Goal: Transaction & Acquisition: Purchase product/service

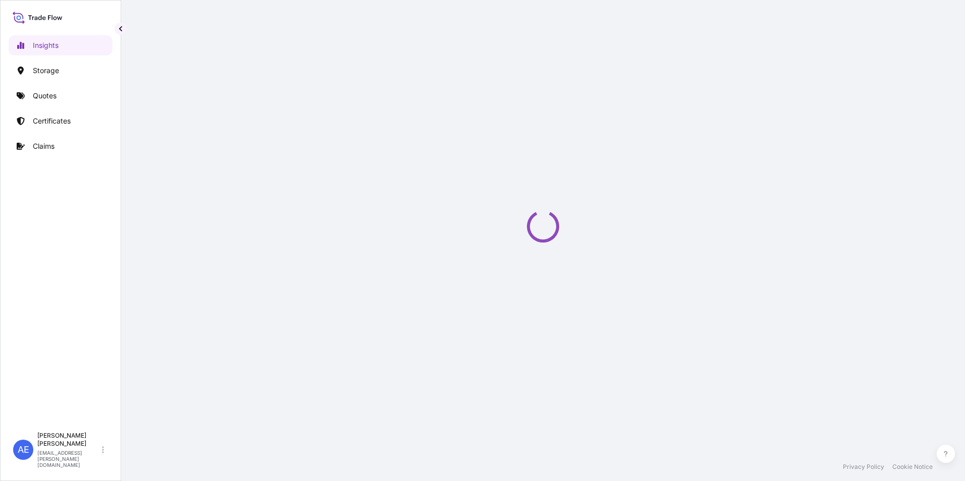
select select "2025"
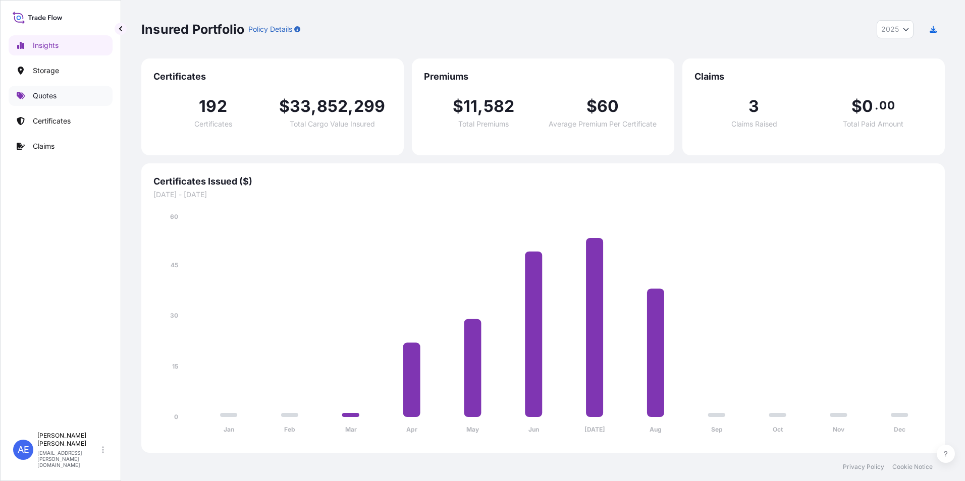
click at [56, 99] on p "Quotes" at bounding box center [45, 96] width 24 height 10
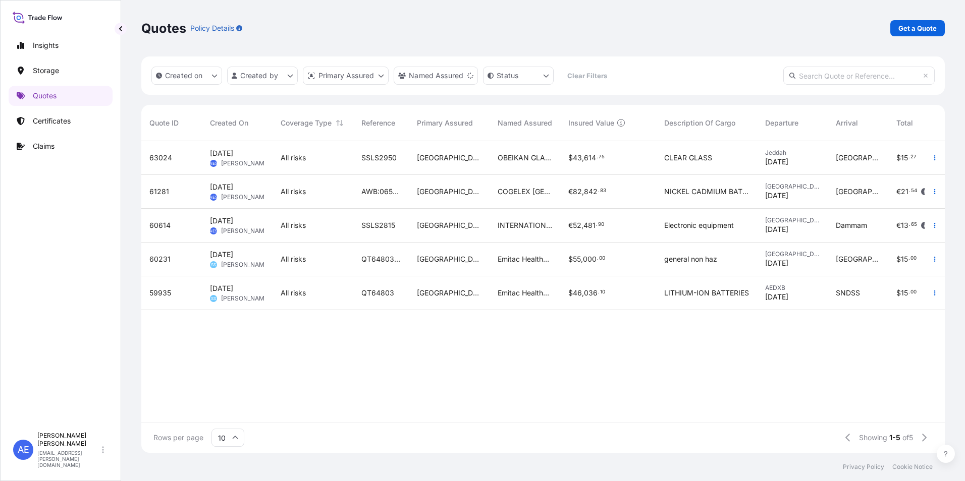
scroll to position [8, 8]
click at [904, 29] on p "Get a Quote" at bounding box center [917, 28] width 38 height 10
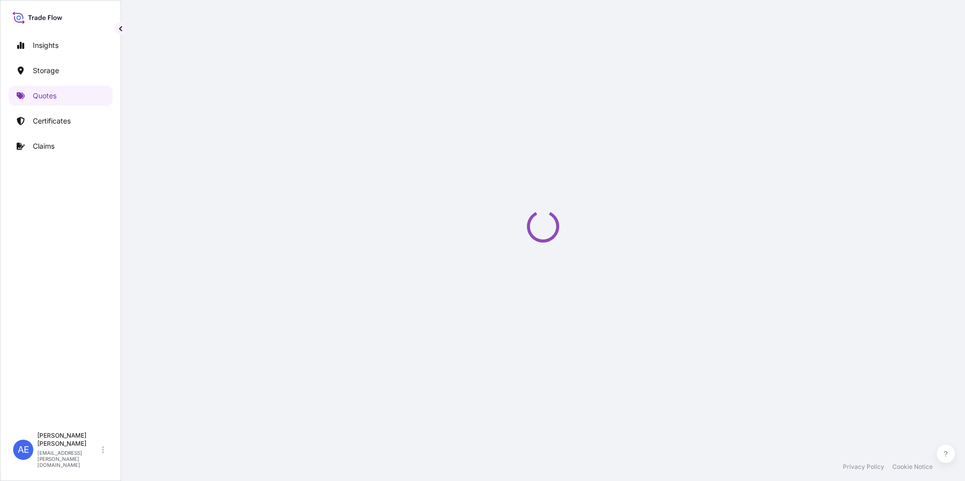
select select "Water"
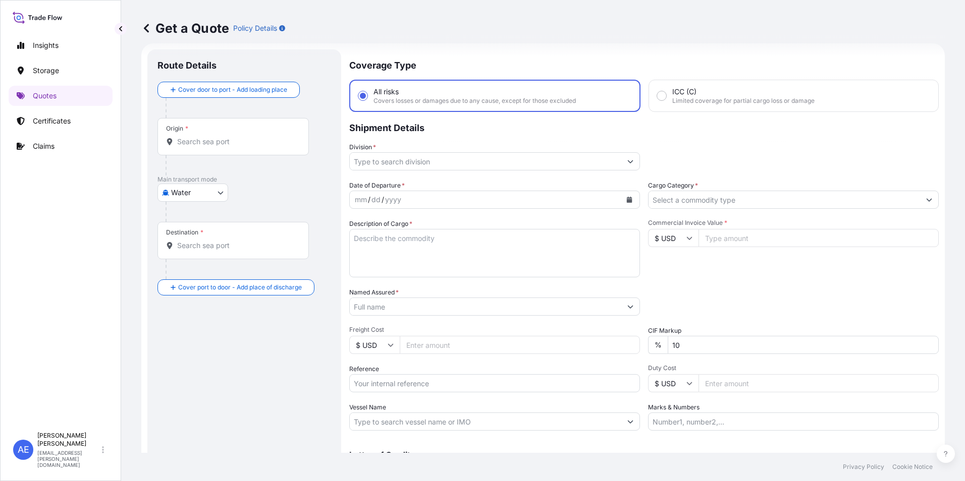
scroll to position [16, 0]
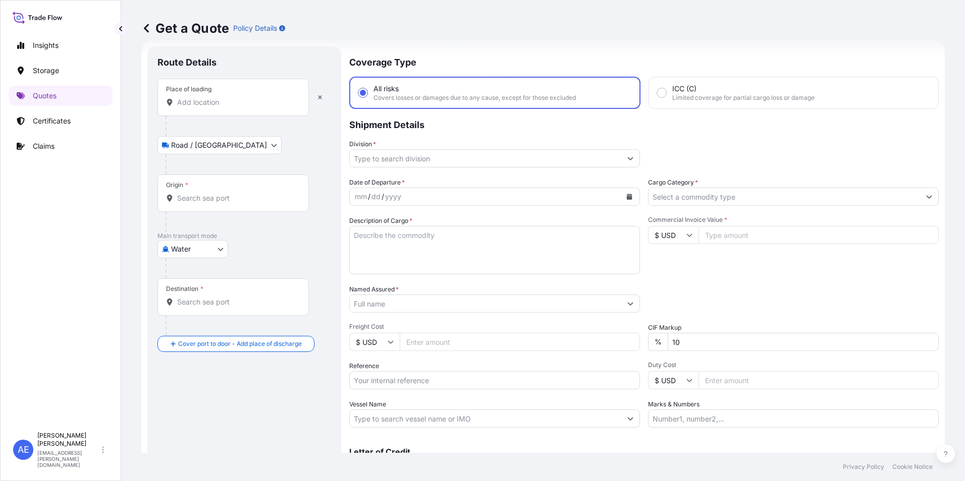
click at [248, 108] on div "Place of loading" at bounding box center [232, 97] width 151 height 37
click at [248, 107] on input "Place of loading" at bounding box center [236, 102] width 119 height 10
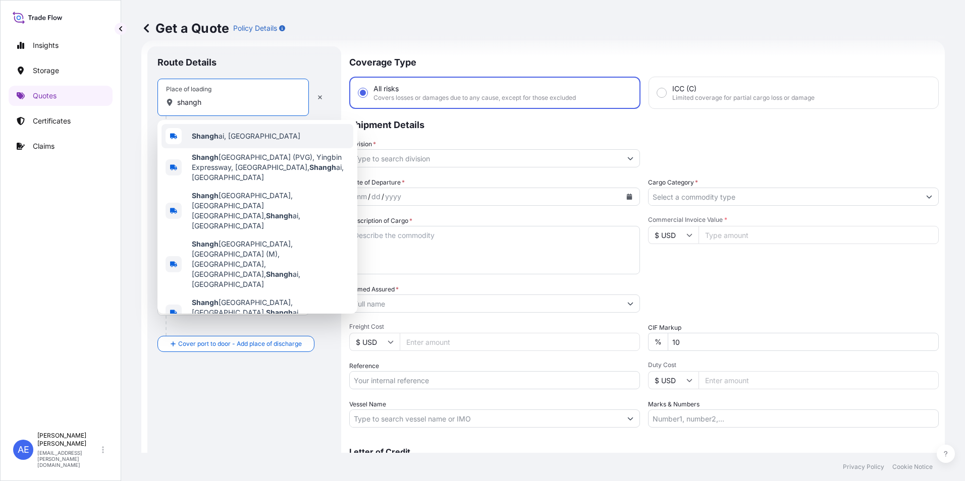
click at [244, 139] on span "Shangh ai, [GEOGRAPHIC_DATA]" at bounding box center [246, 136] width 108 height 10
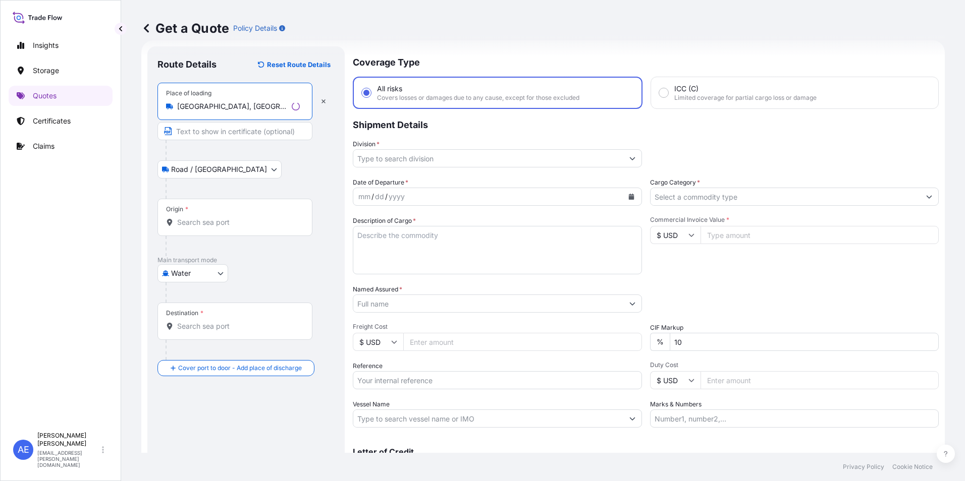
type input "[GEOGRAPHIC_DATA], [GEOGRAPHIC_DATA]"
click at [208, 225] on input "Origin *" at bounding box center [238, 222] width 123 height 10
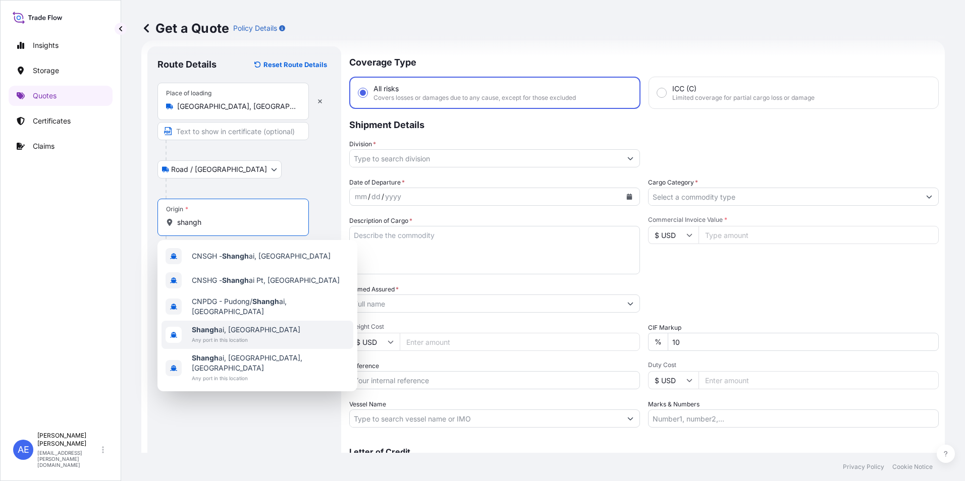
click at [229, 328] on span "Shangh ai, [GEOGRAPHIC_DATA]" at bounding box center [246, 330] width 108 height 10
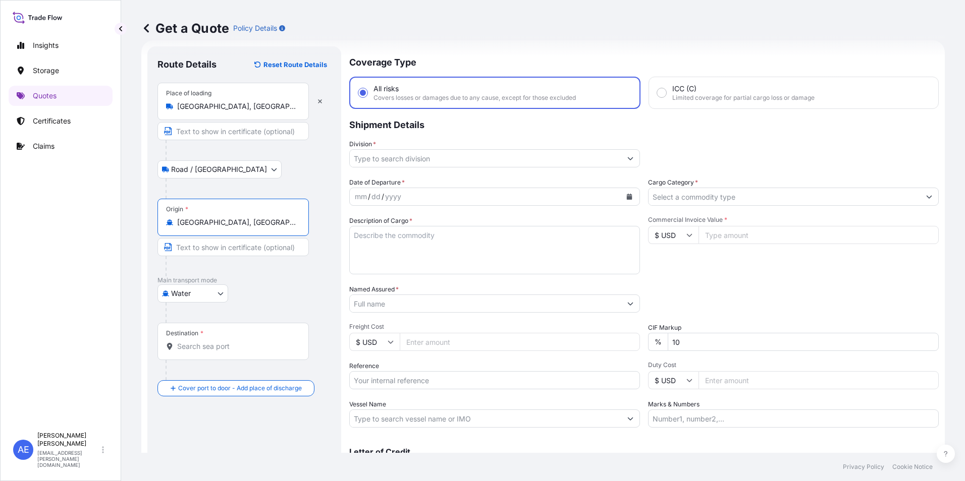
type input "[GEOGRAPHIC_DATA], [GEOGRAPHIC_DATA]"
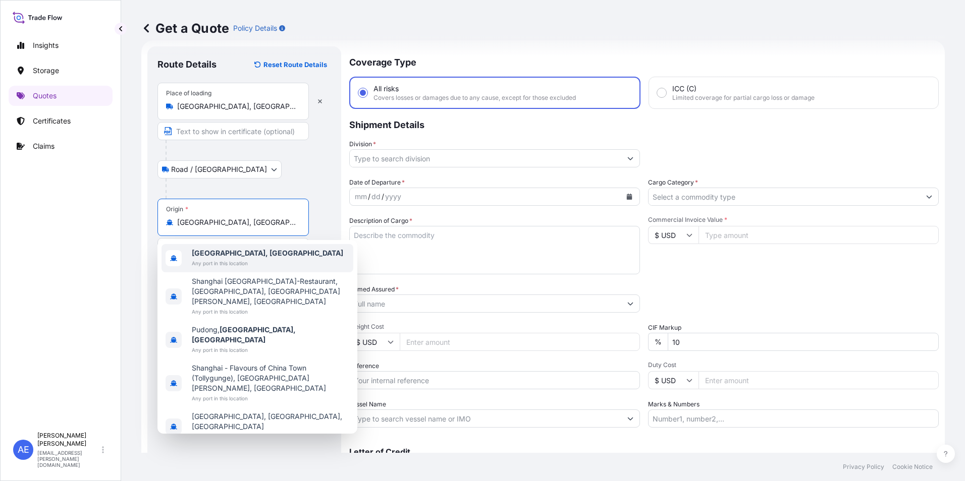
click at [236, 256] on b "[GEOGRAPHIC_DATA], [GEOGRAPHIC_DATA]" at bounding box center [267, 253] width 151 height 9
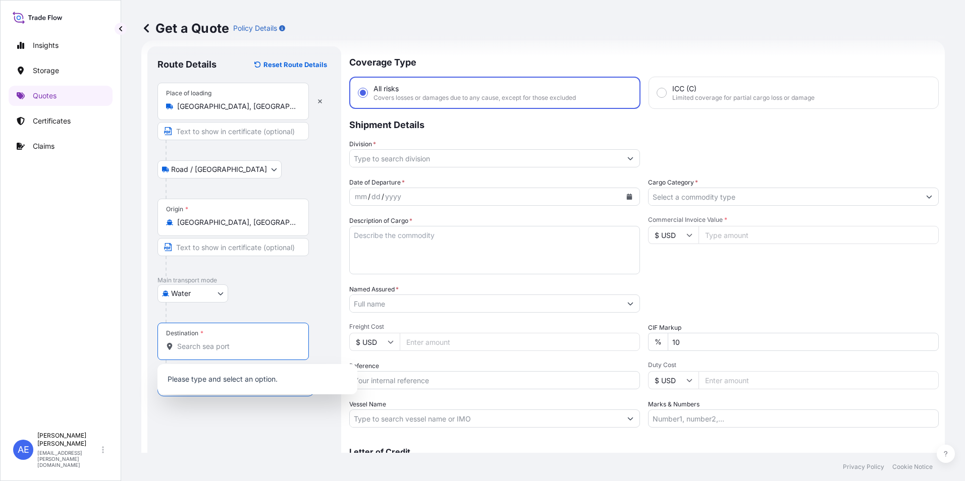
click at [201, 344] on input "Destination *" at bounding box center [236, 347] width 119 height 10
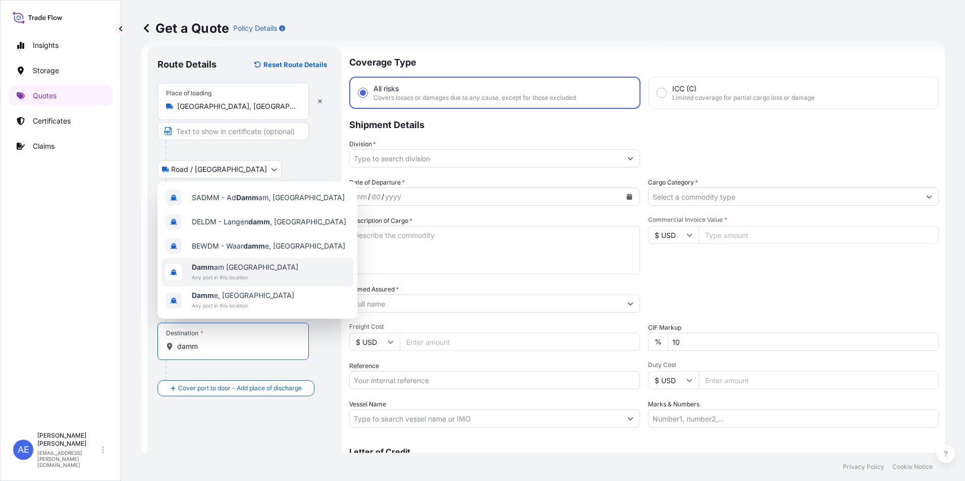
click at [225, 280] on span "Any port in this location" at bounding box center [245, 277] width 106 height 10
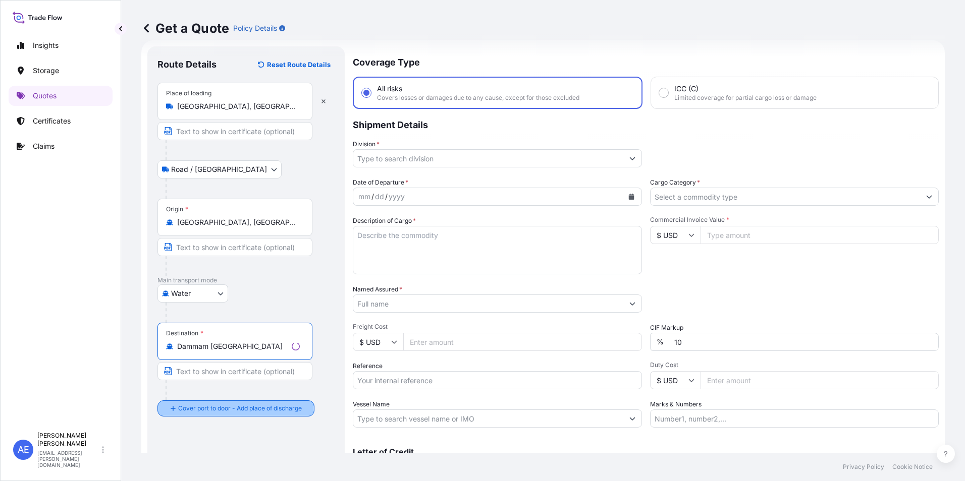
type input "Dammam [GEOGRAPHIC_DATA]"
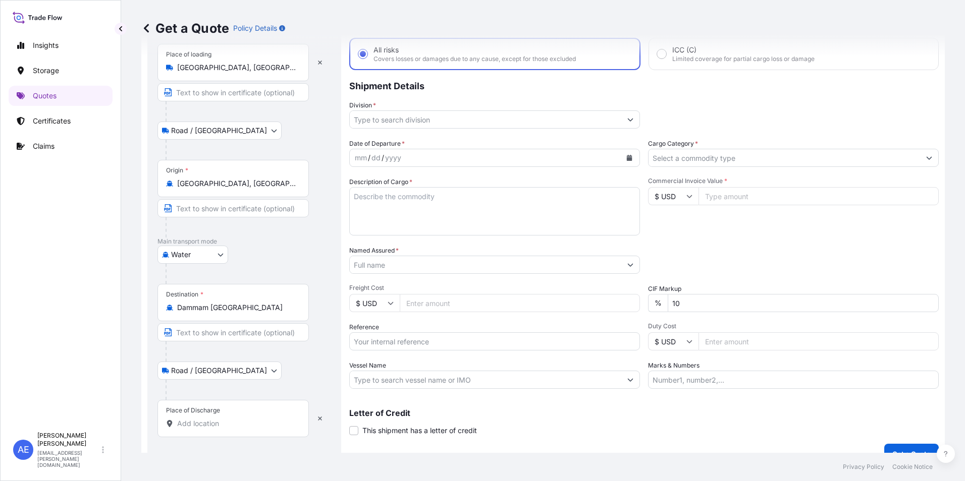
scroll to position [72, 0]
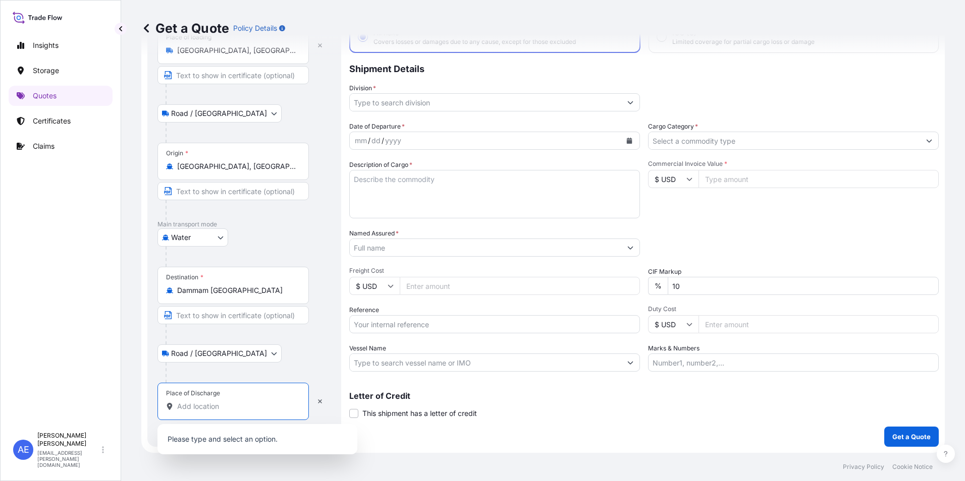
click at [209, 409] on input "Place of Discharge" at bounding box center [236, 407] width 119 height 10
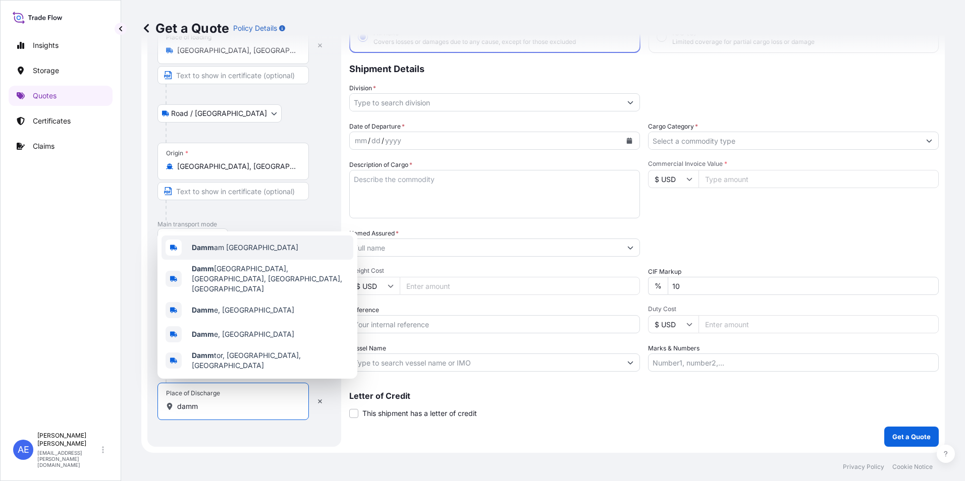
click at [226, 253] on span "Damm am [GEOGRAPHIC_DATA]" at bounding box center [245, 248] width 106 height 10
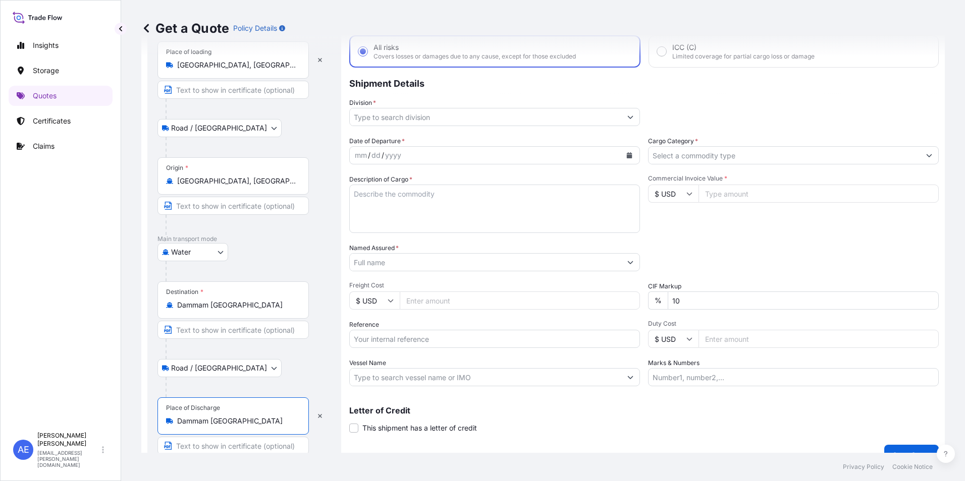
scroll to position [76, 0]
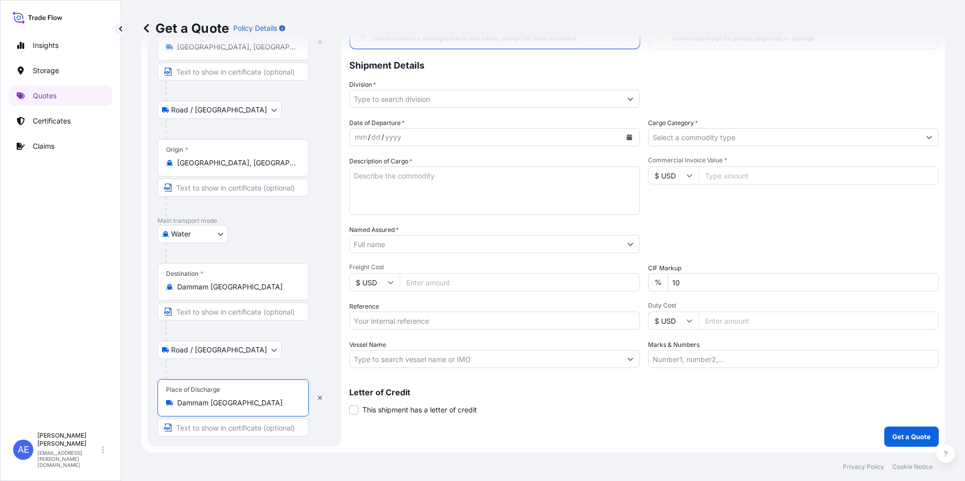
type input "Dammam [GEOGRAPHIC_DATA]"
click at [579, 104] on input "Division *" at bounding box center [485, 99] width 271 height 18
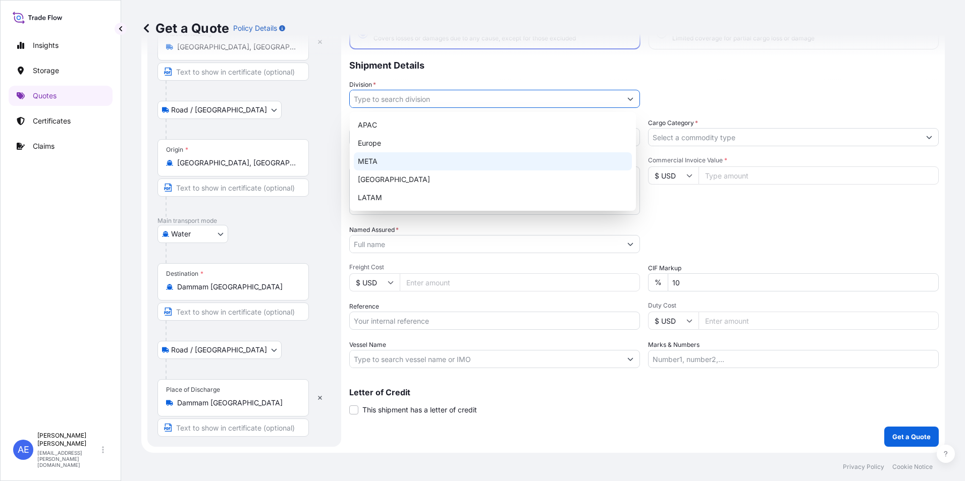
click at [382, 156] on div "META" at bounding box center [493, 161] width 278 height 18
type input "META"
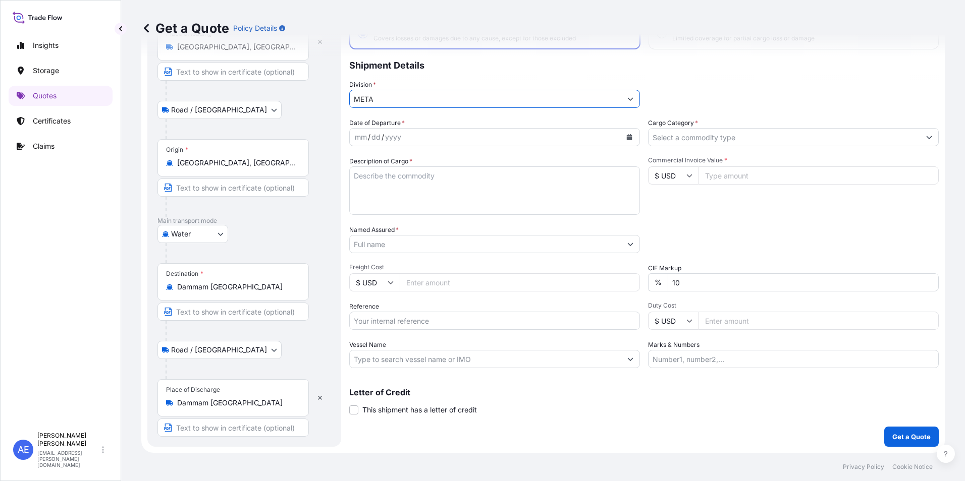
click at [440, 135] on div "mm / dd / yyyy" at bounding box center [485, 137] width 271 height 18
click at [621, 137] on button "Calendar" at bounding box center [629, 137] width 16 height 16
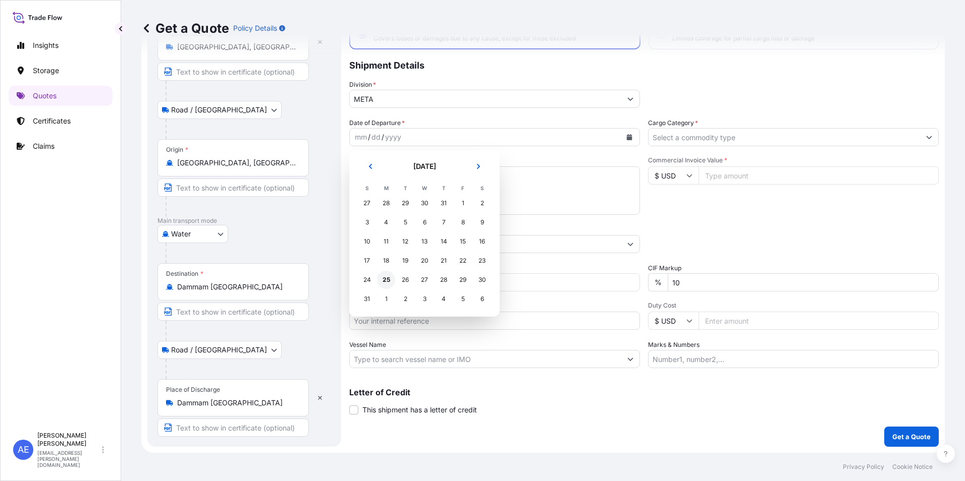
click at [388, 283] on div "25" at bounding box center [386, 280] width 18 height 18
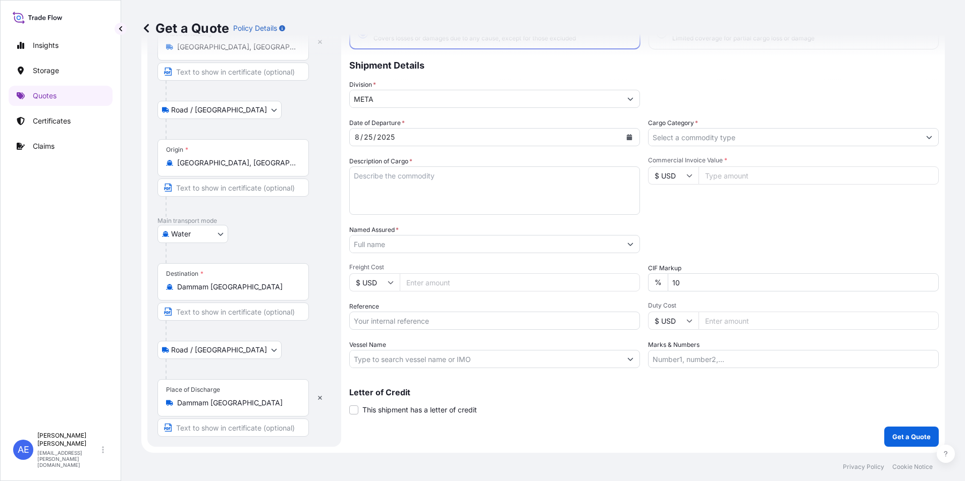
click at [739, 168] on input "Commercial Invoice Value *" at bounding box center [818, 176] width 240 height 18
paste input "91722.01"
type input "91722.01"
drag, startPoint x: 695, startPoint y: 284, endPoint x: 585, endPoint y: 313, distance: 113.3
click at [601, 309] on div "Date of Departure * [DATE] Cargo Category * Description of Cargo * Commercial I…" at bounding box center [643, 243] width 589 height 250
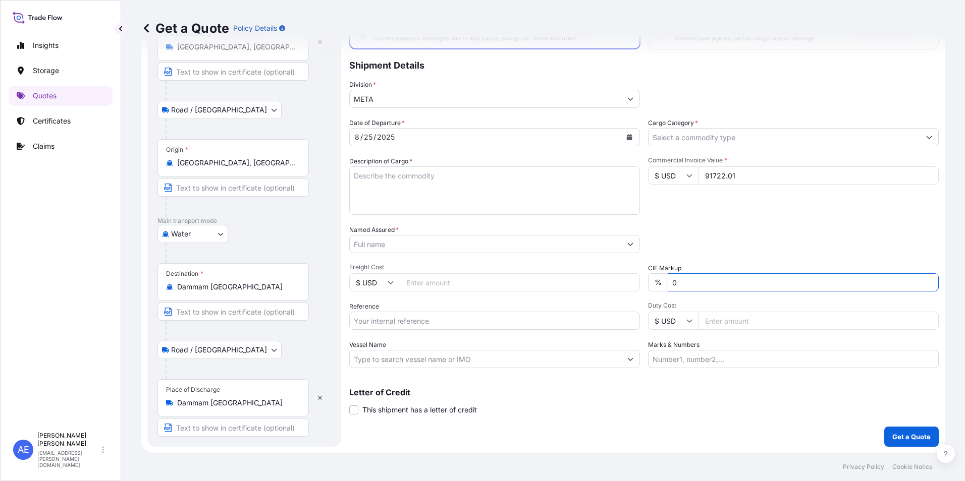
type input "0"
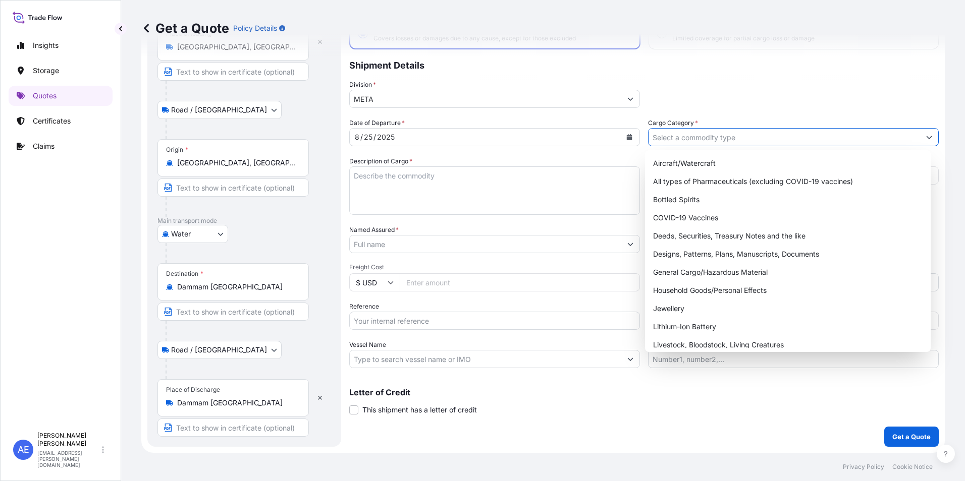
click at [803, 136] on input "Cargo Category *" at bounding box center [783, 137] width 271 height 18
click at [698, 276] on div "General Cargo/Hazardous Material" at bounding box center [788, 272] width 278 height 18
type input "General Cargo/Hazardous Material"
click at [369, 248] on input "Named Assured *" at bounding box center [485, 244] width 271 height 18
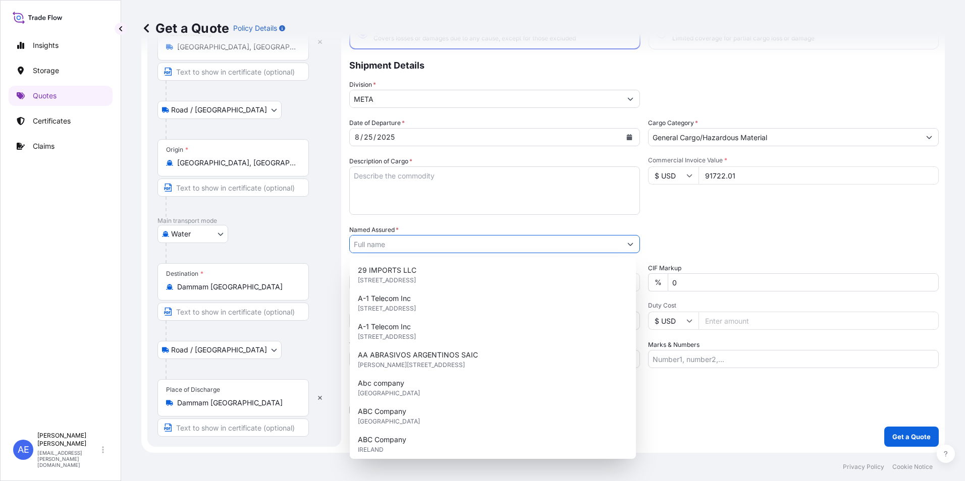
paste input "INTERNATIONAL SECURITY AND COMMUNICATION CO."
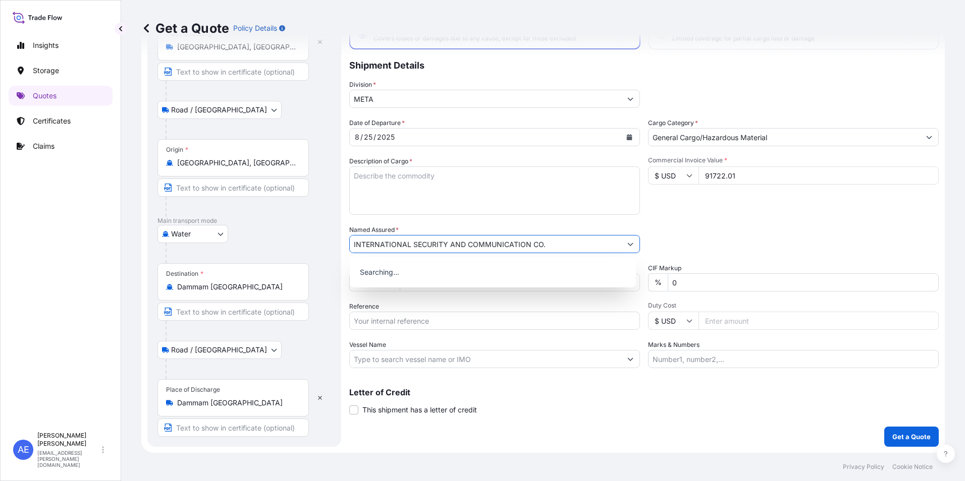
type input "INTERNATIONAL SECURITY AND COMMUNICATION CO."
drag, startPoint x: 377, startPoint y: 198, endPoint x: 393, endPoint y: 200, distance: 15.2
click at [378, 198] on textarea "Description of Cargo *" at bounding box center [494, 191] width 291 height 48
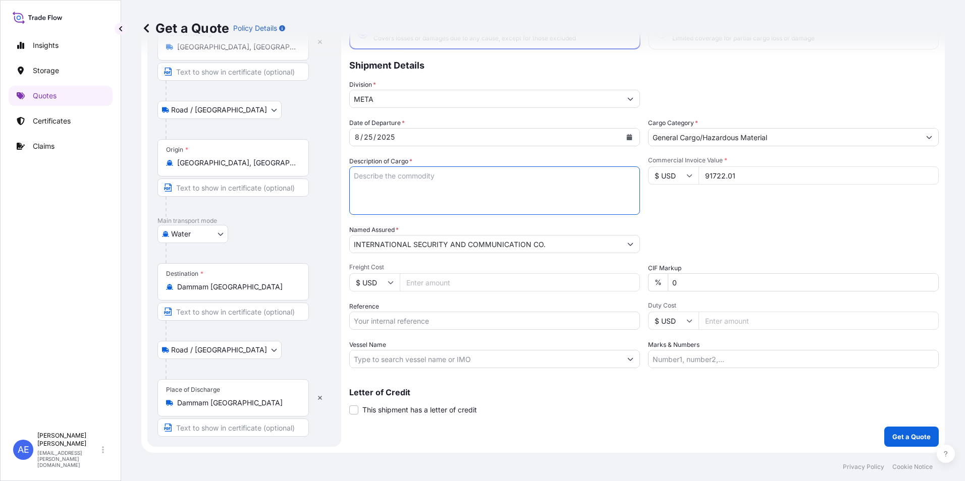
click at [399, 193] on textarea "Description of Cargo *" at bounding box center [494, 191] width 291 height 48
paste textarea "COMMUNICATION EQUIPMENT"
type textarea "COMMUNICATION EQUIPMENT"
click at [419, 322] on input "Reference" at bounding box center [494, 321] width 291 height 18
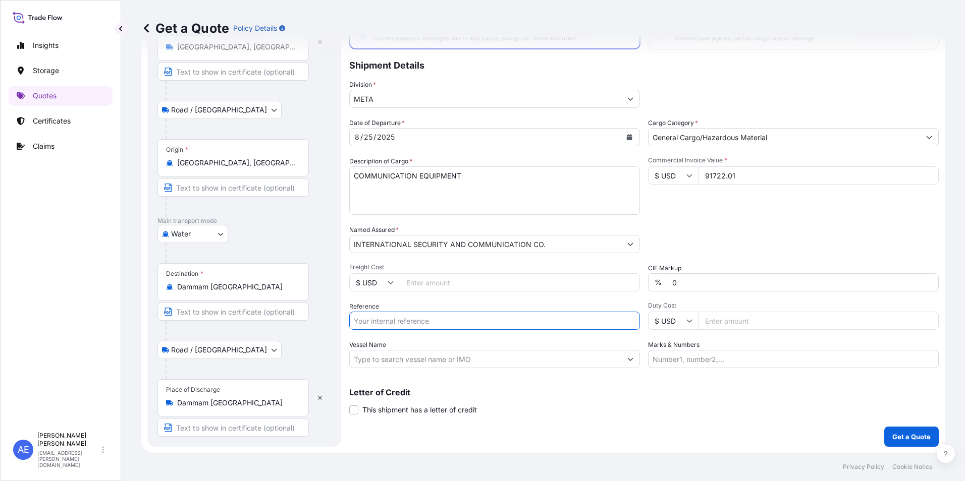
paste input "SSLS3015"
type input "SSLS3015"
click at [836, 189] on div "Commercial Invoice Value * $ USD 91722.01" at bounding box center [793, 185] width 291 height 59
click at [892, 433] on p "Get a Quote" at bounding box center [911, 437] width 38 height 10
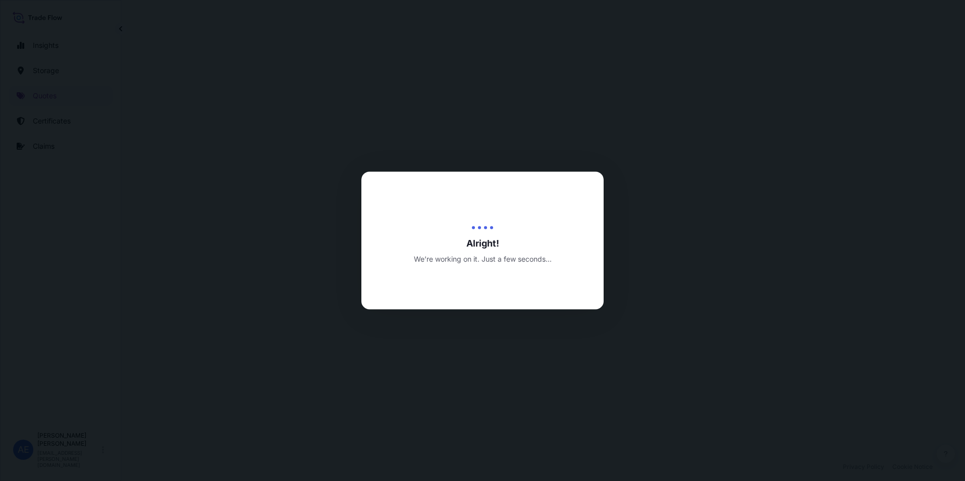
select select "Road / [GEOGRAPHIC_DATA]"
select select "Water"
select select "Road / [GEOGRAPHIC_DATA]"
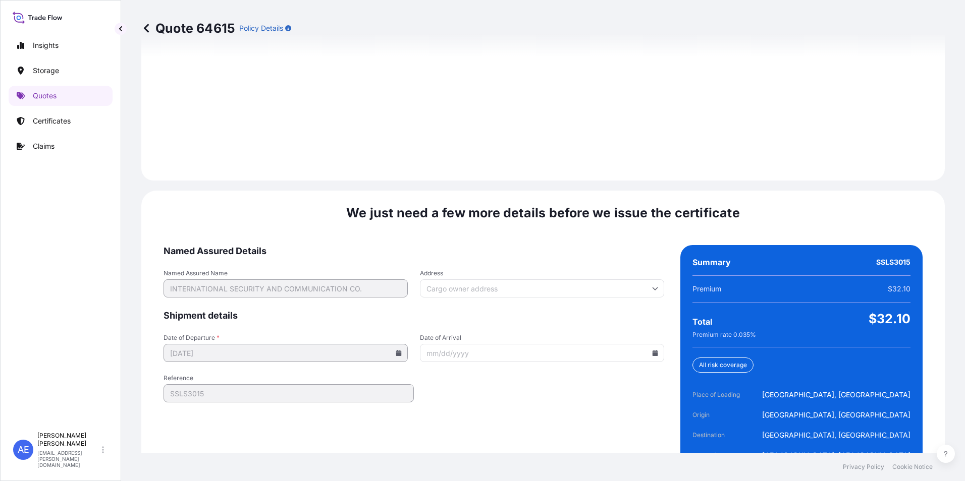
scroll to position [1502, 0]
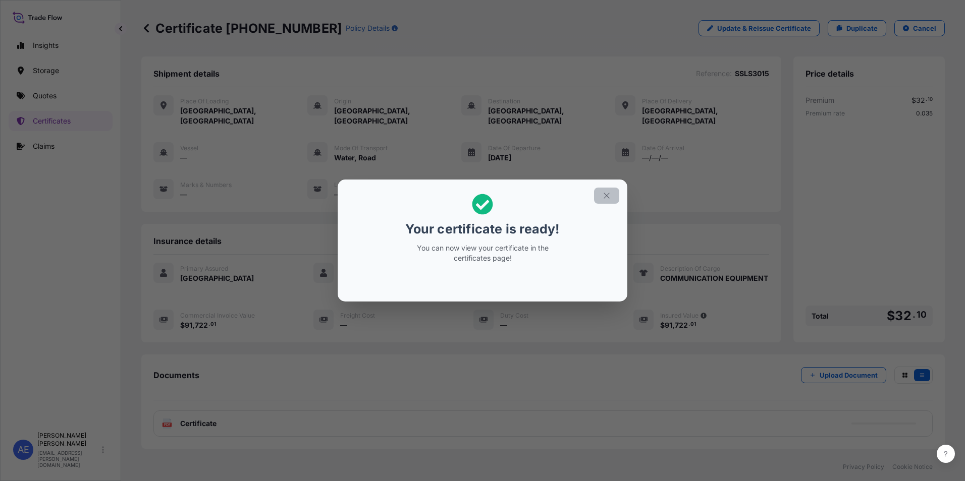
click at [602, 200] on icon "button" at bounding box center [606, 195] width 9 height 9
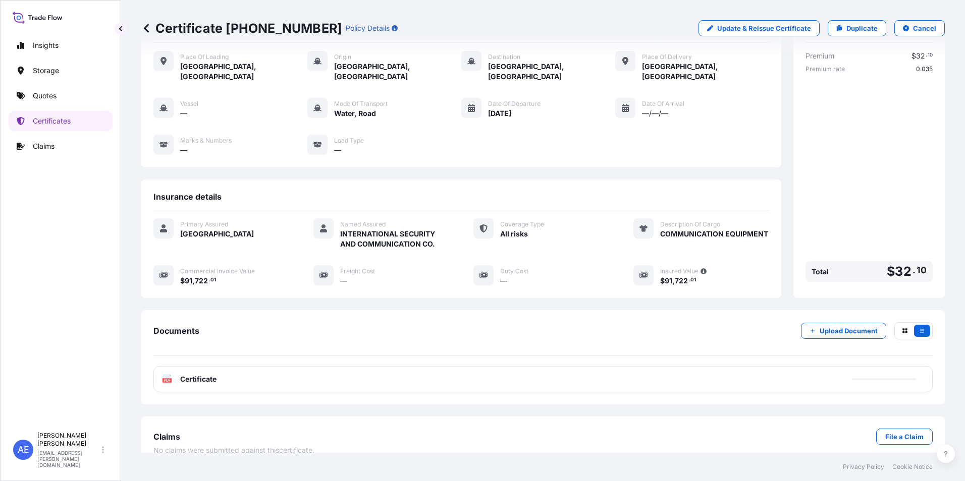
scroll to position [49, 0]
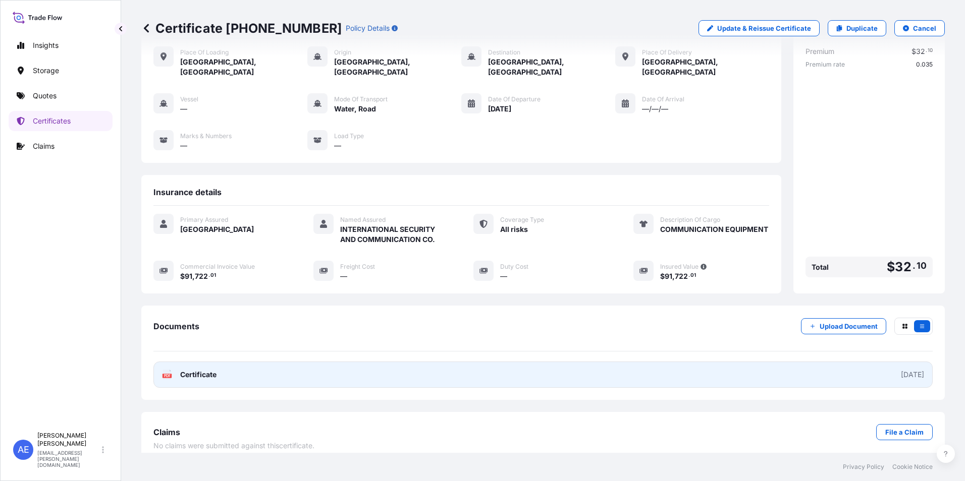
click at [364, 374] on link "PDF Certificate [DATE]" at bounding box center [542, 375] width 779 height 26
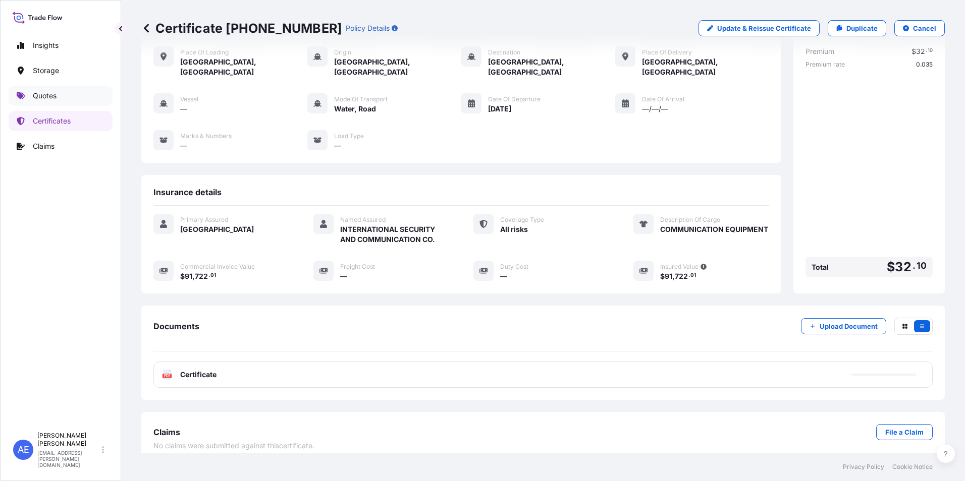
click at [49, 103] on link "Quotes" at bounding box center [61, 96] width 104 height 20
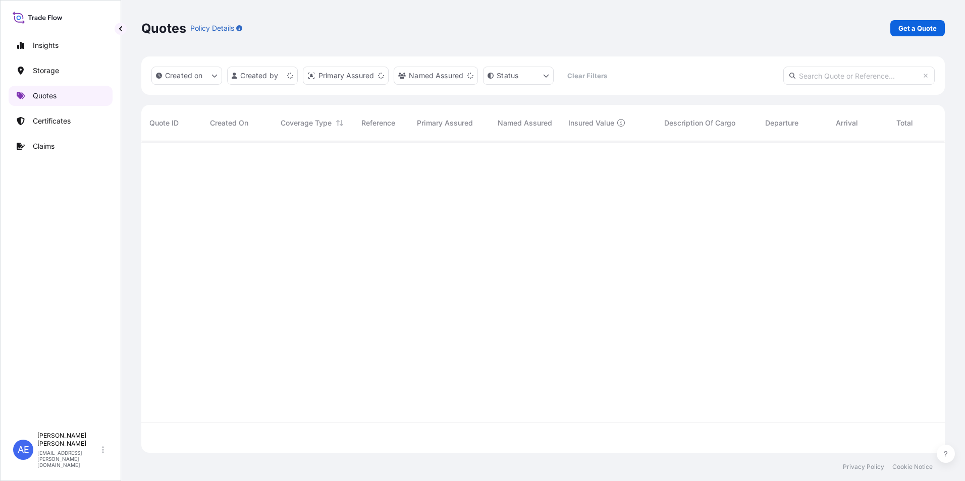
scroll to position [310, 796]
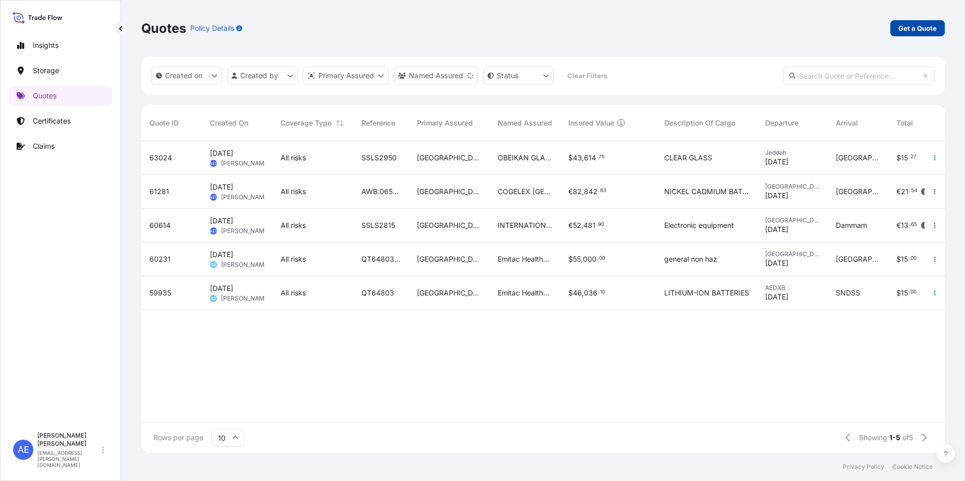
click at [892, 30] on link "Get a Quote" at bounding box center [917, 28] width 54 height 16
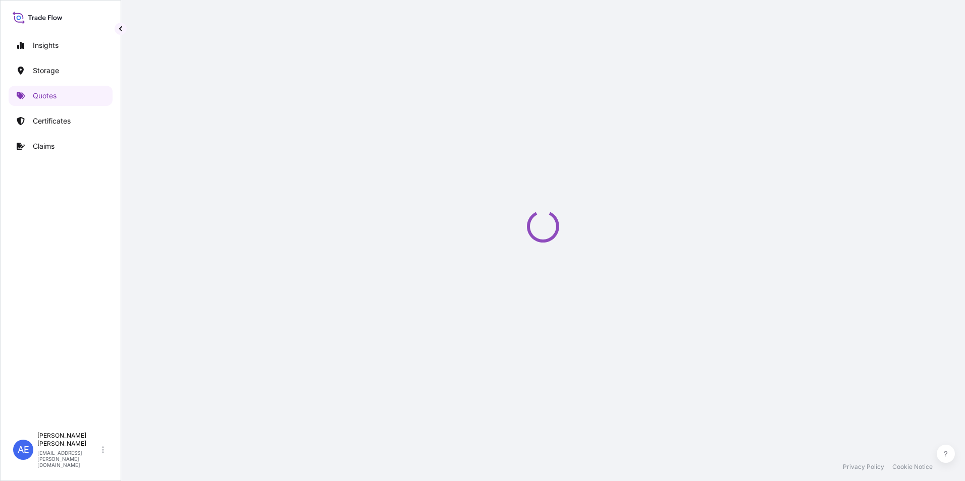
scroll to position [16, 0]
select select "Water"
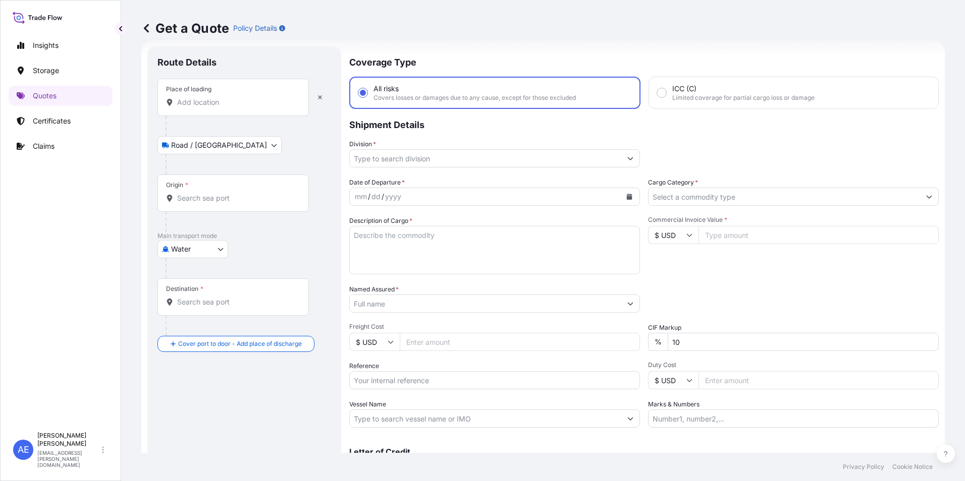
click at [192, 106] on input "Place of loading" at bounding box center [236, 102] width 119 height 10
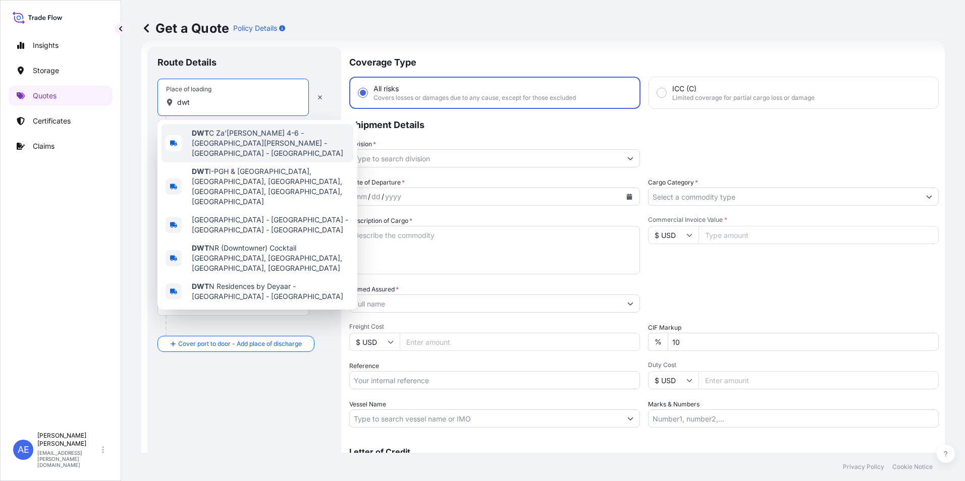
click at [203, 105] on input "dwt" at bounding box center [236, 102] width 119 height 10
drag, startPoint x: 205, startPoint y: 104, endPoint x: 77, endPoint y: 105, distance: 128.2
click at [117, 105] on div "Insights Storage Quotes Certificates Claims AE [PERSON_NAME] Samuel [EMAIL_ADDR…" at bounding box center [482, 240] width 965 height 481
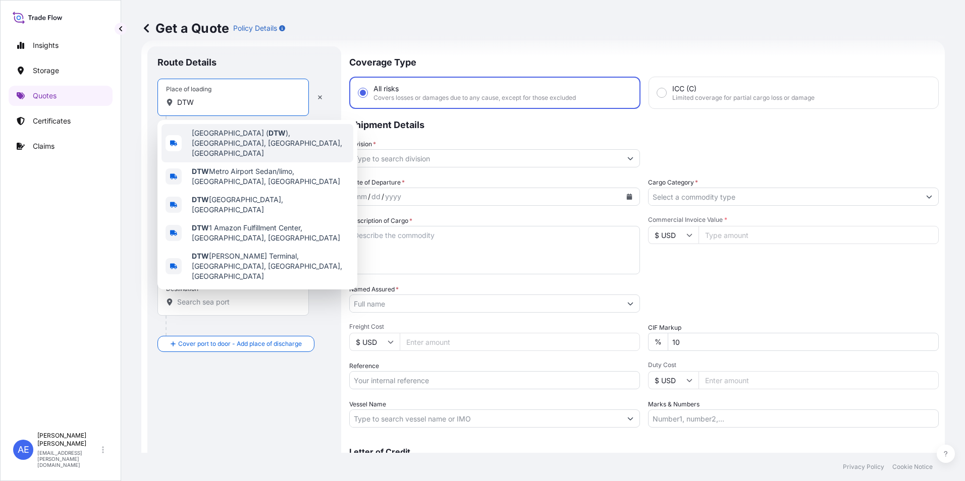
click at [229, 130] on span "[GEOGRAPHIC_DATA] ( DTW ), [GEOGRAPHIC_DATA], [GEOGRAPHIC_DATA], [GEOGRAPHIC_DA…" at bounding box center [270, 143] width 157 height 30
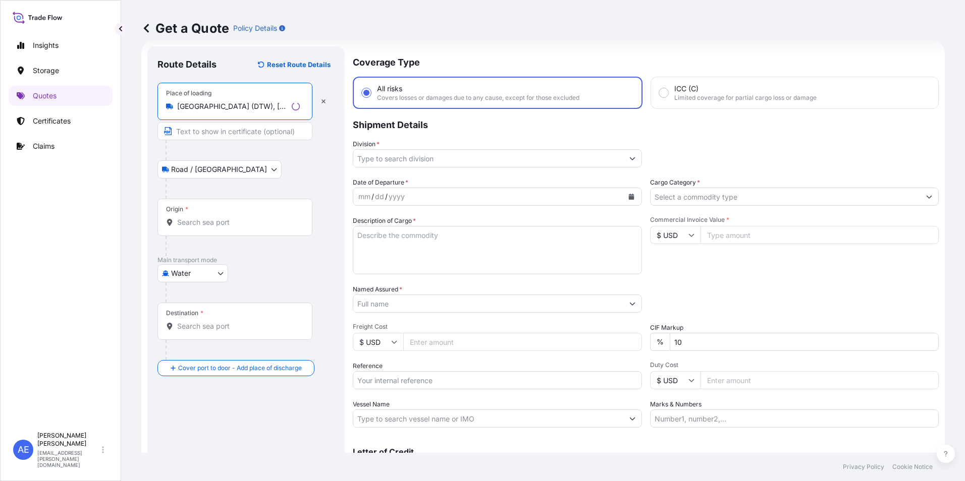
type input "[GEOGRAPHIC_DATA] (DTW), [GEOGRAPHIC_DATA], [GEOGRAPHIC_DATA], [GEOGRAPHIC_DATA]"
click at [213, 207] on div "Origin *" at bounding box center [234, 217] width 155 height 37
click at [213, 217] on input "Origin *" at bounding box center [238, 222] width 123 height 10
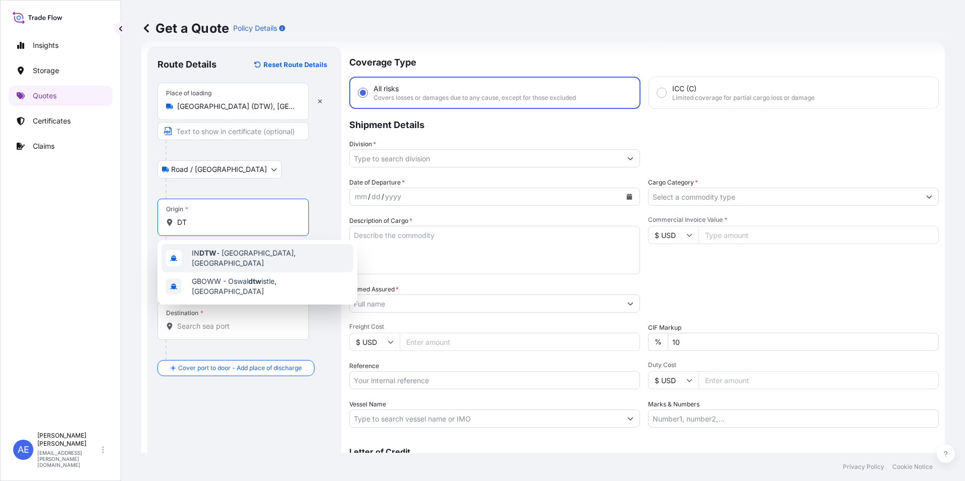
type input "D"
paste input "[GEOGRAPHIC_DATA]"
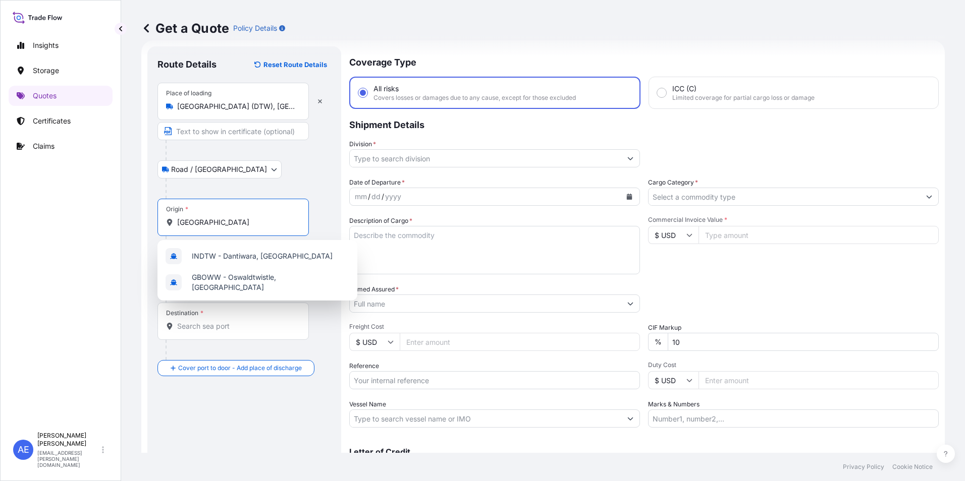
scroll to position [0, 23]
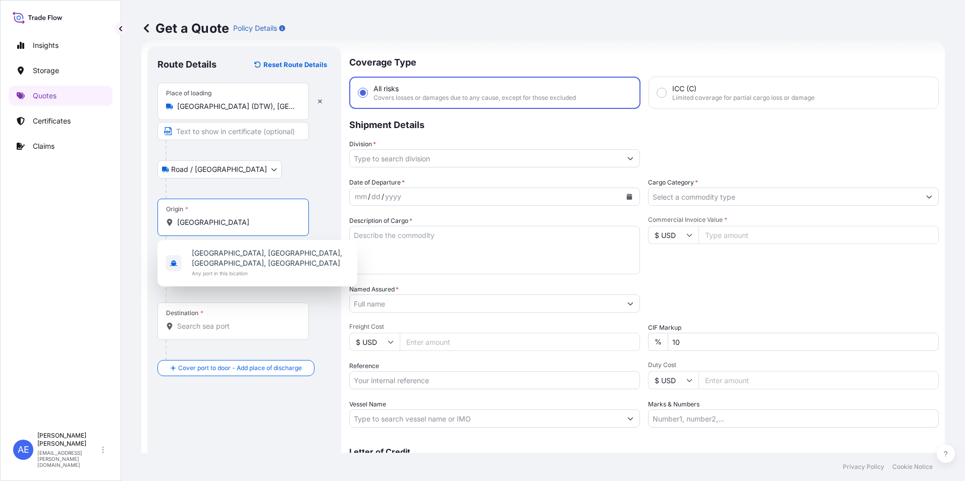
click at [240, 247] on div "[GEOGRAPHIC_DATA], [GEOGRAPHIC_DATA], [GEOGRAPHIC_DATA], [GEOGRAPHIC_DATA] Any …" at bounding box center [257, 263] width 192 height 38
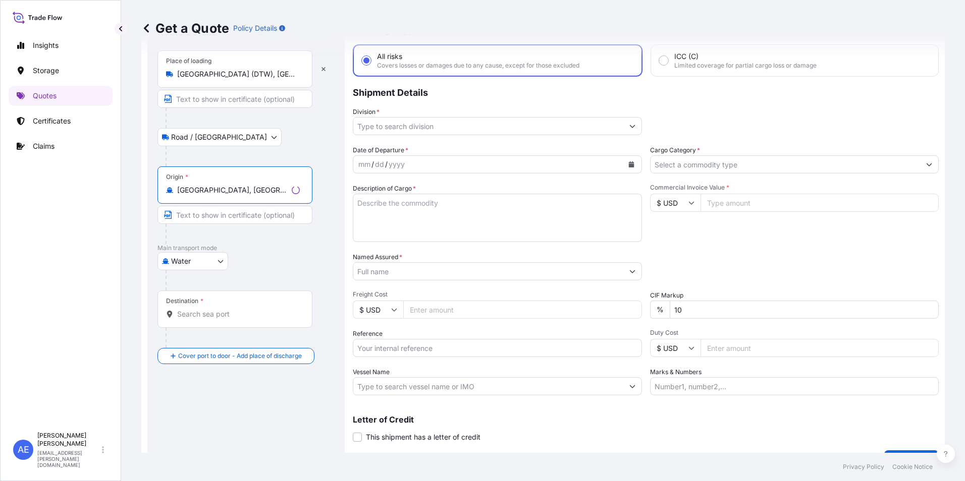
scroll to position [67, 0]
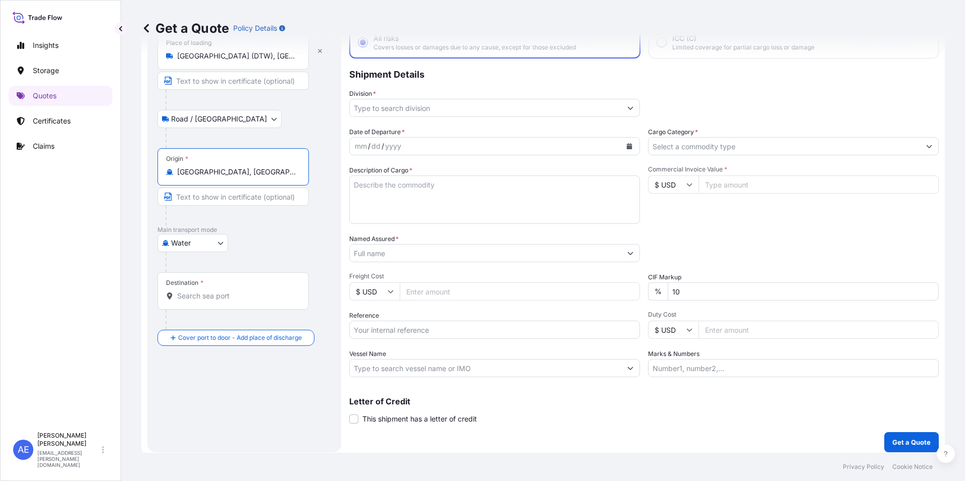
type input "[GEOGRAPHIC_DATA], [GEOGRAPHIC_DATA], [GEOGRAPHIC_DATA], [GEOGRAPHIC_DATA]"
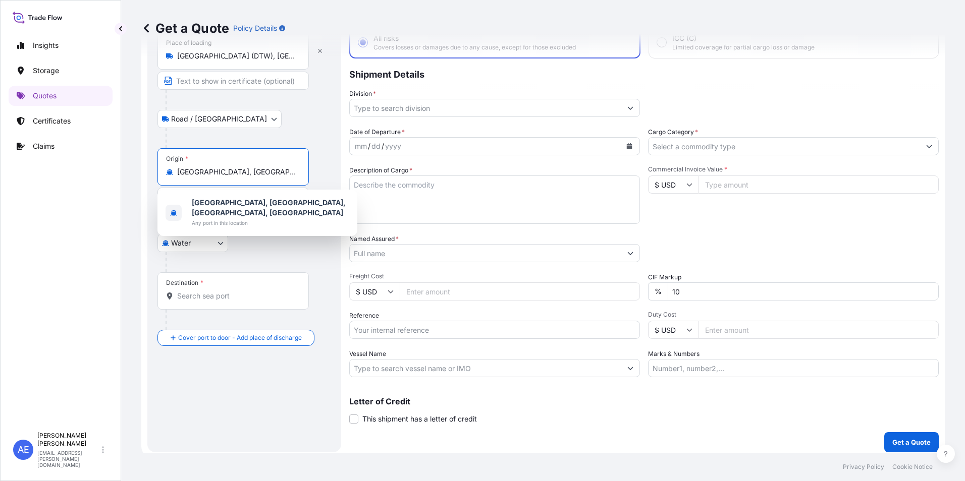
click at [188, 242] on body "1 option available. Insights Storage Quotes Certificates Claims AE [PERSON_NAME…" at bounding box center [482, 240] width 965 height 481
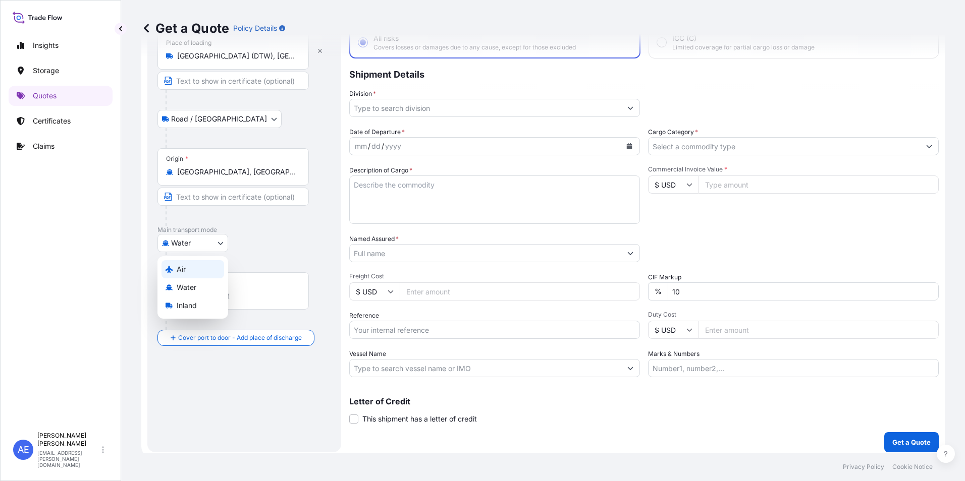
click at [189, 270] on div "Air" at bounding box center [192, 269] width 63 height 18
select select "Air"
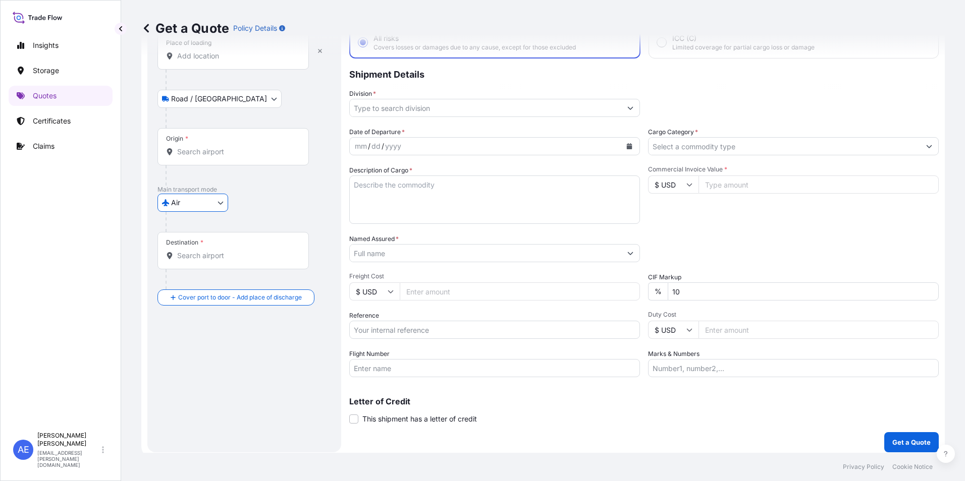
click at [206, 55] on div "Get a Quote Policy Details" at bounding box center [542, 28] width 803 height 57
click at [224, 64] on div "Place of loading" at bounding box center [232, 50] width 151 height 37
click at [224, 61] on input "Place of loading" at bounding box center [236, 56] width 119 height 10
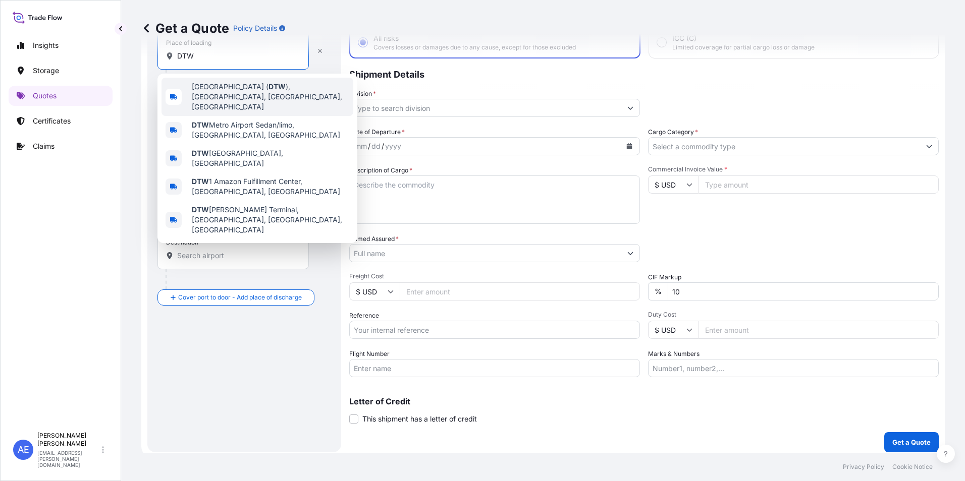
click at [228, 91] on span "[GEOGRAPHIC_DATA] ( DTW ), [GEOGRAPHIC_DATA], [GEOGRAPHIC_DATA], [GEOGRAPHIC_DA…" at bounding box center [270, 97] width 157 height 30
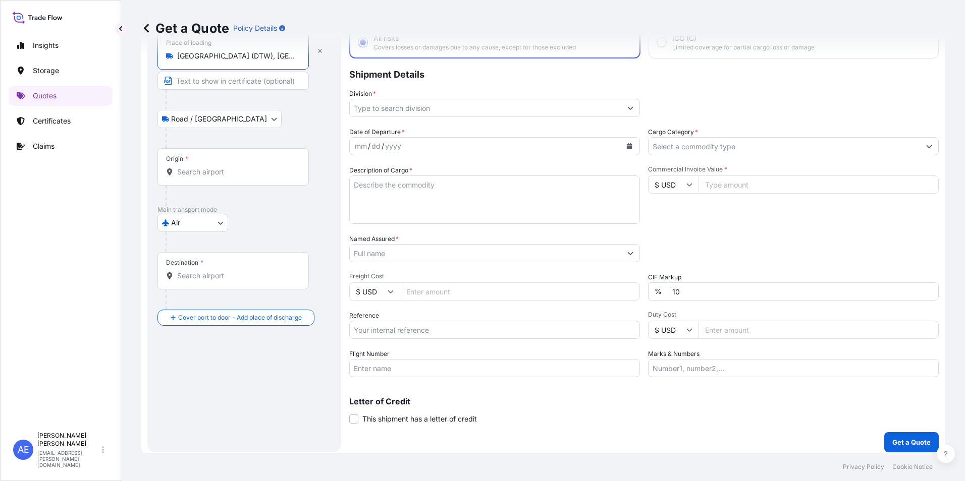
type input "[GEOGRAPHIC_DATA] (DTW), [GEOGRAPHIC_DATA], [GEOGRAPHIC_DATA], [GEOGRAPHIC_DATA]"
click at [213, 173] on input "Origin *" at bounding box center [236, 172] width 119 height 10
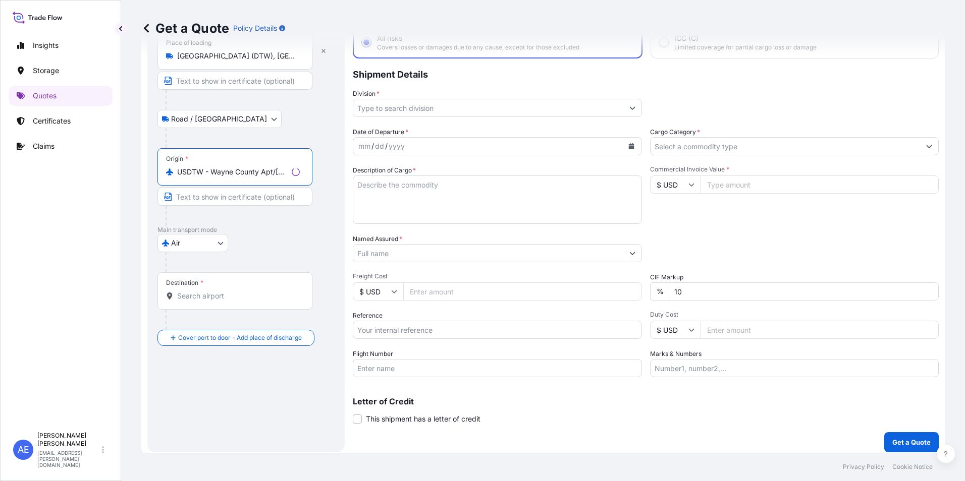
type input "USDTW - Wayne County Apt/[GEOGRAPHIC_DATA], [GEOGRAPHIC_DATA]"
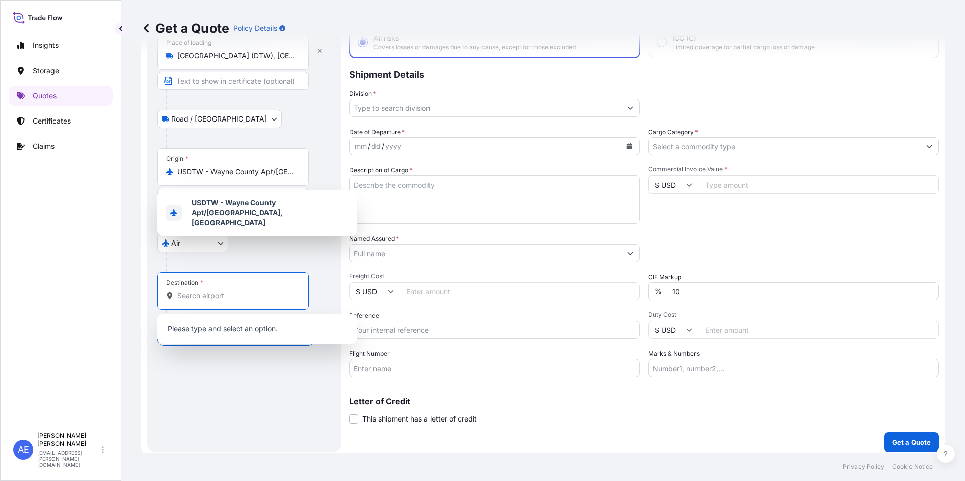
click at [199, 297] on input "Destination *" at bounding box center [236, 296] width 119 height 10
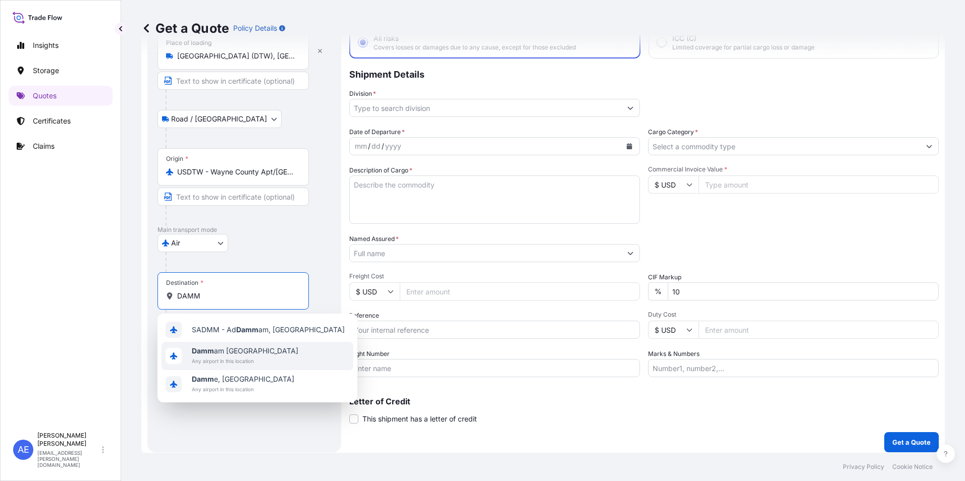
click at [220, 358] on span "Any airport in this location" at bounding box center [245, 361] width 106 height 10
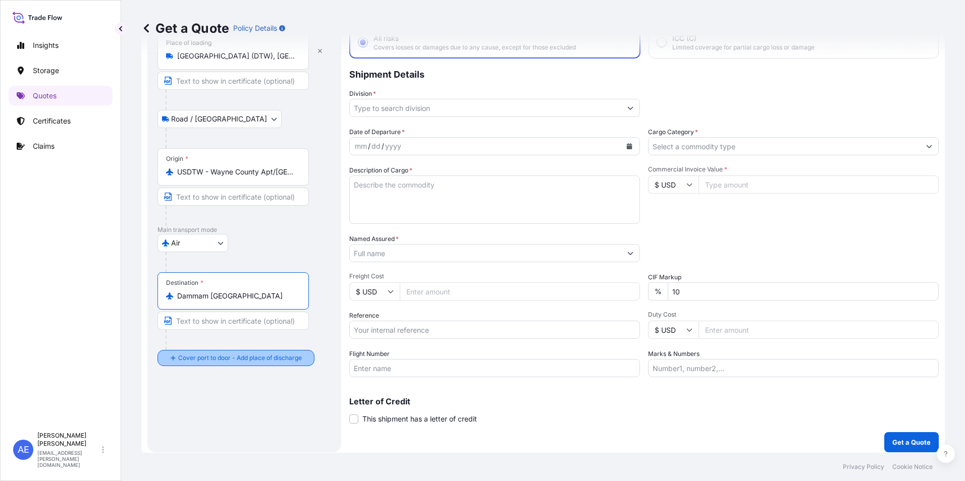
type input "Dammam [GEOGRAPHIC_DATA]"
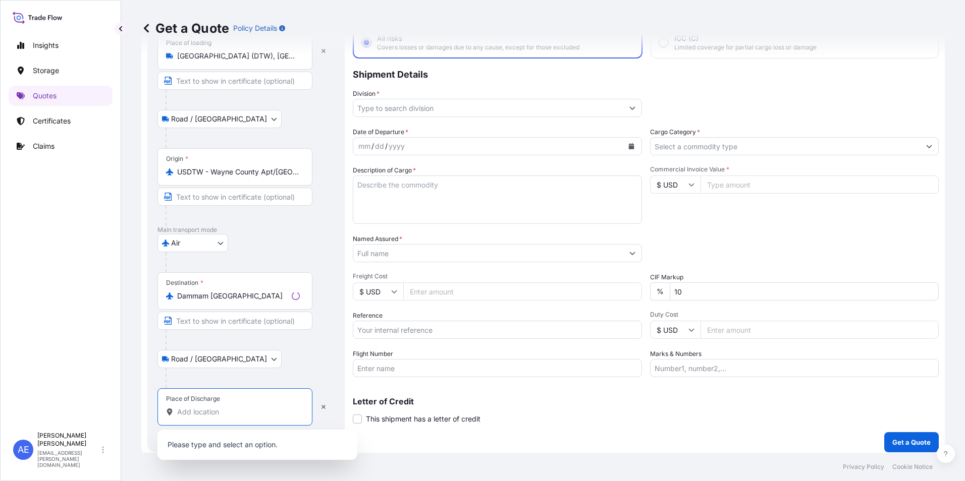
click at [191, 415] on input "Place of Discharge" at bounding box center [238, 412] width 123 height 10
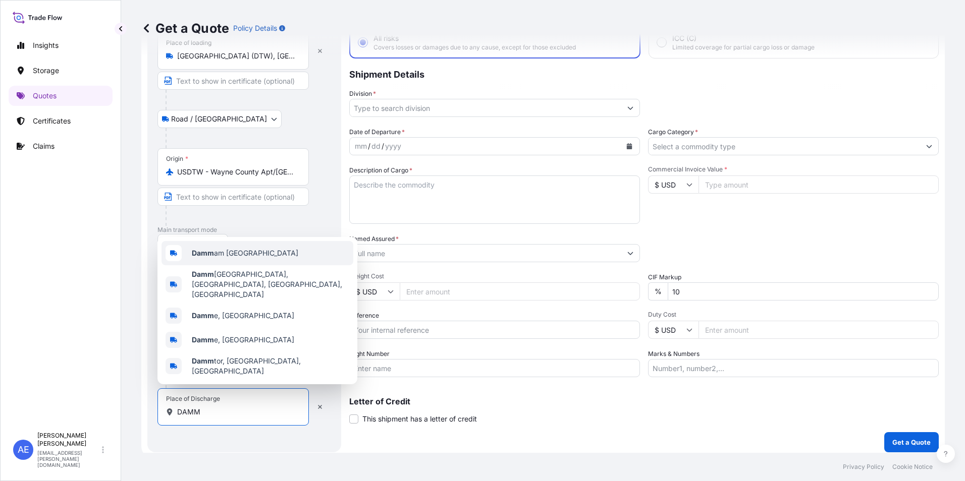
click at [230, 258] on span "Damm am [GEOGRAPHIC_DATA]" at bounding box center [245, 253] width 106 height 10
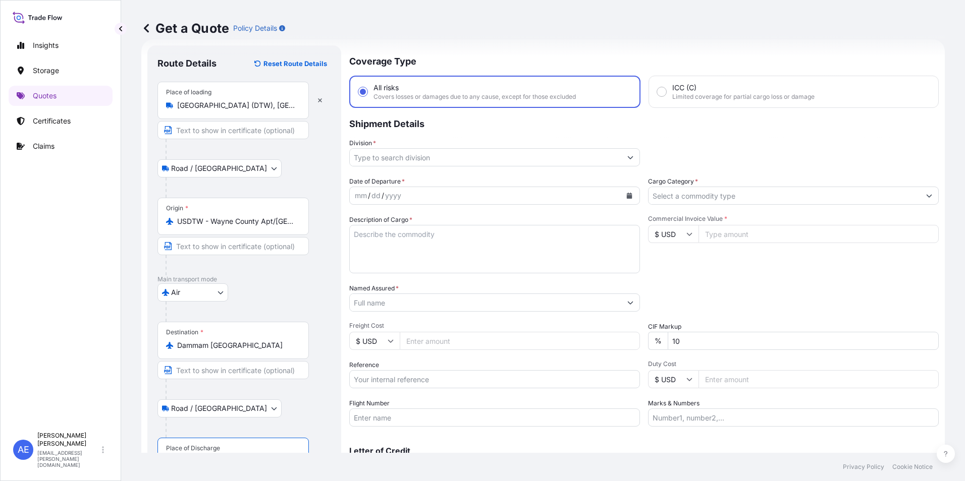
scroll to position [0, 0]
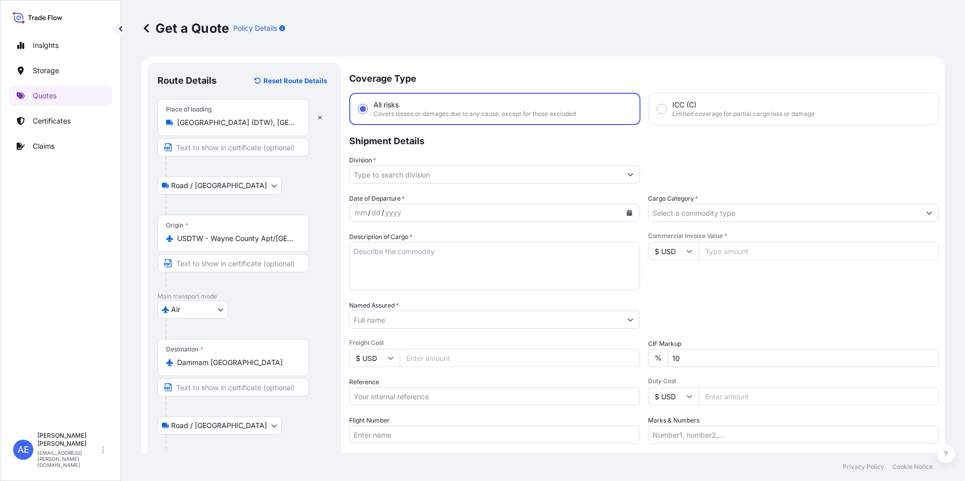
type input "Dammam [GEOGRAPHIC_DATA]"
click at [542, 176] on input "Division *" at bounding box center [485, 175] width 271 height 18
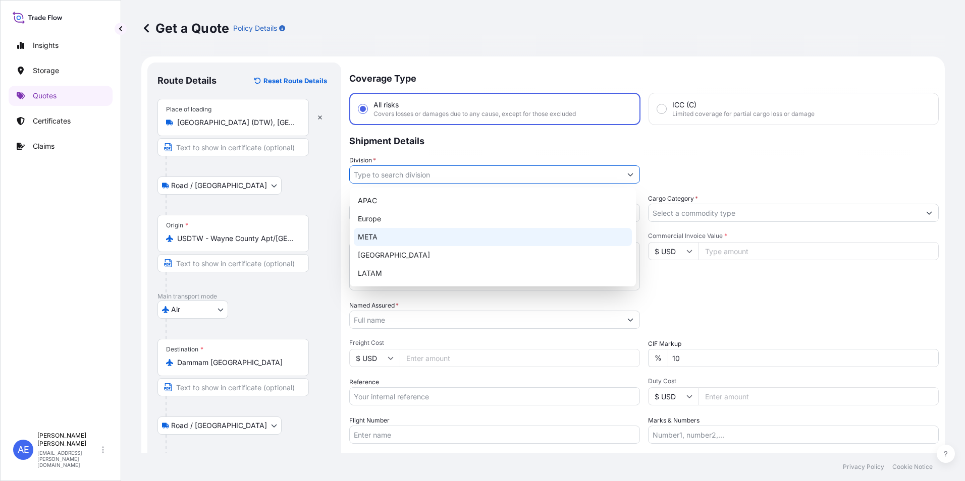
click at [382, 229] on div "META" at bounding box center [493, 237] width 278 height 18
type input "META"
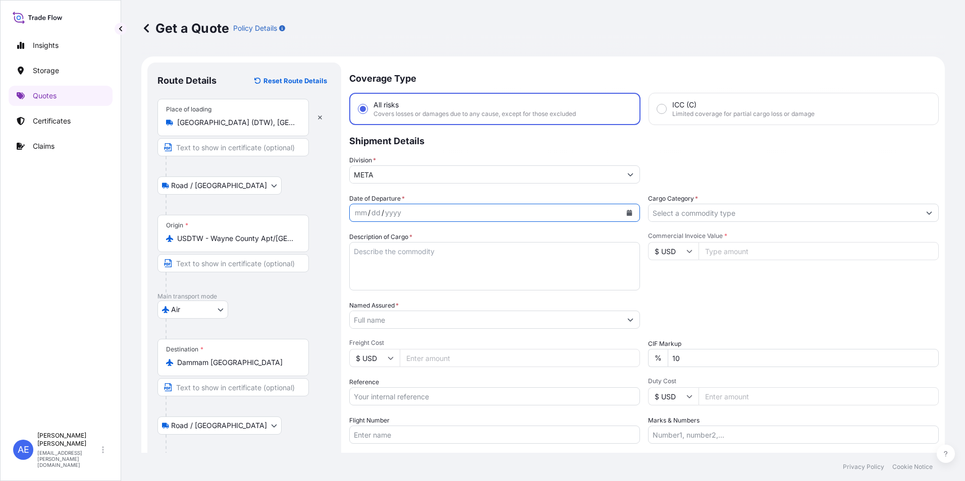
click at [627, 215] on icon "Calendar" at bounding box center [630, 213] width 6 height 6
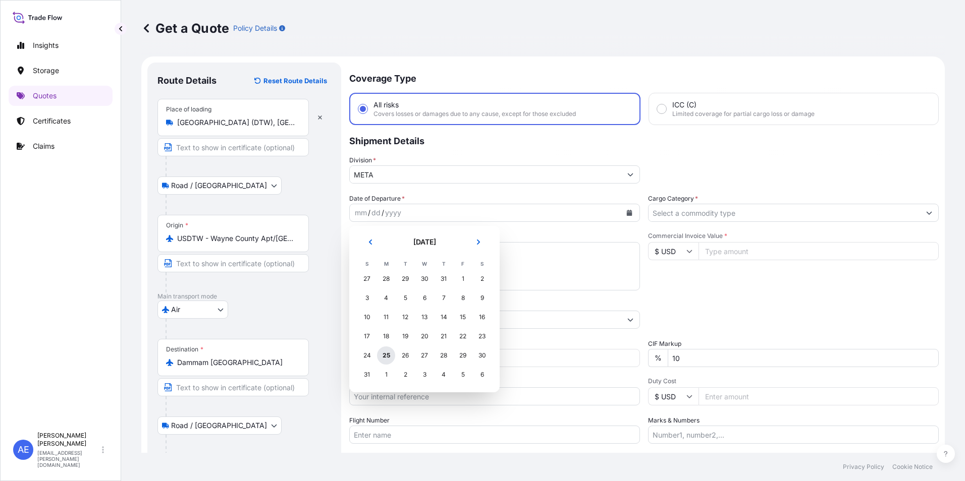
click at [386, 359] on div "25" at bounding box center [386, 356] width 18 height 18
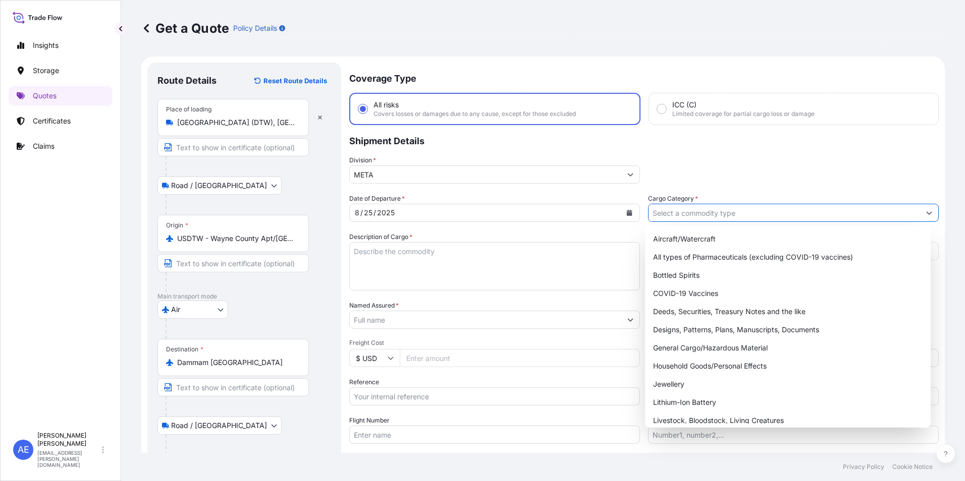
click at [700, 219] on input "Cargo Category *" at bounding box center [783, 213] width 271 height 18
click at [709, 350] on div "General Cargo/Hazardous Material" at bounding box center [788, 348] width 278 height 18
type input "General Cargo/Hazardous Material"
click at [707, 352] on div "General Cargo/Hazardous Material" at bounding box center [788, 348] width 278 height 18
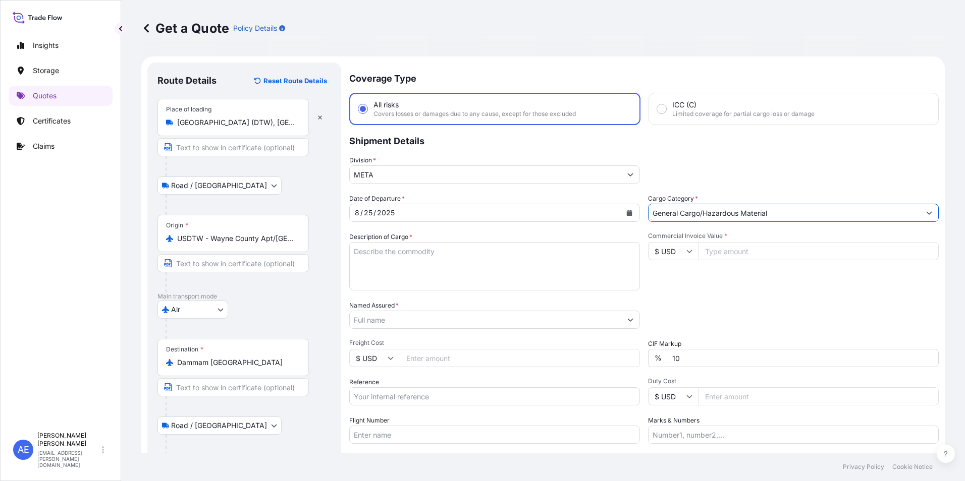
click at [718, 252] on input "Commercial Invoice Value *" at bounding box center [818, 251] width 240 height 18
paste input "8761.25"
type input "8761.25"
drag, startPoint x: 683, startPoint y: 361, endPoint x: 275, endPoint y: 361, distance: 407.7
click at [476, 361] on div "Date of Departure * [DATE] Cargo Category * General Cargo/Hazardous Material De…" at bounding box center [643, 319] width 589 height 250
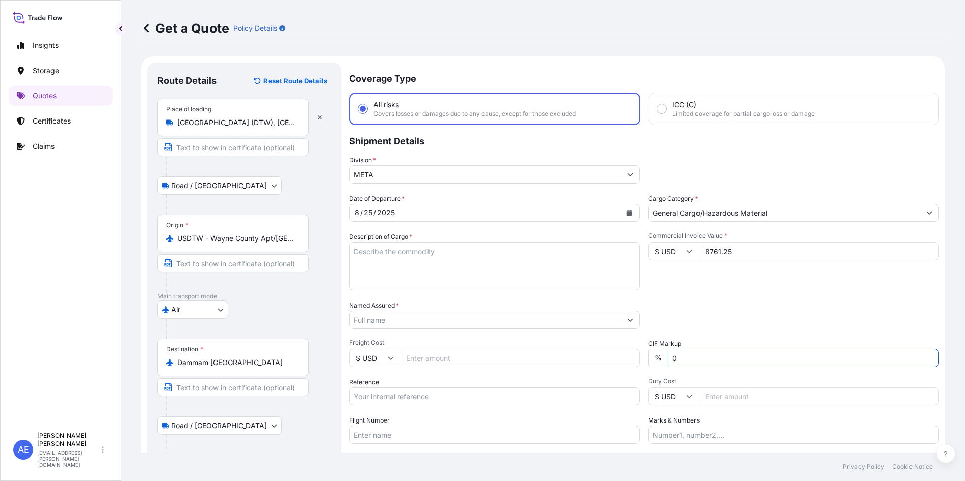
type input "0"
click at [386, 273] on textarea "Description of Cargo *" at bounding box center [494, 266] width 291 height 48
paste textarea "High Pressure Decorative Laminate"
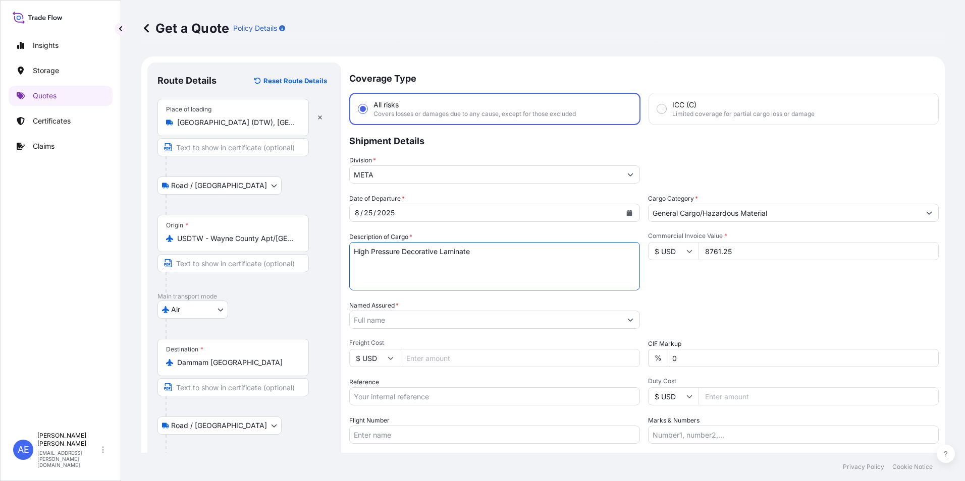
type textarea "High Pressure Decorative Laminate"
click at [416, 322] on input "Named Assured *" at bounding box center [485, 320] width 271 height 18
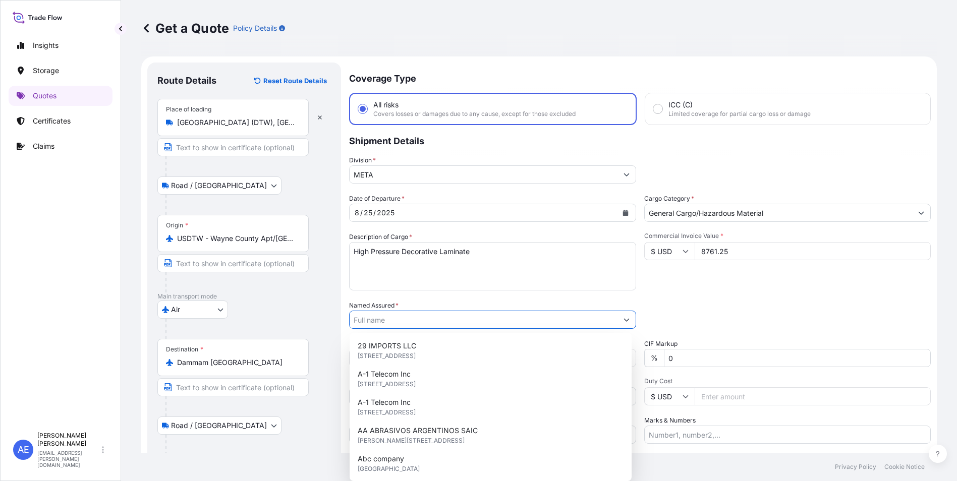
paste input "Al-[PERSON_NAME] Industries"
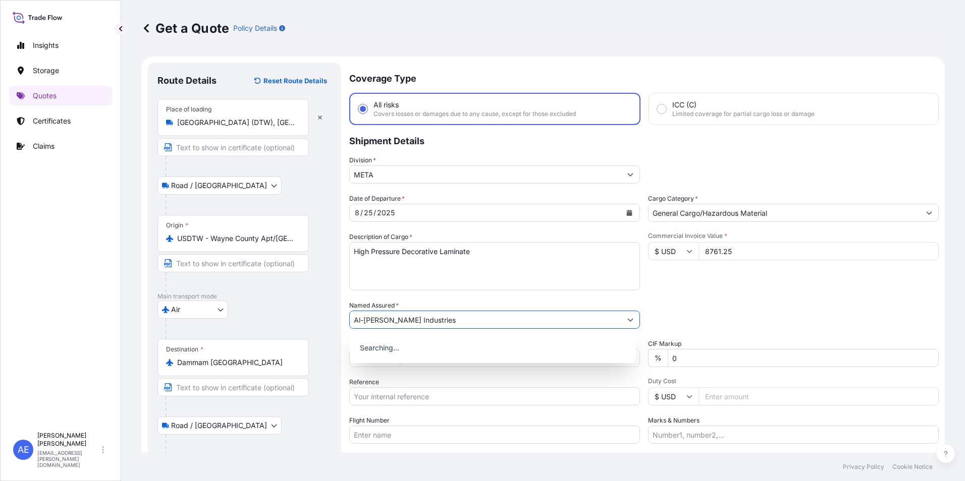
type input "Al-[PERSON_NAME] Industries"
click at [888, 286] on div "Commercial Invoice Value * $ USD 8761.25" at bounding box center [793, 261] width 291 height 59
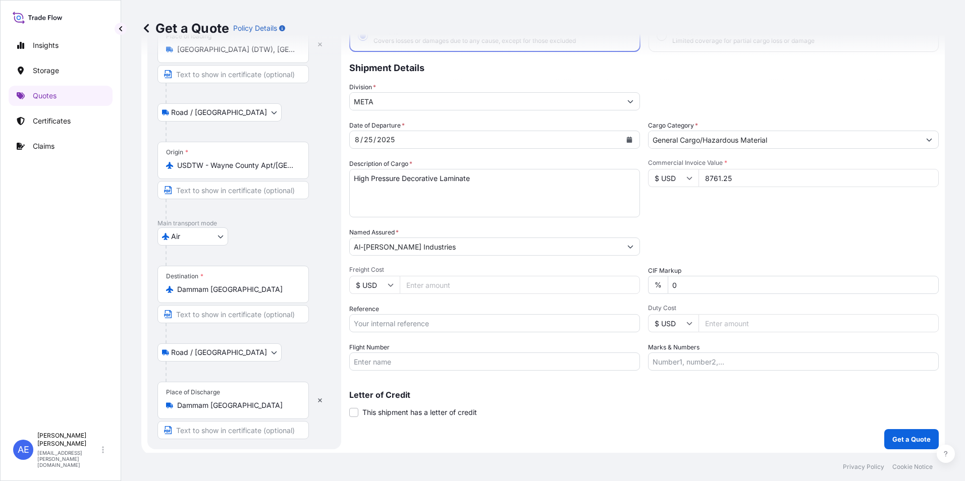
scroll to position [76, 0]
click at [399, 319] on input "Reference" at bounding box center [494, 321] width 291 height 18
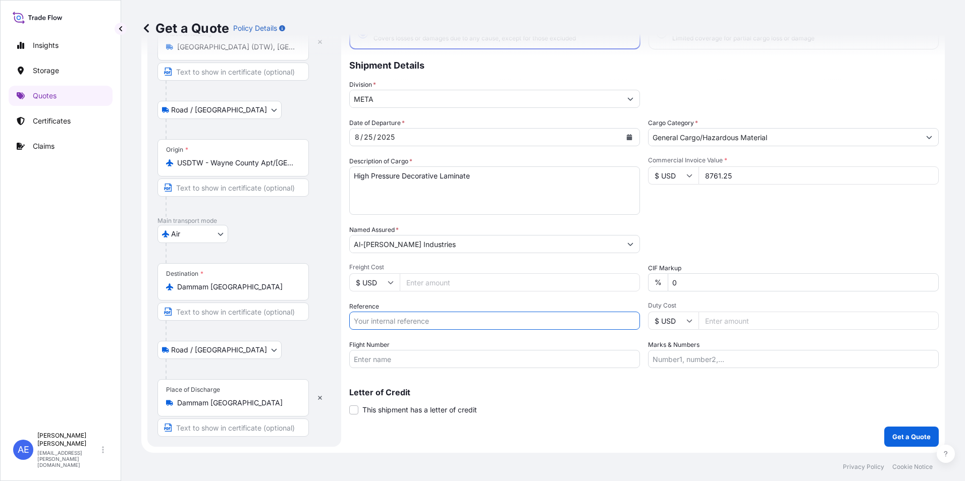
paste input "SSLS3016"
type input "SSLS3016"
click at [903, 442] on p "Get a Quote" at bounding box center [911, 437] width 38 height 10
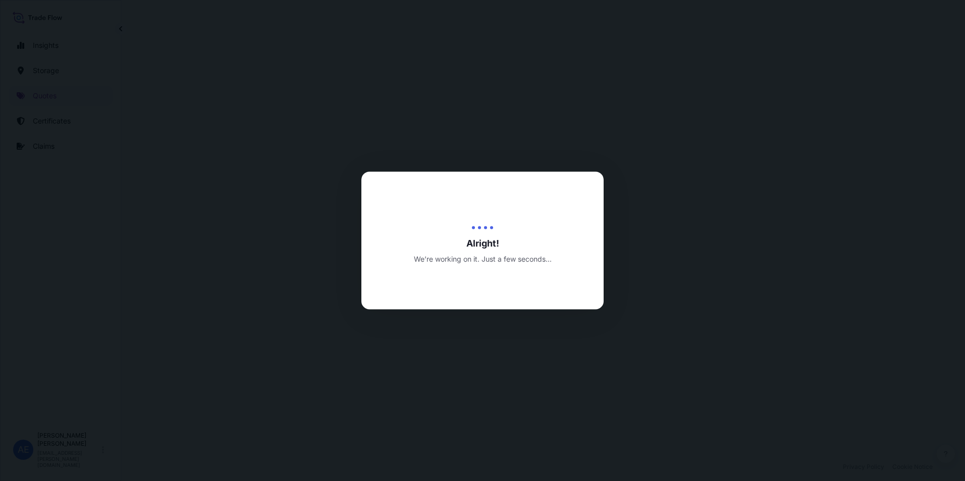
select select "Road / [GEOGRAPHIC_DATA]"
select select "Air"
select select "Road / [GEOGRAPHIC_DATA]"
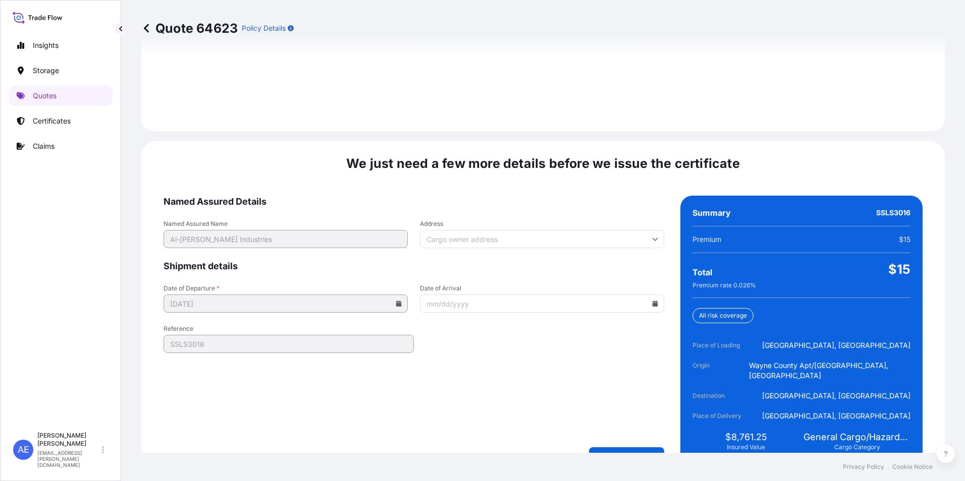
scroll to position [1502, 0]
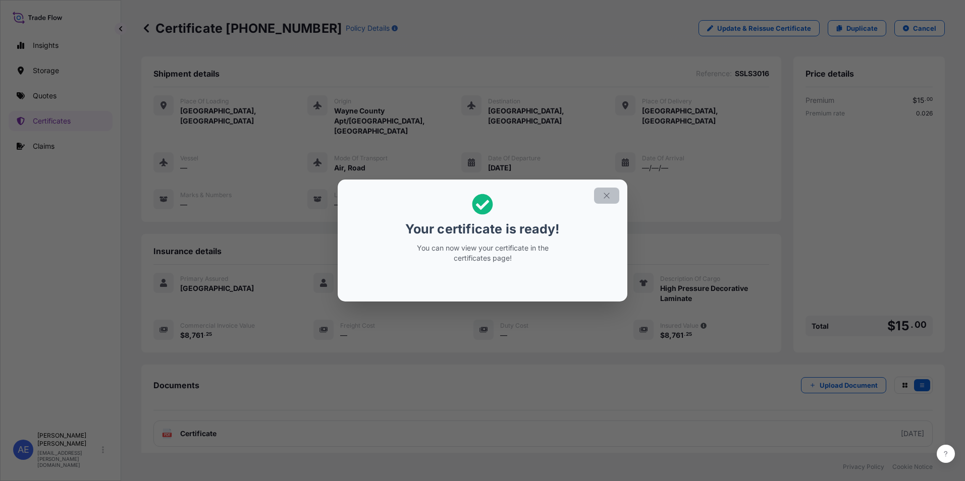
click at [603, 194] on icon "button" at bounding box center [606, 195] width 9 height 9
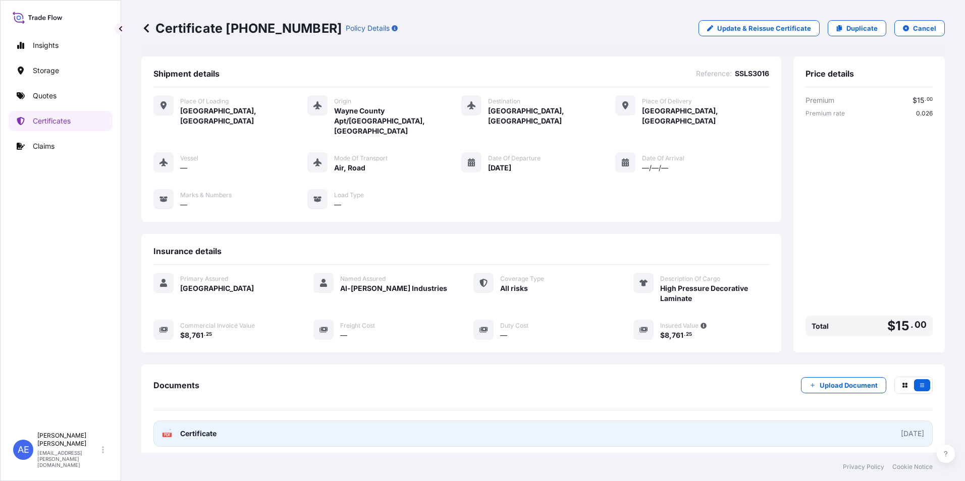
click at [340, 421] on link "PDF Certificate [DATE]" at bounding box center [542, 434] width 779 height 26
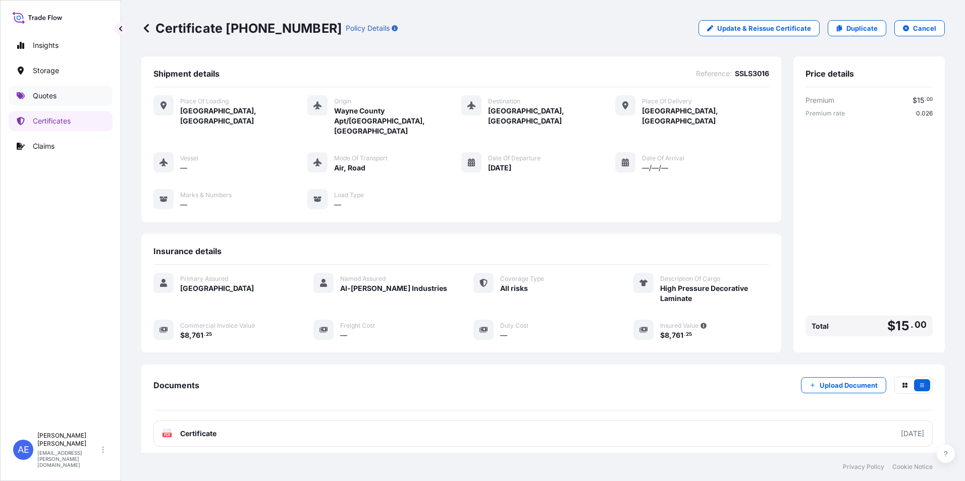
click at [39, 98] on p "Quotes" at bounding box center [45, 96] width 24 height 10
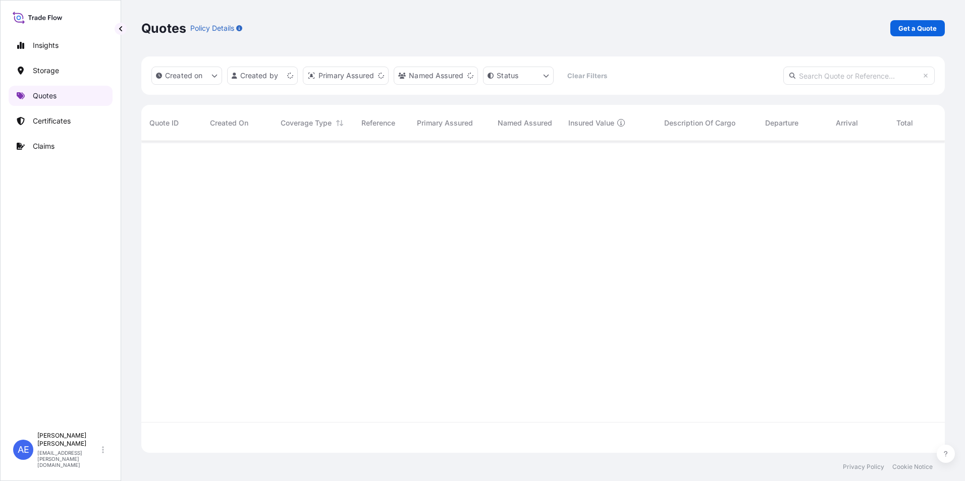
scroll to position [310, 796]
click at [909, 31] on p "Get a Quote" at bounding box center [917, 28] width 38 height 10
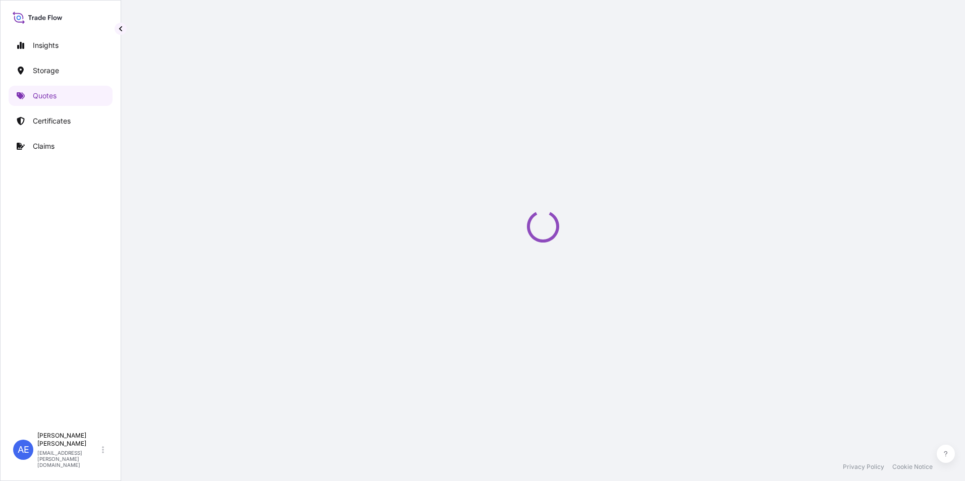
select select "Water"
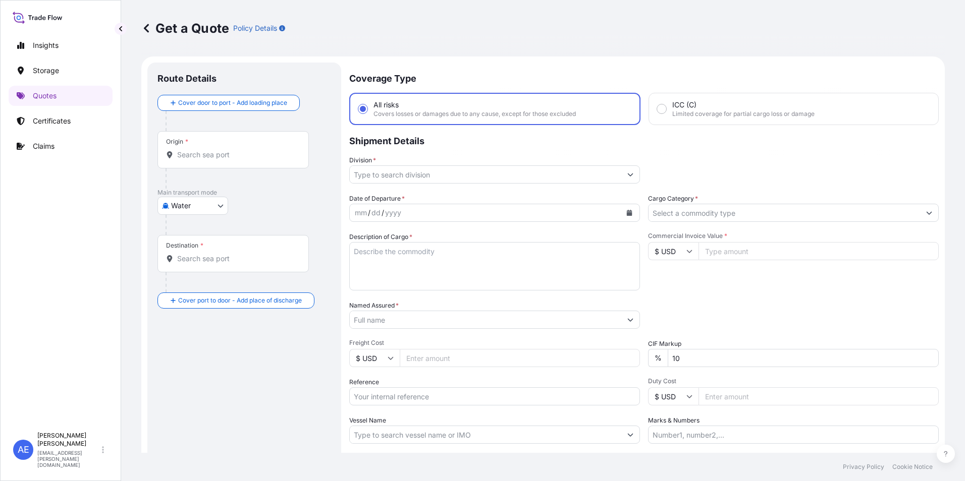
scroll to position [16, 0]
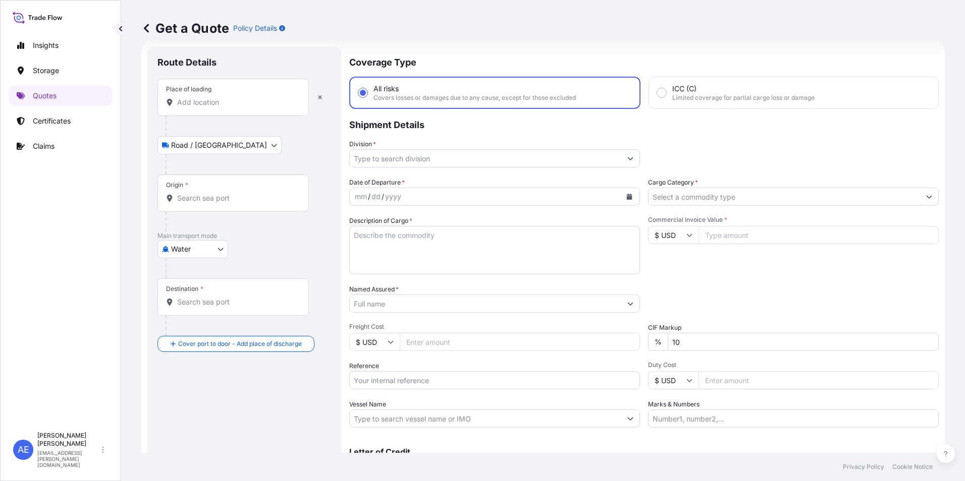
click at [212, 107] on div "Place of loading" at bounding box center [232, 97] width 151 height 37
click at [212, 107] on input "Place of loading" at bounding box center [236, 102] width 119 height 10
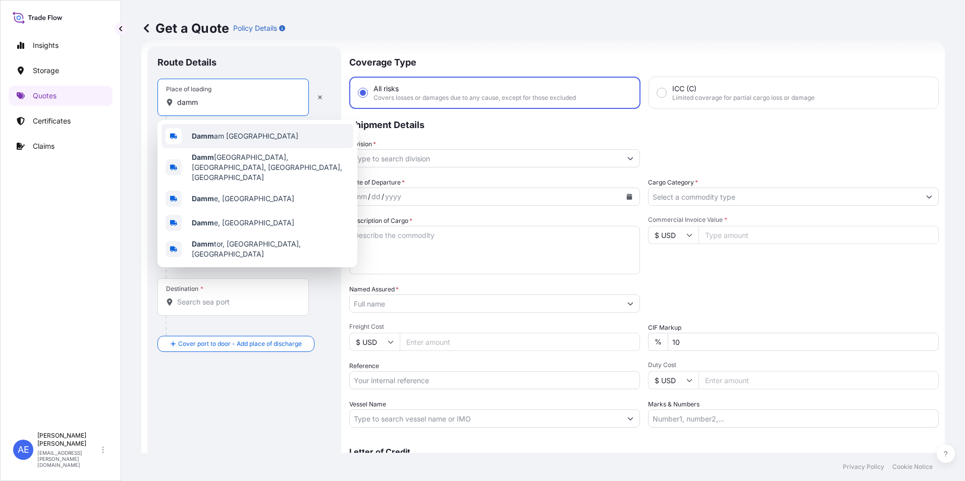
click at [205, 133] on b "Damm" at bounding box center [203, 136] width 22 height 9
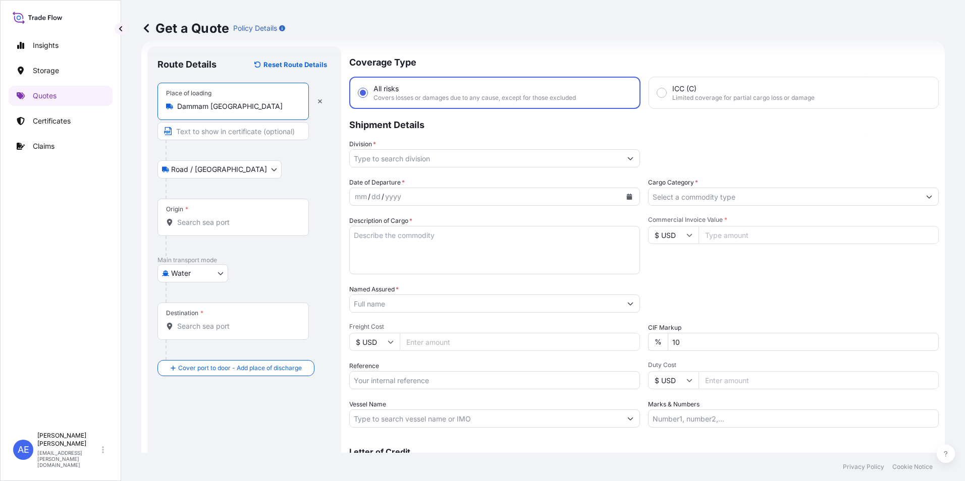
type input "Dammam [GEOGRAPHIC_DATA]"
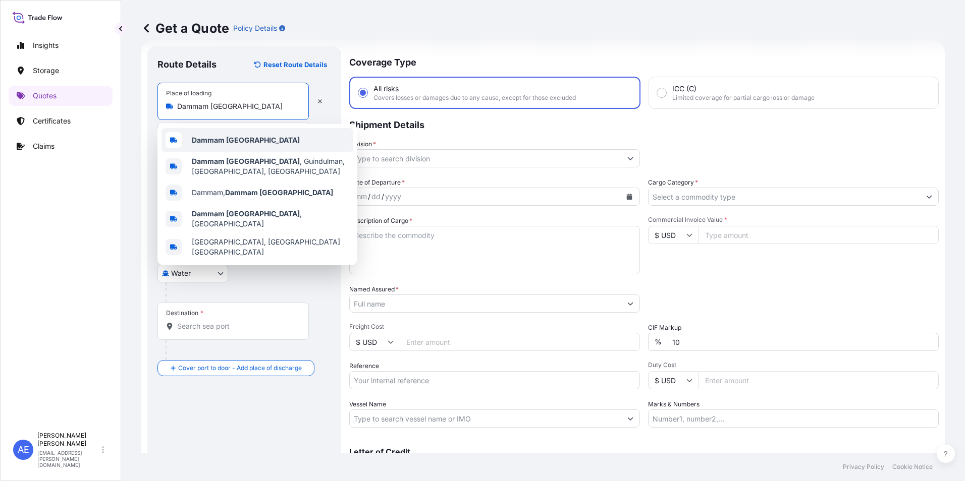
click at [266, 132] on div "Dammam [GEOGRAPHIC_DATA]" at bounding box center [257, 140] width 192 height 24
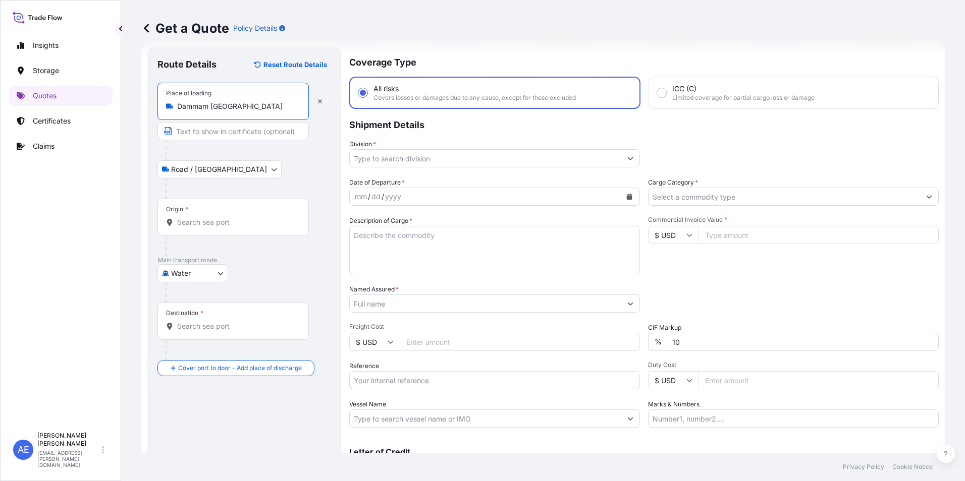
click at [222, 213] on div "Origin *" at bounding box center [232, 217] width 151 height 37
click at [222, 217] on input "Origin *" at bounding box center [236, 222] width 119 height 10
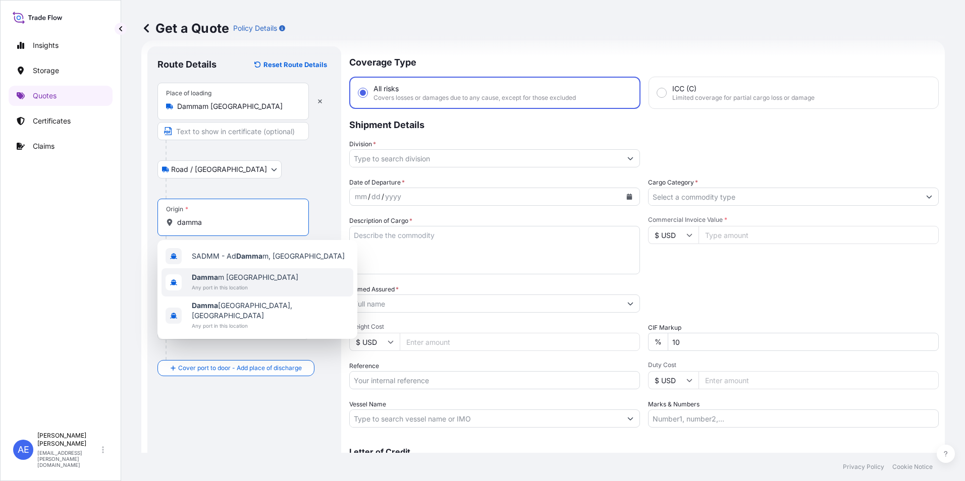
click at [256, 278] on span "Damma m [GEOGRAPHIC_DATA]" at bounding box center [245, 277] width 106 height 10
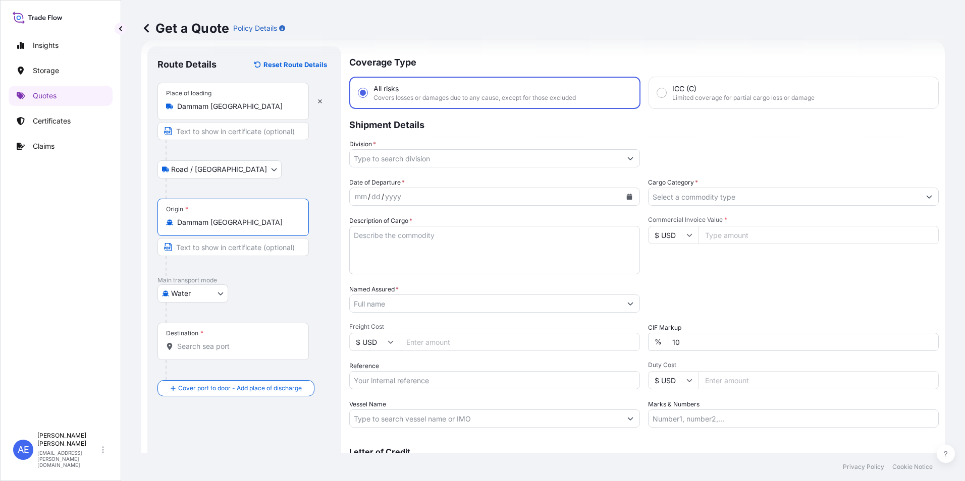
type input "Dammam [GEOGRAPHIC_DATA]"
click at [218, 337] on div "Destination *" at bounding box center [232, 341] width 151 height 37
click at [218, 342] on input "Destination *" at bounding box center [236, 347] width 119 height 10
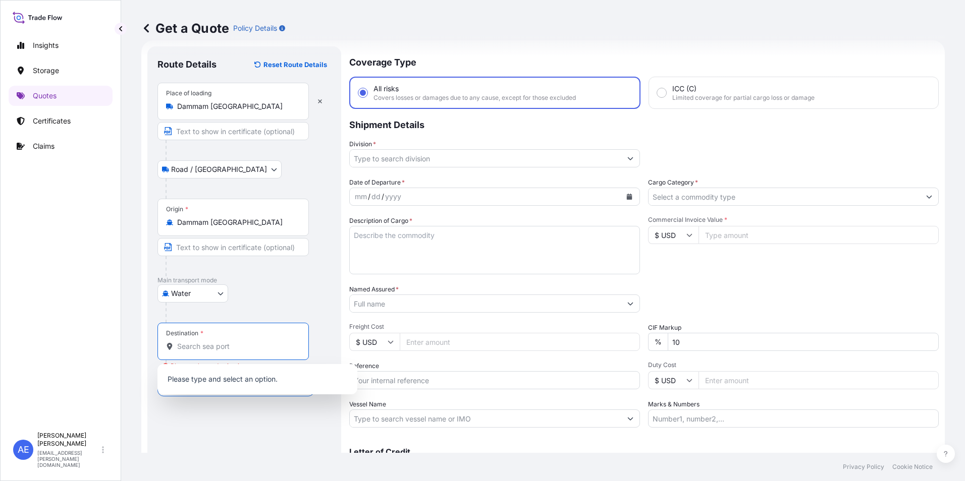
click at [199, 334] on div "Destination *" at bounding box center [184, 333] width 37 height 8
click at [199, 342] on input "Destination * Please select a destination" at bounding box center [236, 347] width 119 height 10
paste input "[GEOGRAPHIC_DATA]"
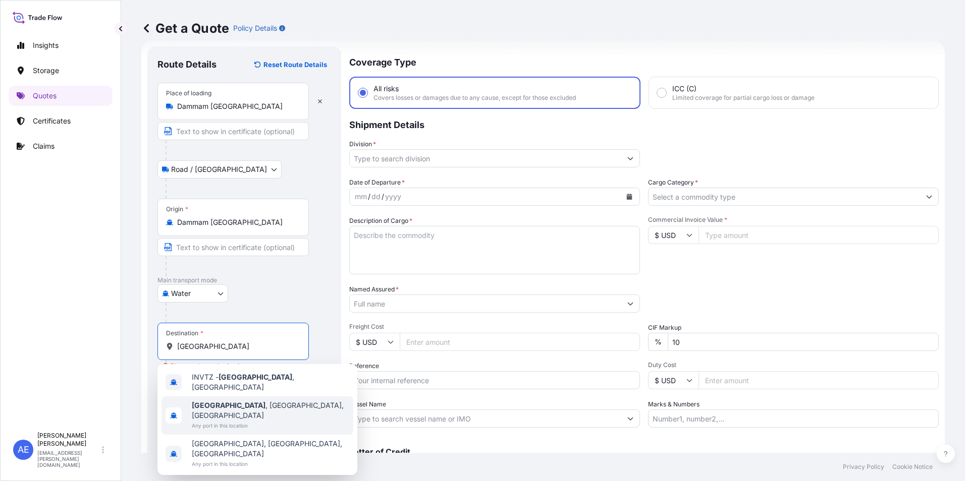
click at [239, 397] on div "[GEOGRAPHIC_DATA] , [GEOGRAPHIC_DATA], [GEOGRAPHIC_DATA] Any port in this locat…" at bounding box center [257, 416] width 192 height 38
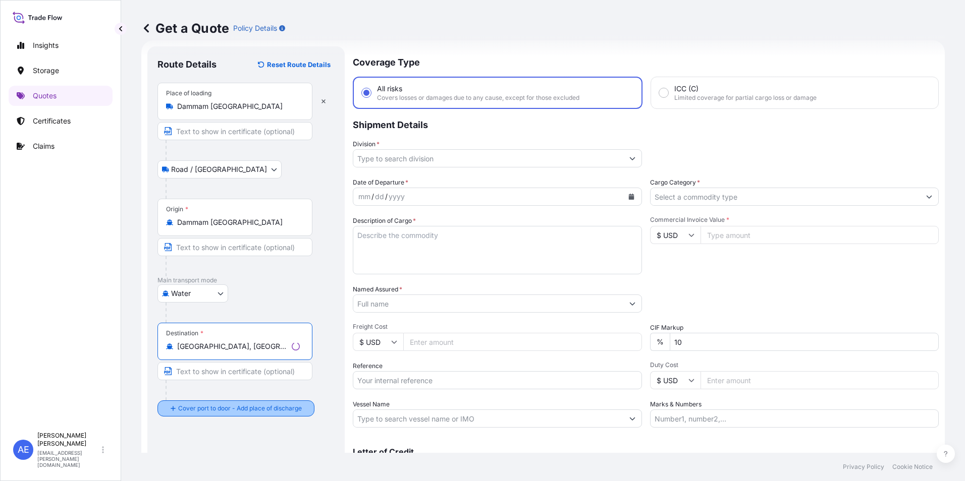
type input "[GEOGRAPHIC_DATA], [GEOGRAPHIC_DATA], [GEOGRAPHIC_DATA]"
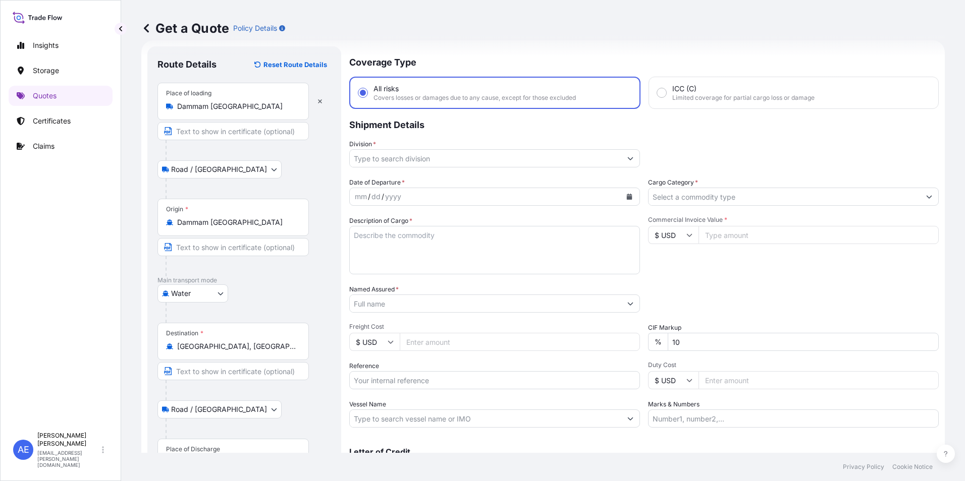
scroll to position [72, 0]
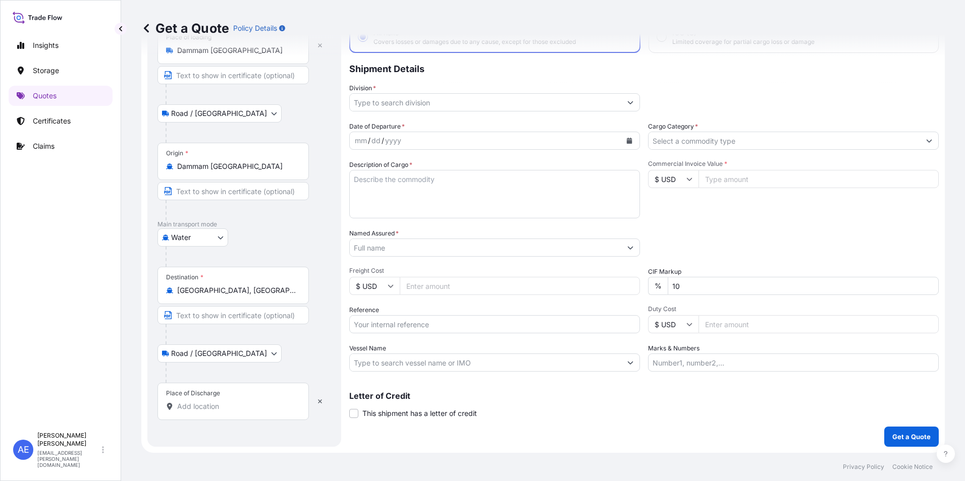
click at [199, 396] on div "Place of Discharge" at bounding box center [193, 394] width 54 height 8
click at [199, 402] on input "Place of Discharge" at bounding box center [236, 407] width 119 height 10
paste input "[GEOGRAPHIC_DATA]"
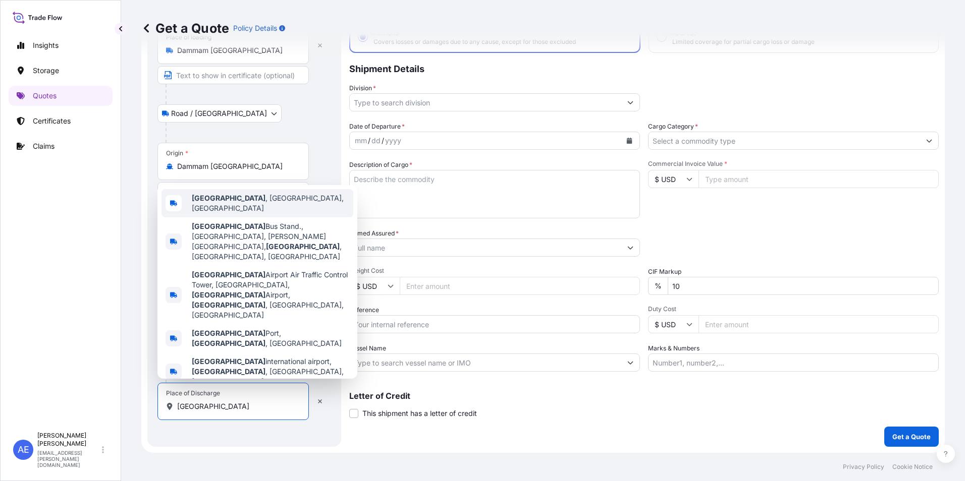
click at [227, 213] on span "[GEOGRAPHIC_DATA] , [GEOGRAPHIC_DATA], [GEOGRAPHIC_DATA]" at bounding box center [270, 203] width 157 height 20
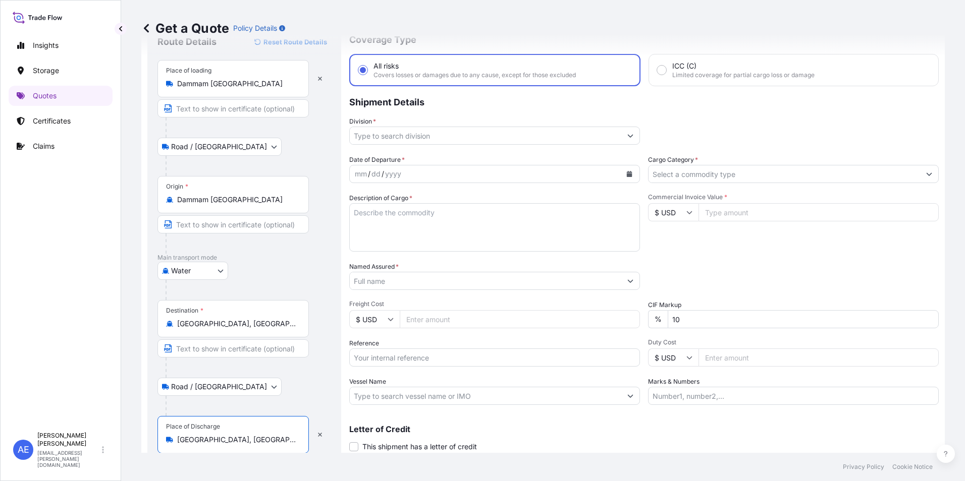
scroll to position [0, 0]
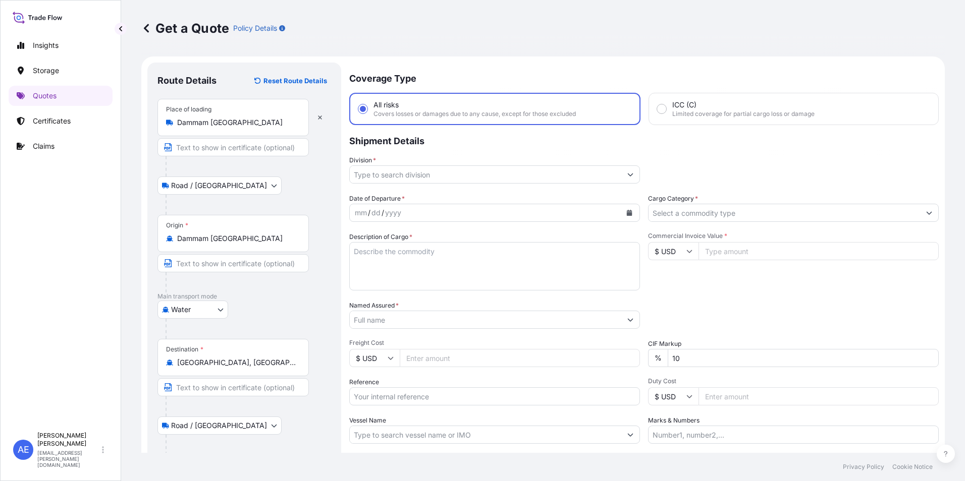
type input "[GEOGRAPHIC_DATA], [GEOGRAPHIC_DATA], [GEOGRAPHIC_DATA]"
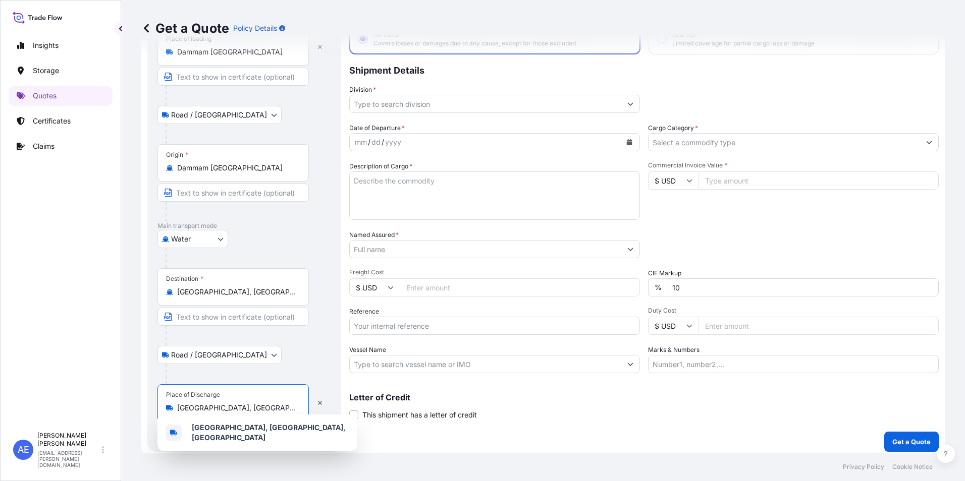
scroll to position [76, 0]
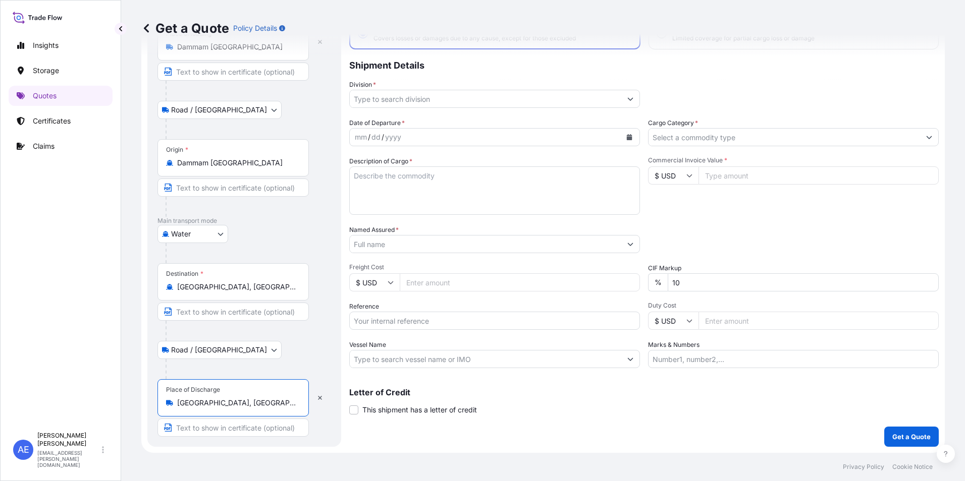
click at [408, 323] on input "Reference" at bounding box center [494, 321] width 291 height 18
paste input "BL:DAMCB25001987 SSLS3017"
type input "BL:DAMCB25001987 SSLS3017"
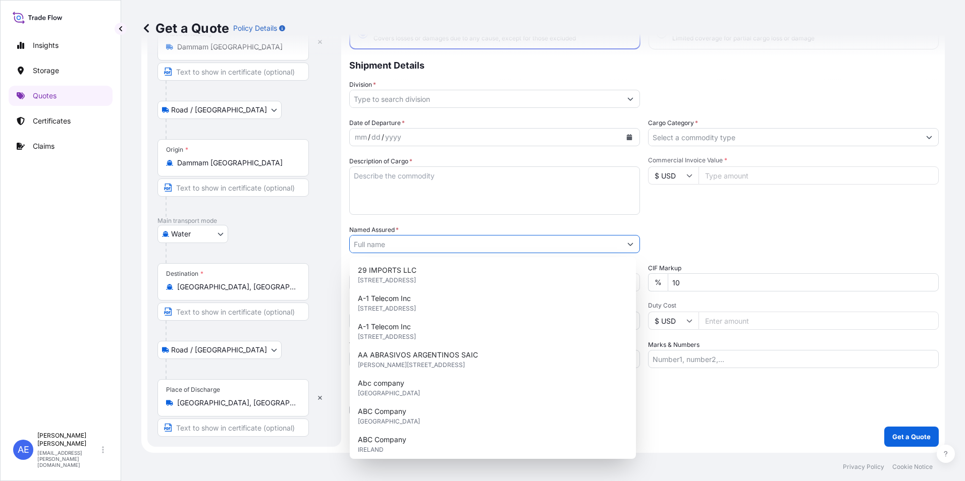
click at [390, 239] on input "Named Assured *" at bounding box center [485, 244] width 271 height 18
click at [385, 196] on textarea "Description of Cargo *" at bounding box center [494, 191] width 291 height 48
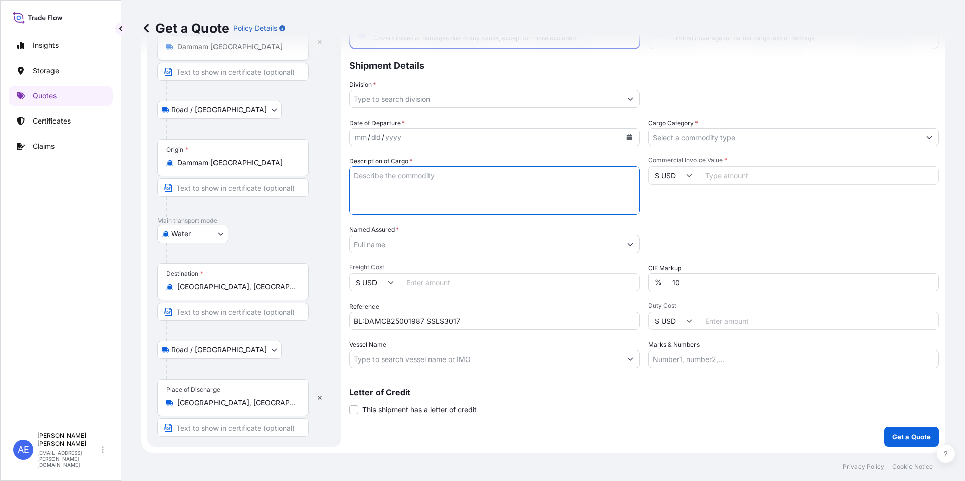
paste textarea "MAGNESIA CARBON BRICKS GROG"
type textarea "MAGNESIA CARBON BRICKS GROG"
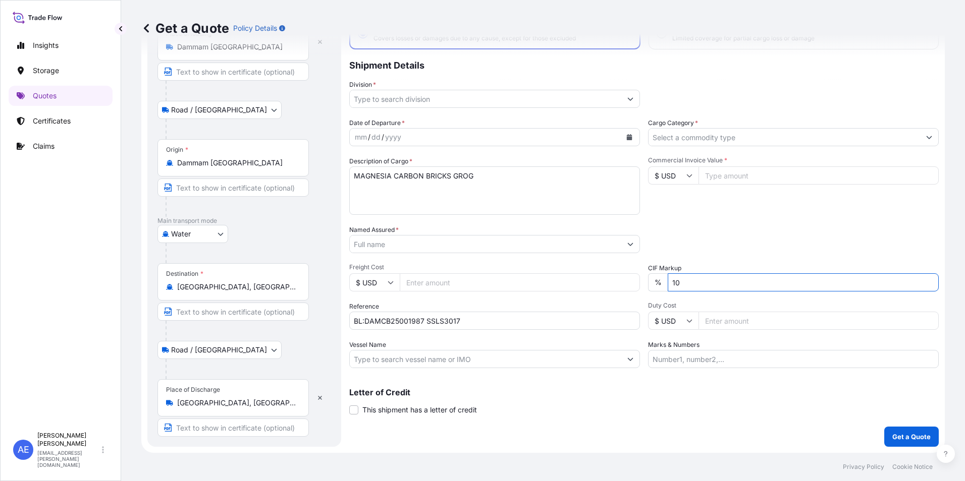
drag, startPoint x: 708, startPoint y: 275, endPoint x: 532, endPoint y: 327, distance: 183.3
click at [548, 321] on div "Date of Departure * mm / dd / yyyy Cargo Category * Description of Cargo * MAGN…" at bounding box center [643, 243] width 589 height 250
type input "0"
click at [383, 243] on input "Named Assured *" at bounding box center [485, 244] width 271 height 18
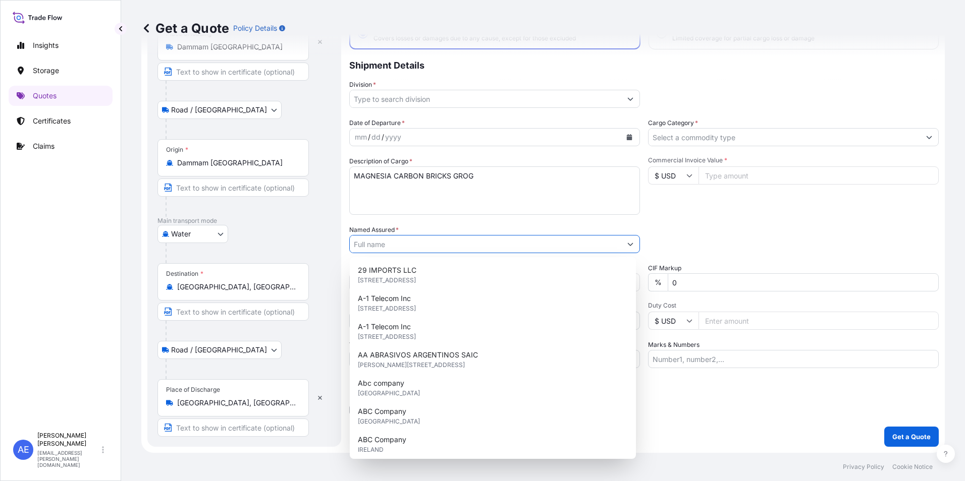
paste input "SHREE RADHE INDUSTRIES"
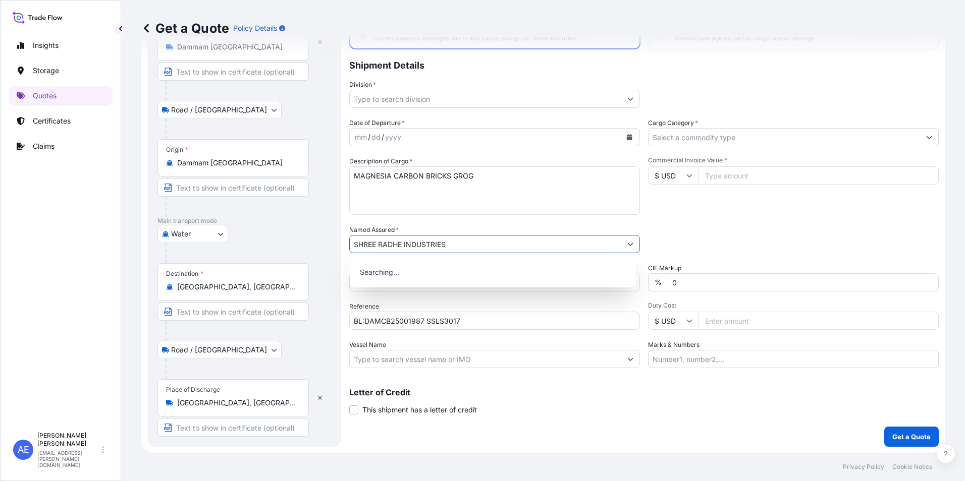
type input "SHREE RADHE INDUSTRIES"
click at [777, 178] on input "Commercial Invoice Value *" at bounding box center [818, 176] width 240 height 18
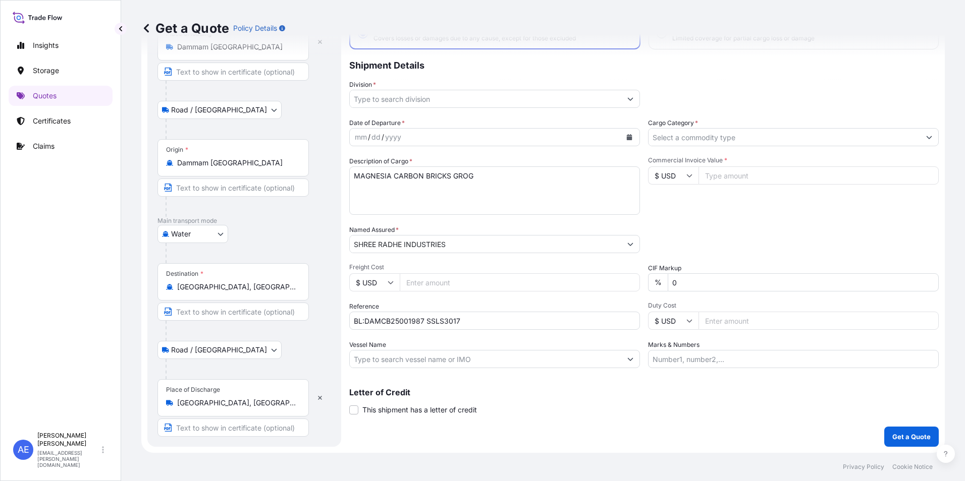
click at [627, 137] on icon "Calendar" at bounding box center [630, 137] width 6 height 6
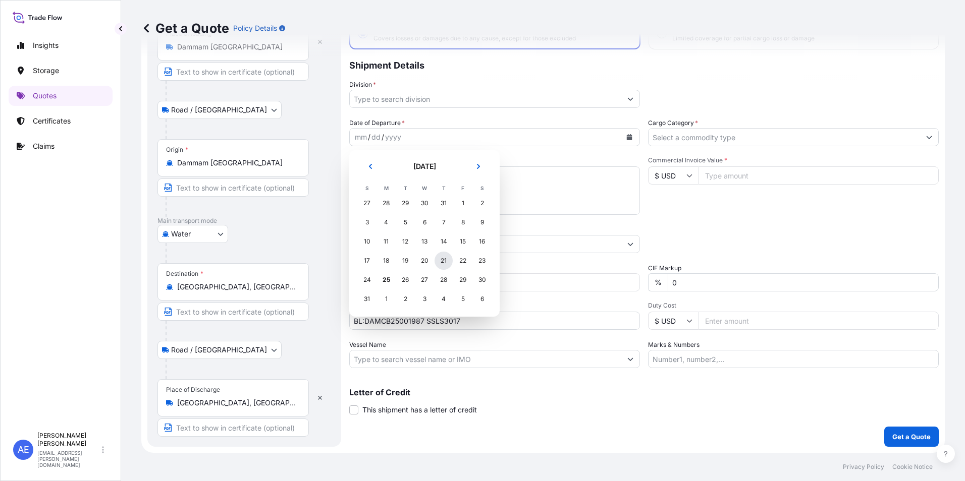
click at [451, 264] on div "21" at bounding box center [443, 261] width 18 height 18
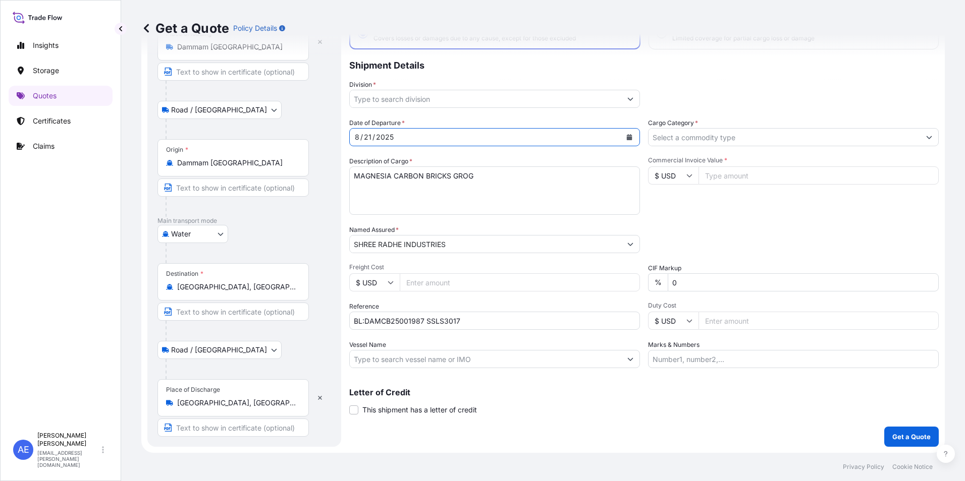
click at [630, 100] on button "Show suggestions" at bounding box center [630, 99] width 18 height 18
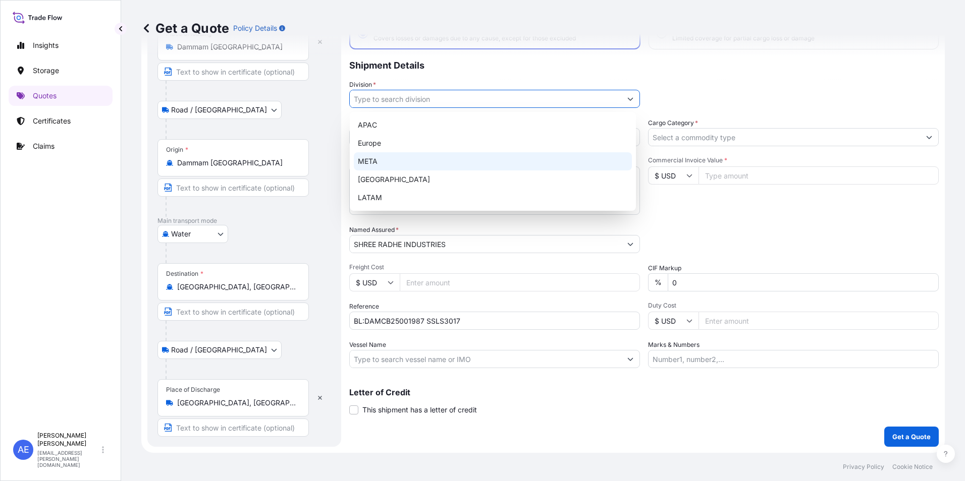
click at [429, 159] on div "META" at bounding box center [493, 161] width 278 height 18
type input "META"
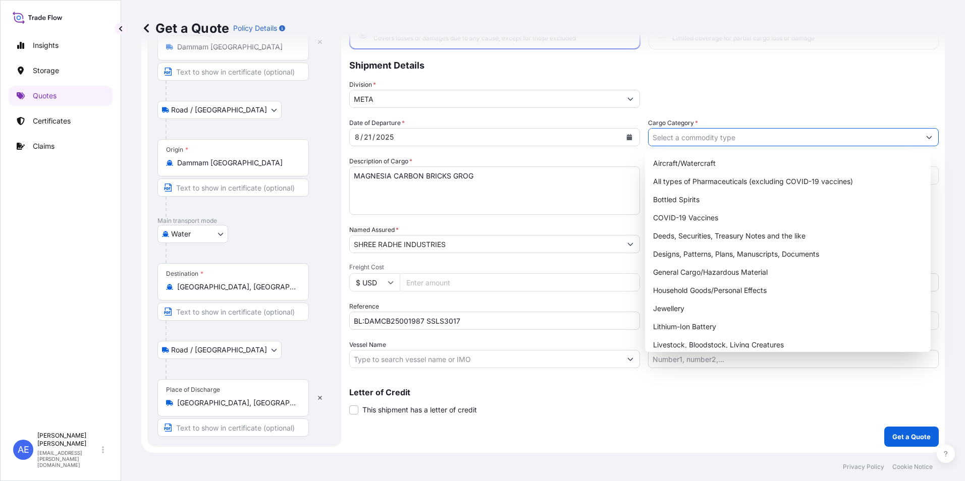
click at [738, 140] on input "Cargo Category *" at bounding box center [783, 137] width 271 height 18
click at [727, 275] on div "General Cargo/Hazardous Material" at bounding box center [788, 272] width 278 height 18
type input "General Cargo/Hazardous Material"
click at [705, 269] on div "General Cargo/Hazardous Material" at bounding box center [788, 272] width 278 height 18
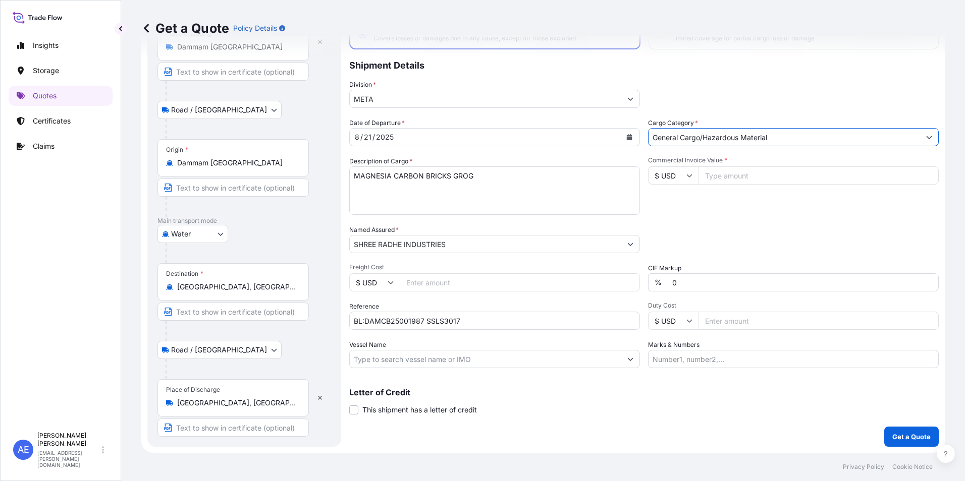
click at [728, 173] on input "Commercial Invoice Value *" at bounding box center [818, 176] width 240 height 18
paste input "18200"
type input "18200"
click at [896, 435] on p "Get a Quote" at bounding box center [911, 437] width 38 height 10
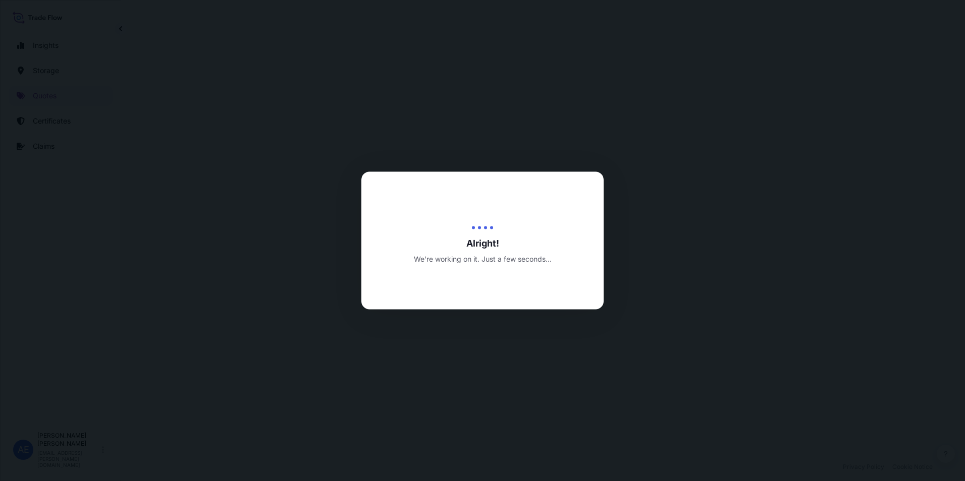
select select "Road / [GEOGRAPHIC_DATA]"
select select "Water"
select select "Road / [GEOGRAPHIC_DATA]"
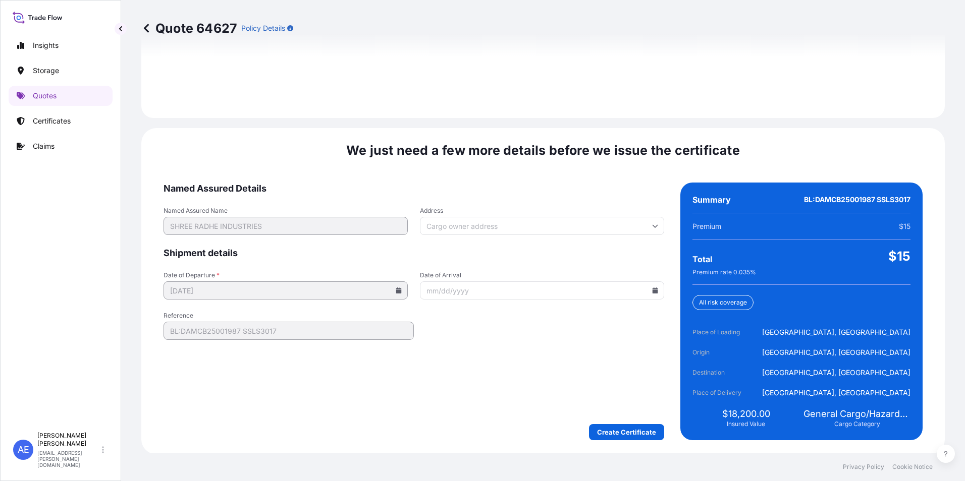
scroll to position [1502, 0]
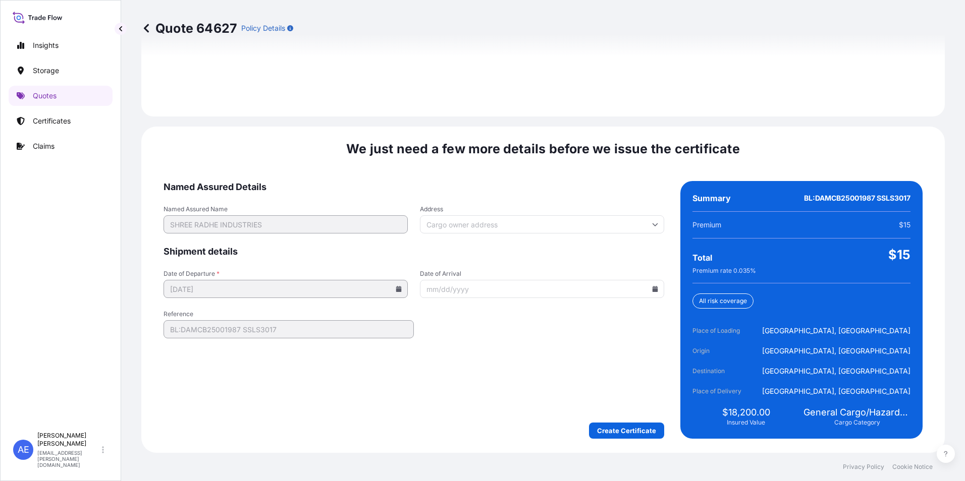
click at [573, 322] on form "Named Assured Details Named Assured Name [PERSON_NAME] INDUSTRIES Address Shipm…" at bounding box center [413, 310] width 501 height 258
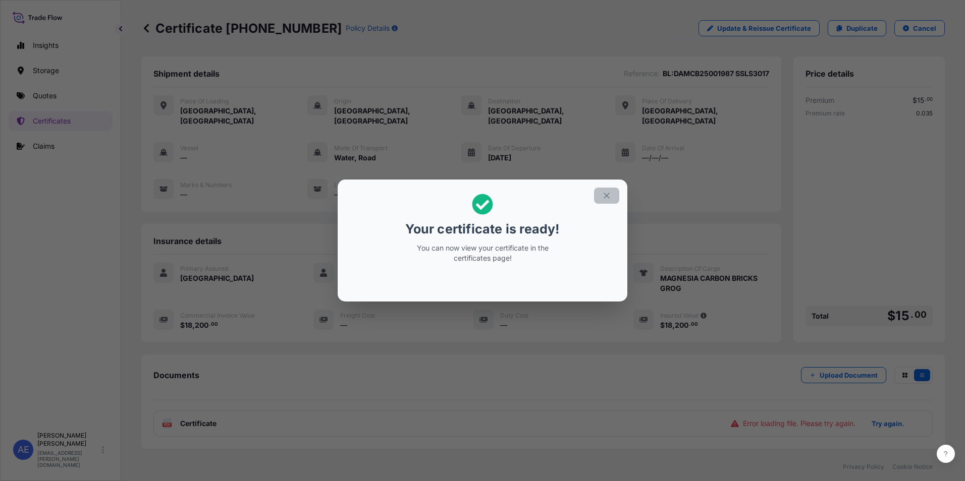
click at [614, 200] on button "button" at bounding box center [606, 196] width 25 height 16
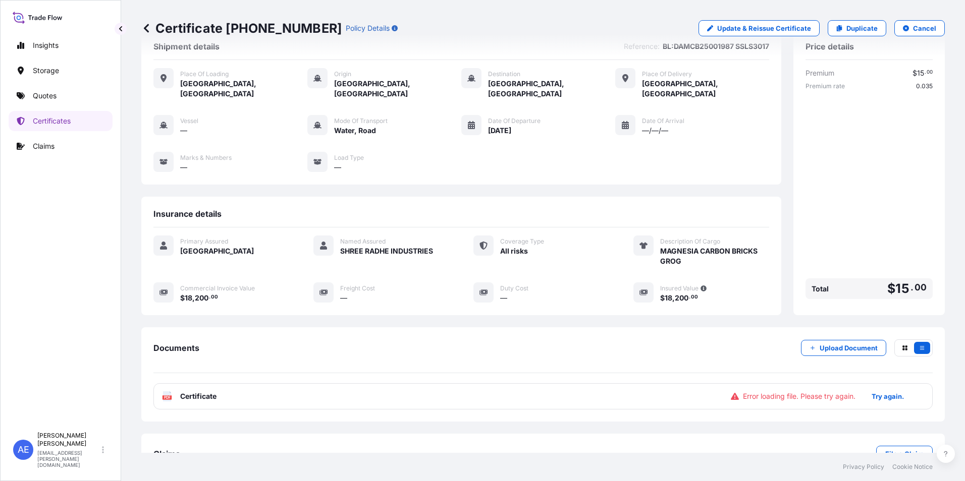
scroll to position [49, 0]
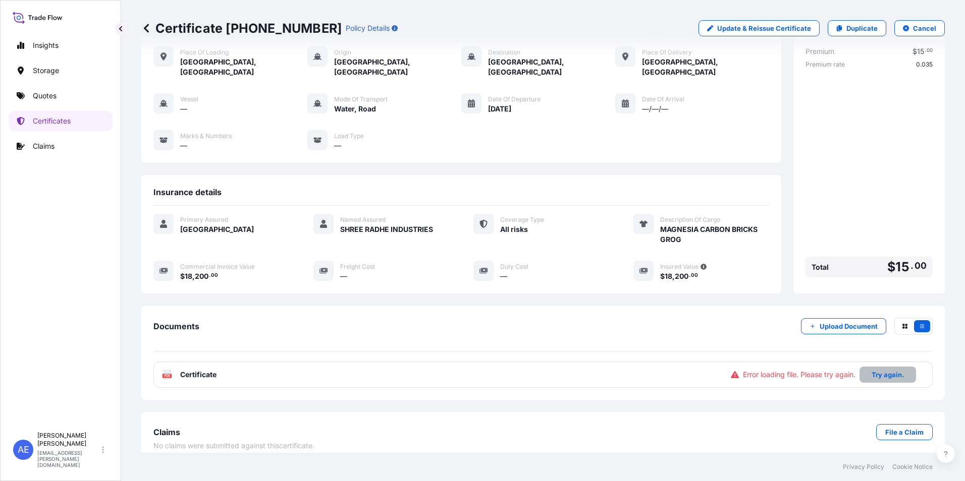
click at [883, 367] on button "Try again." at bounding box center [887, 375] width 57 height 16
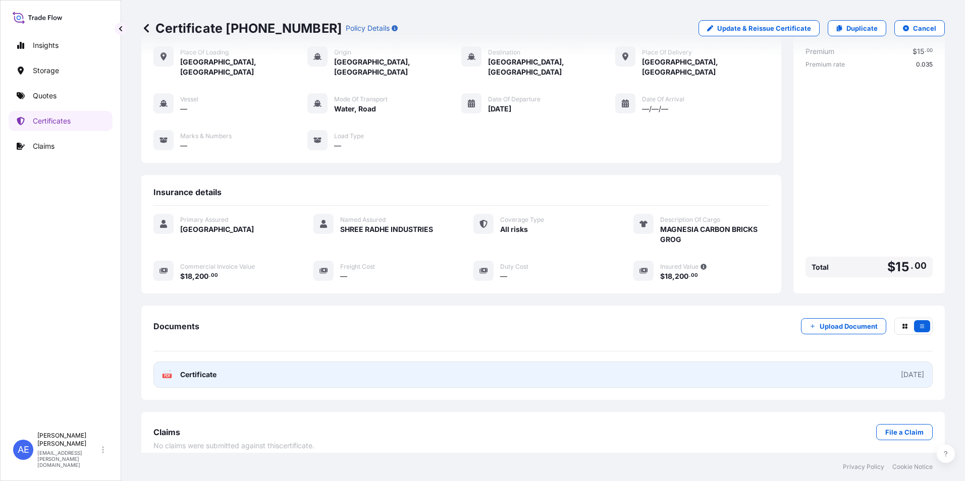
click at [762, 363] on link "PDF Certificate [DATE]" at bounding box center [542, 375] width 779 height 26
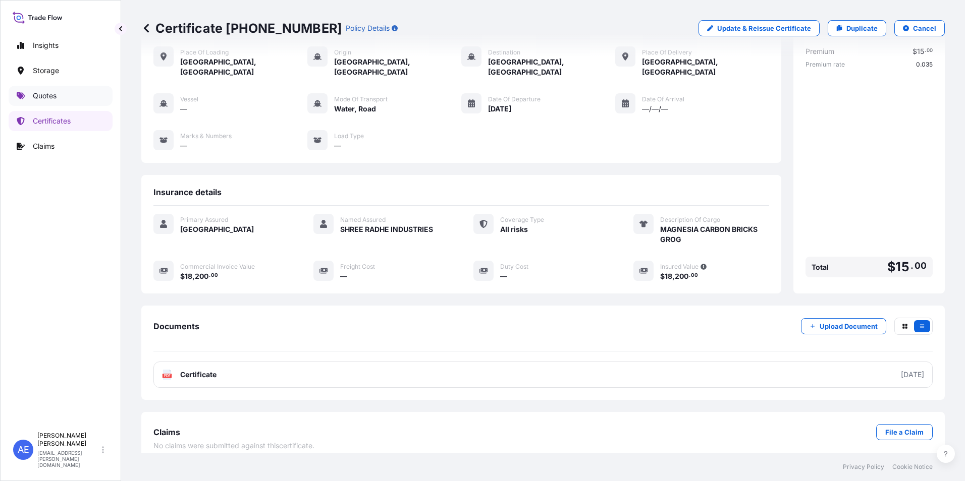
click at [43, 101] on link "Quotes" at bounding box center [61, 96] width 104 height 20
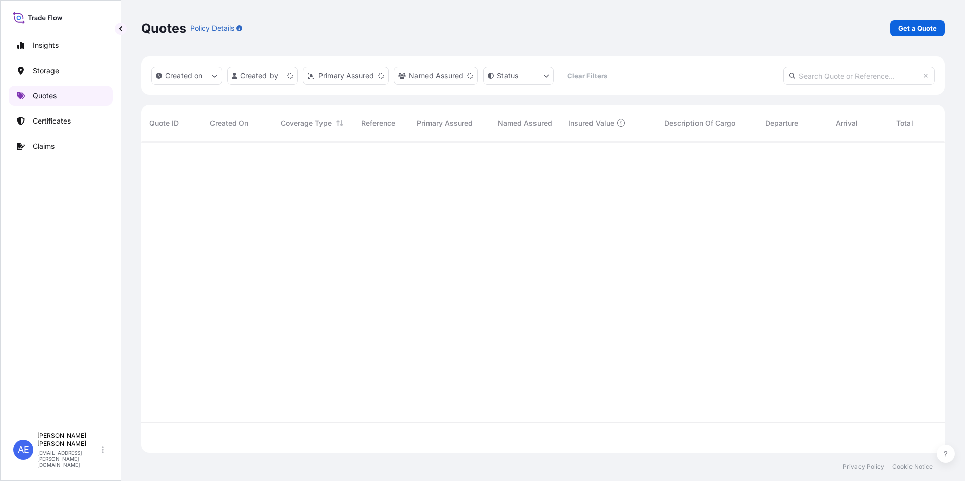
scroll to position [310, 796]
click at [906, 32] on p "Get a Quote" at bounding box center [917, 28] width 38 height 10
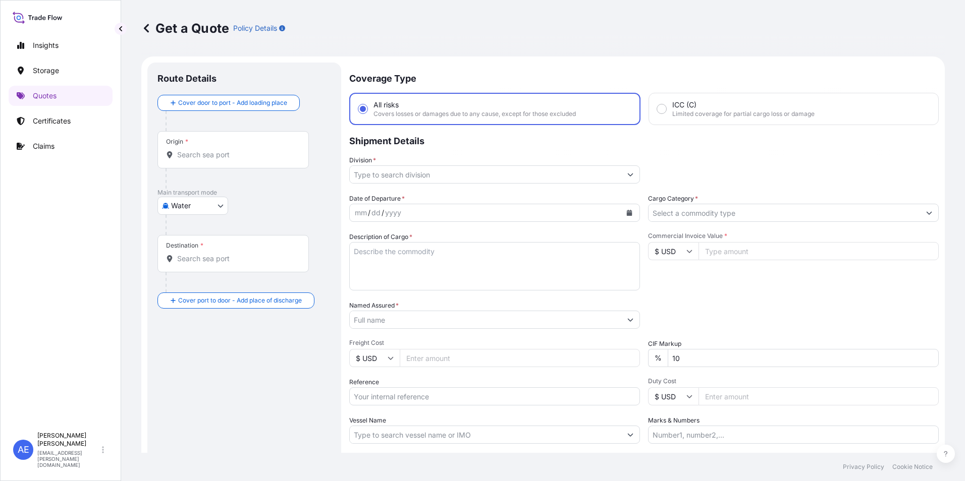
scroll to position [16, 0]
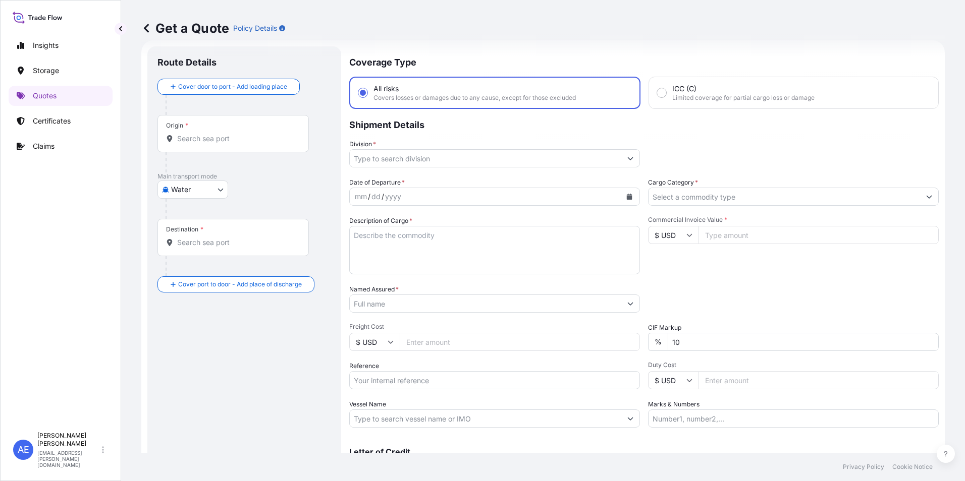
click at [181, 193] on body "Insights Storage Quotes Certificates Claims AE [PERSON_NAME] Samuel [EMAIL_ADDR…" at bounding box center [482, 240] width 965 height 481
click at [183, 214] on span "Air" at bounding box center [181, 216] width 9 height 10
select select "Air"
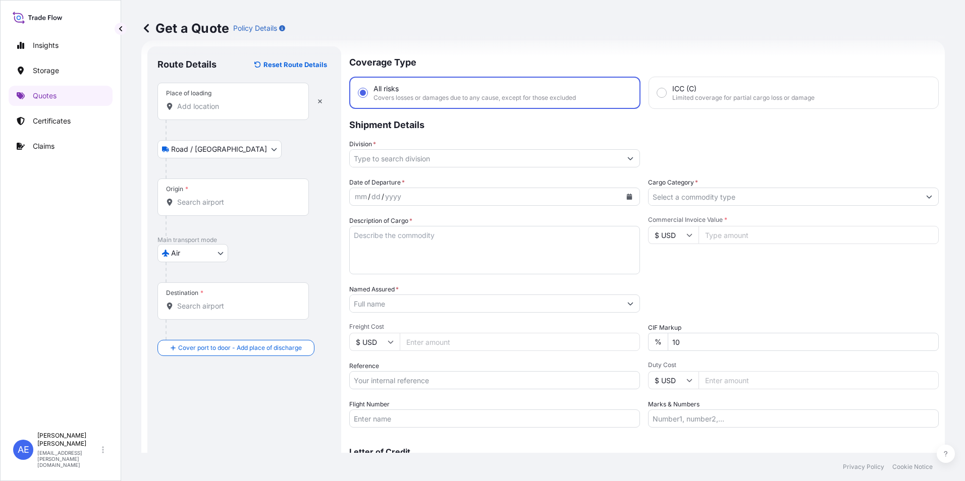
click at [201, 114] on div "Place of loading" at bounding box center [232, 101] width 151 height 37
click at [201, 112] on input "Place of loading" at bounding box center [236, 106] width 119 height 10
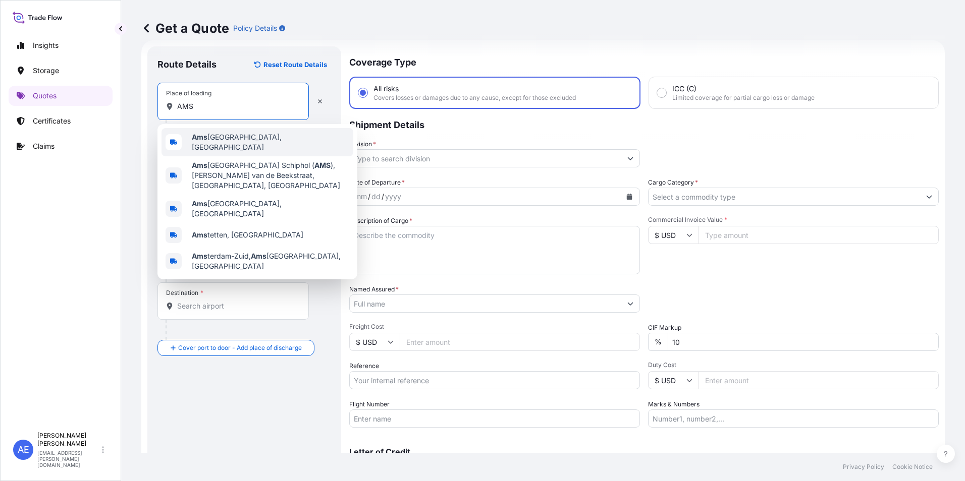
click at [226, 142] on span "Ams terdam, [GEOGRAPHIC_DATA]" at bounding box center [270, 142] width 157 height 20
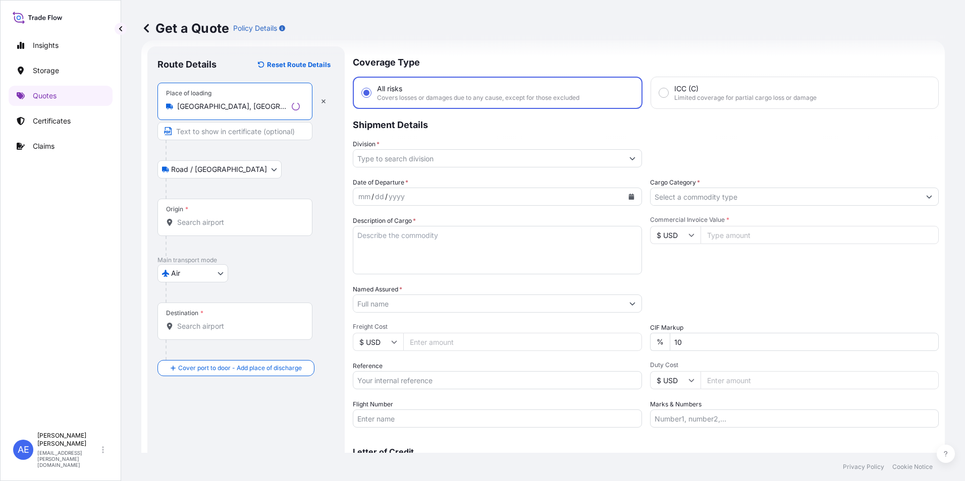
type input "[GEOGRAPHIC_DATA], [GEOGRAPHIC_DATA]"
click at [202, 218] on input "Origin *" at bounding box center [238, 222] width 123 height 10
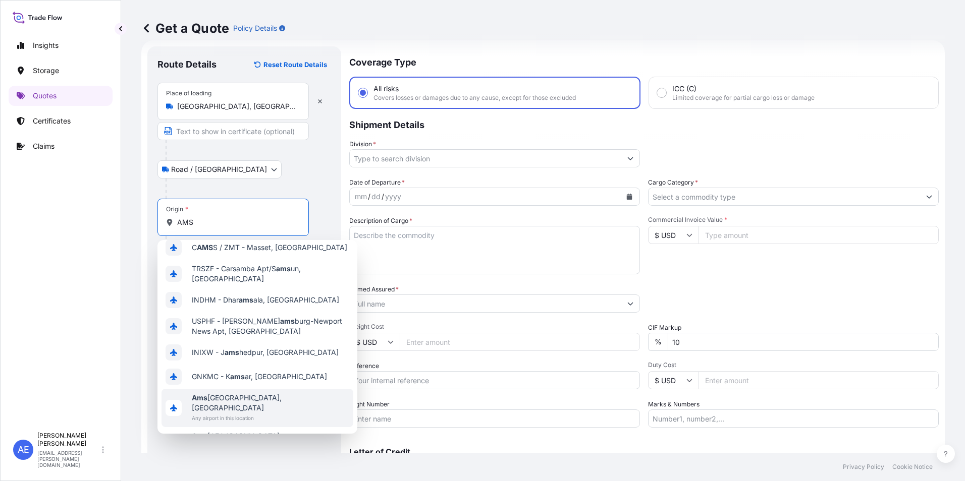
scroll to position [69, 0]
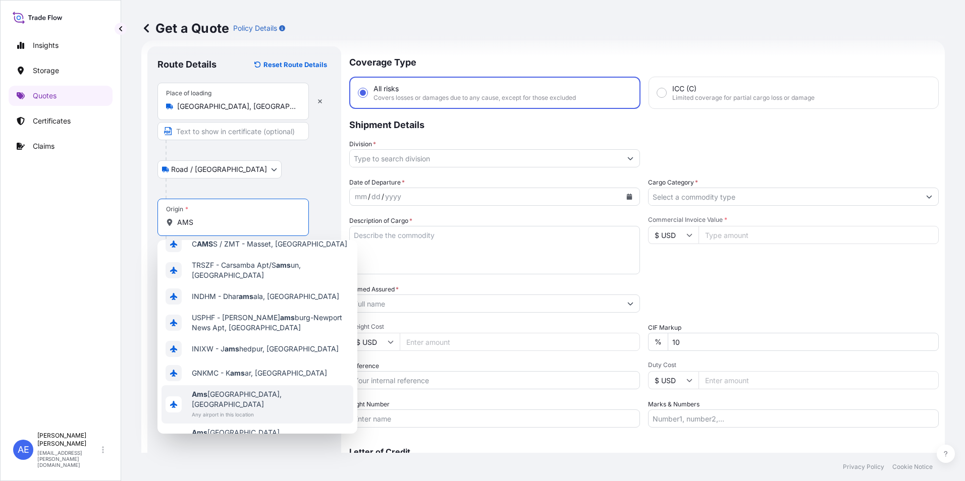
click at [268, 410] on span "Any airport in this location" at bounding box center [270, 415] width 157 height 10
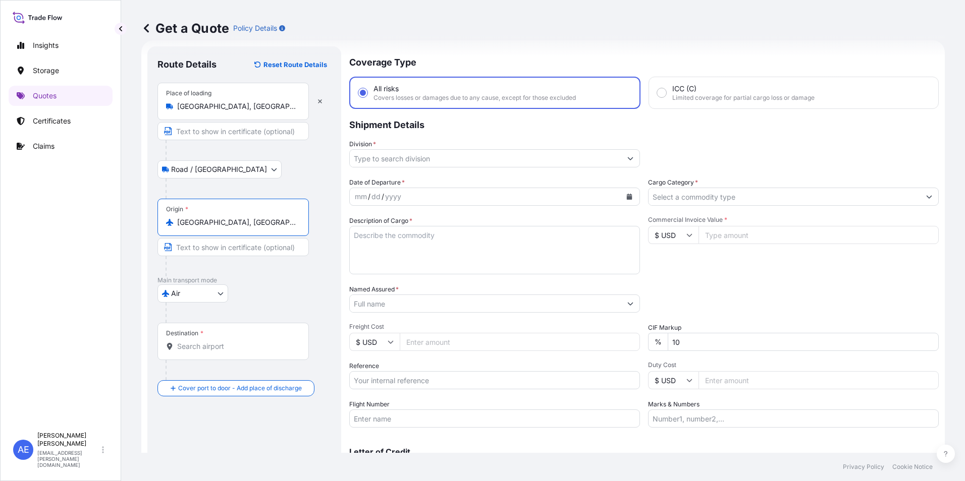
type input "[GEOGRAPHIC_DATA], [GEOGRAPHIC_DATA]"
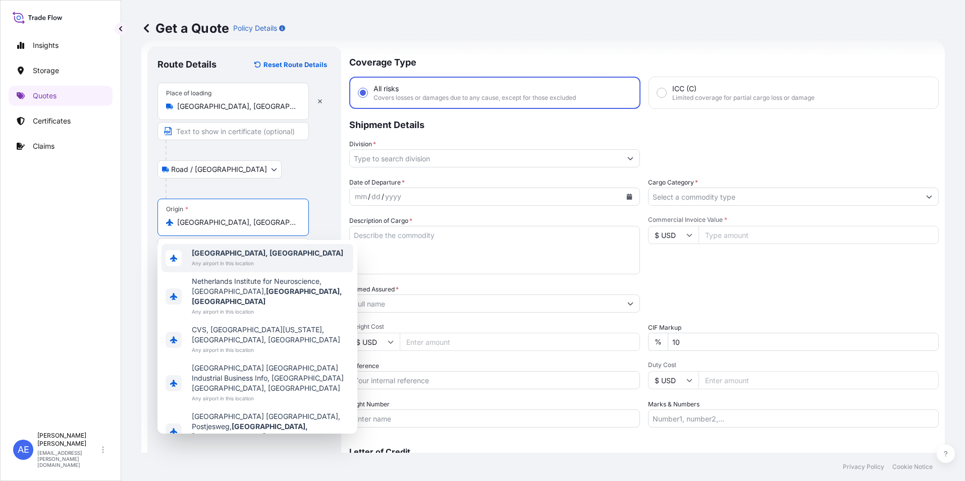
click at [241, 268] on div "[GEOGRAPHIC_DATA], [GEOGRAPHIC_DATA] Any airport in this location" at bounding box center [257, 258] width 192 height 28
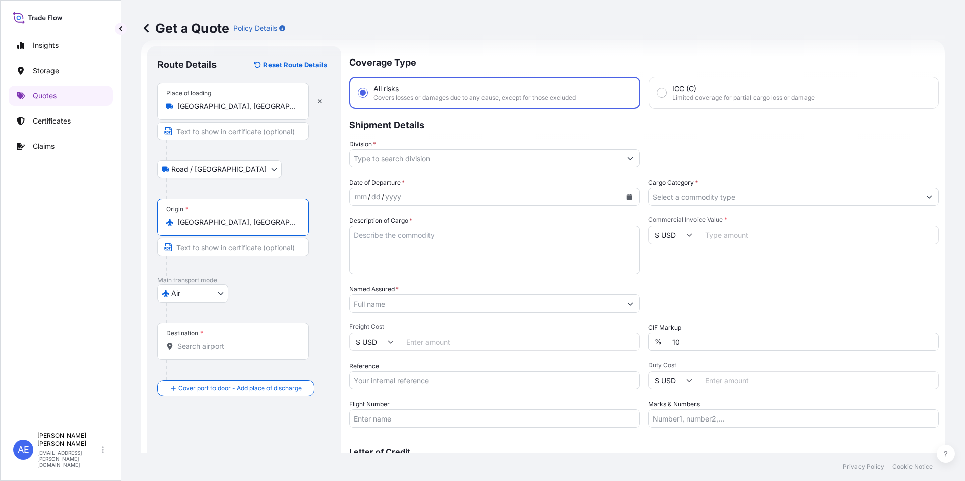
click at [209, 342] on input "Destination *" at bounding box center [236, 347] width 119 height 10
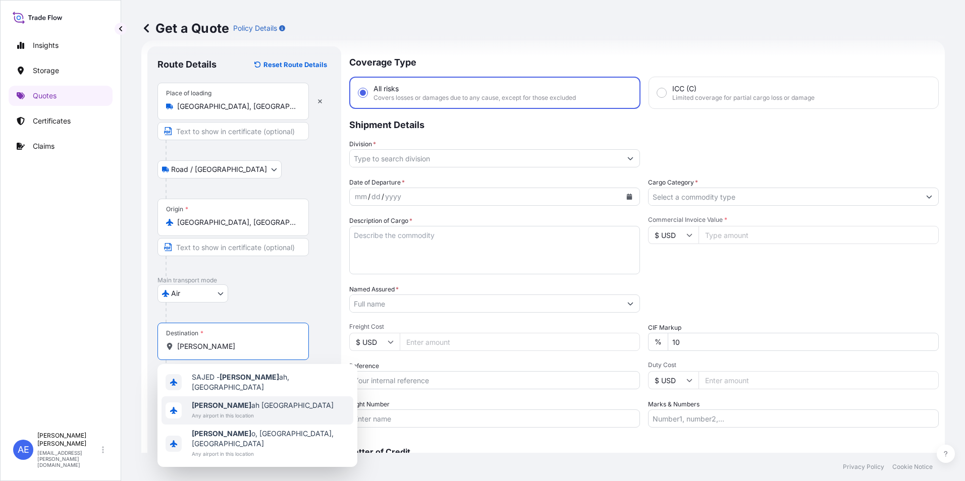
click at [236, 411] on span "Any airport in this location" at bounding box center [263, 416] width 142 height 10
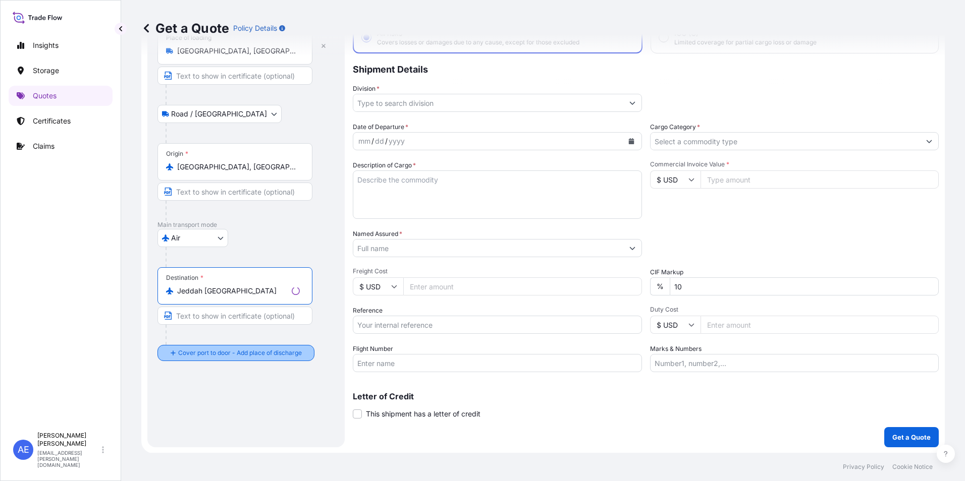
scroll to position [72, 0]
type input "Jeddah [GEOGRAPHIC_DATA]"
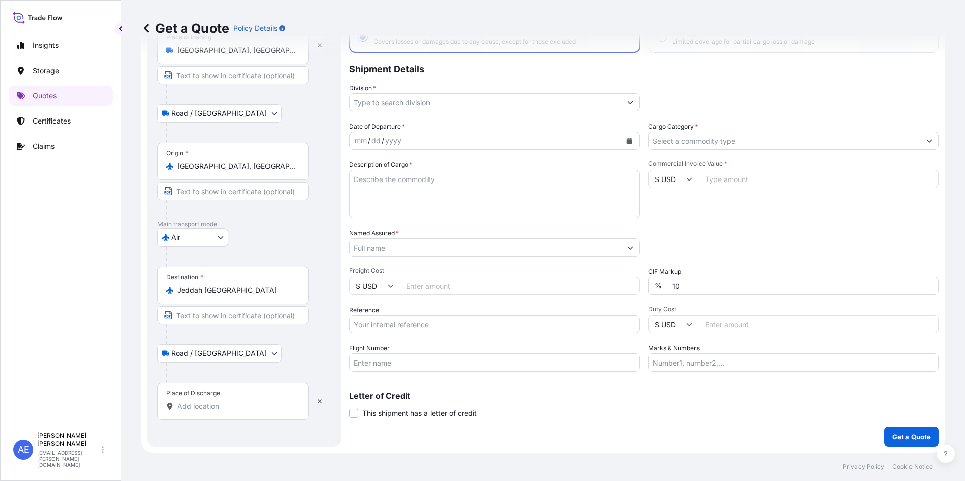
click at [206, 397] on div "Place of Discharge" at bounding box center [193, 394] width 54 height 8
click at [206, 402] on input "Place of Discharge" at bounding box center [236, 407] width 119 height 10
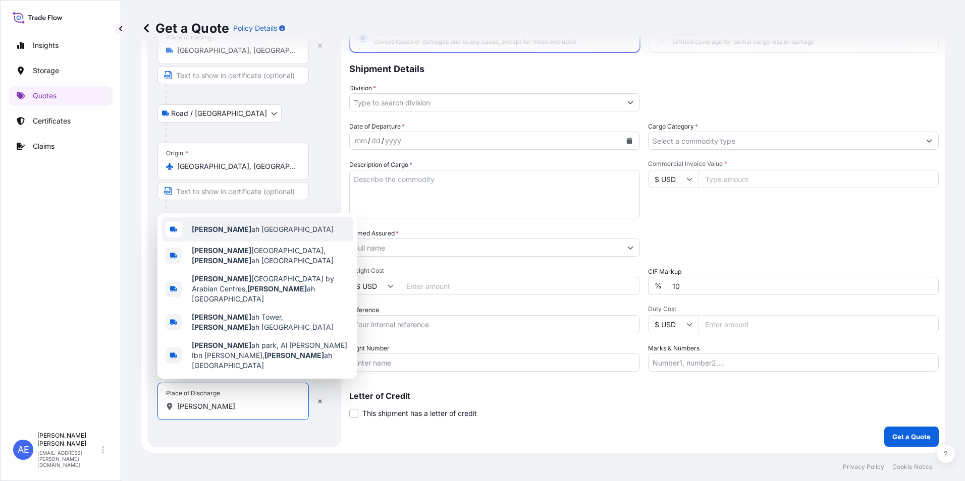
click at [211, 235] on span "[DEMOGRAPHIC_DATA] ah [GEOGRAPHIC_DATA]" at bounding box center [263, 230] width 142 height 10
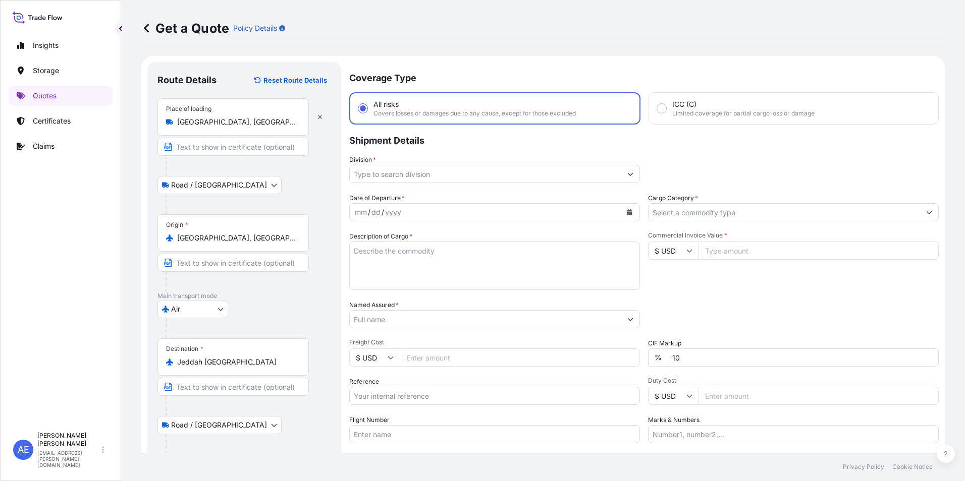
scroll to position [0, 0]
type input "Jeddah [GEOGRAPHIC_DATA]"
click at [542, 167] on input "Division *" at bounding box center [485, 175] width 271 height 18
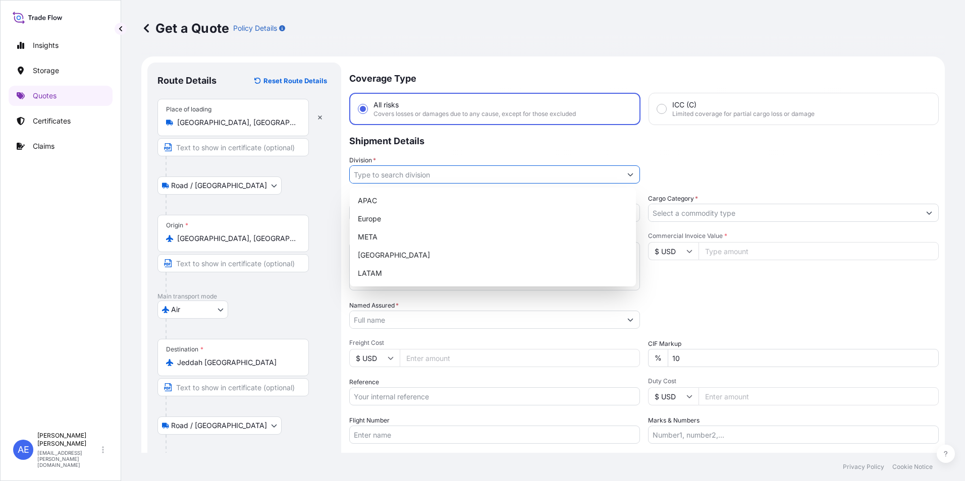
click at [525, 177] on input "Division *" at bounding box center [485, 175] width 271 height 18
click at [384, 239] on div "META" at bounding box center [493, 237] width 278 height 18
type input "META"
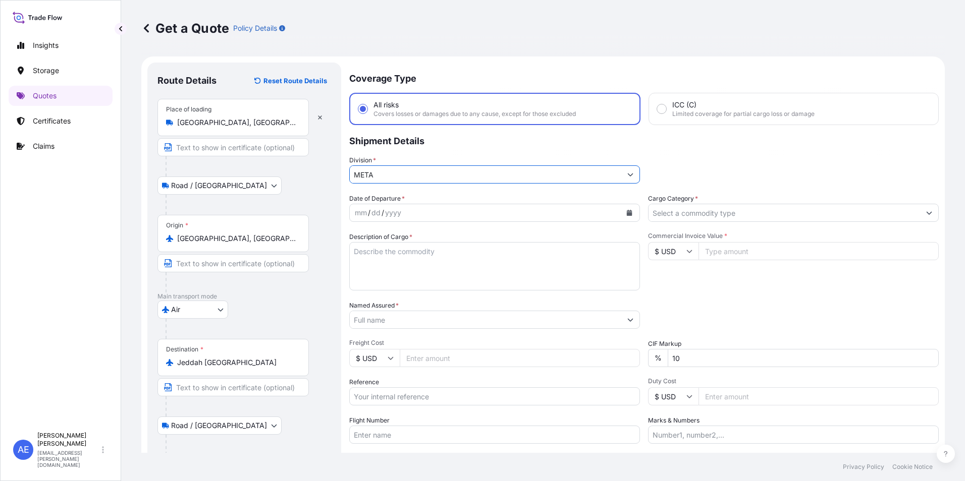
click at [624, 213] on button "Calendar" at bounding box center [629, 213] width 16 height 16
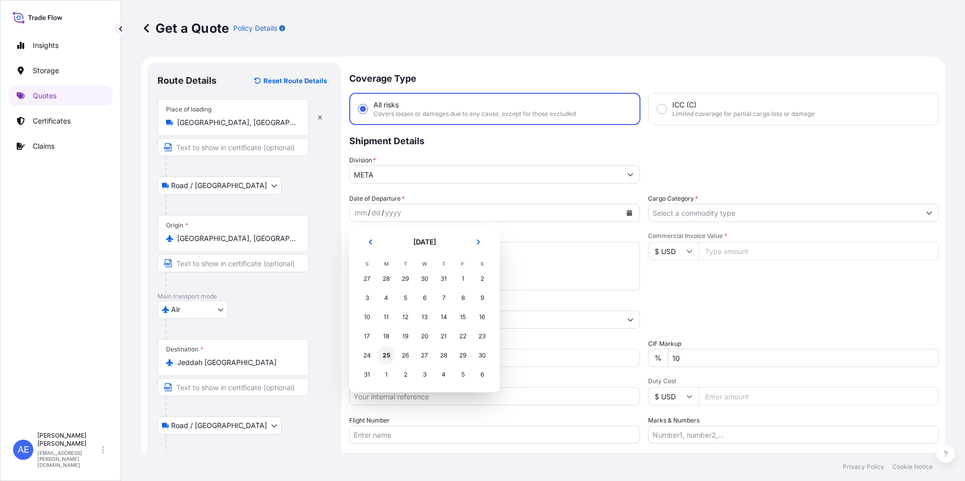
click at [391, 357] on div "25" at bounding box center [386, 356] width 18 height 18
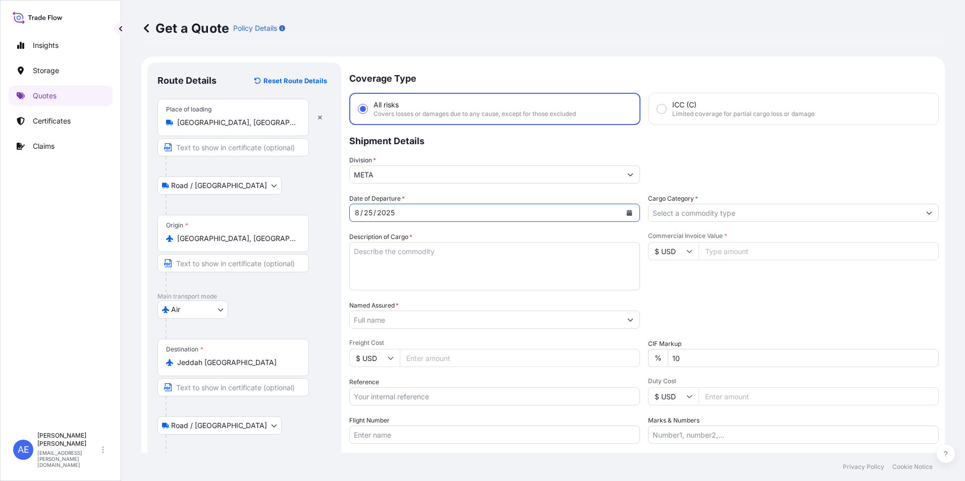
click at [627, 215] on icon "Calendar" at bounding box center [630, 213] width 6 height 6
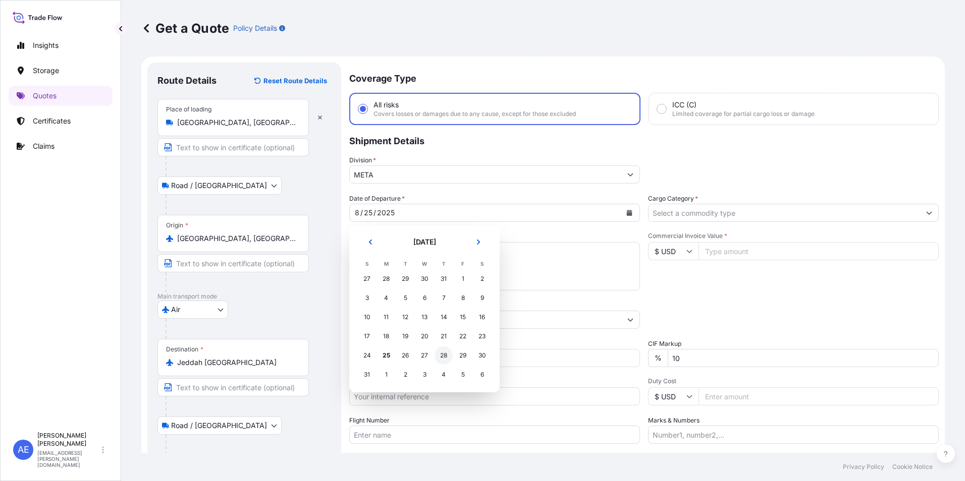
click at [438, 360] on div "28" at bounding box center [443, 356] width 18 height 18
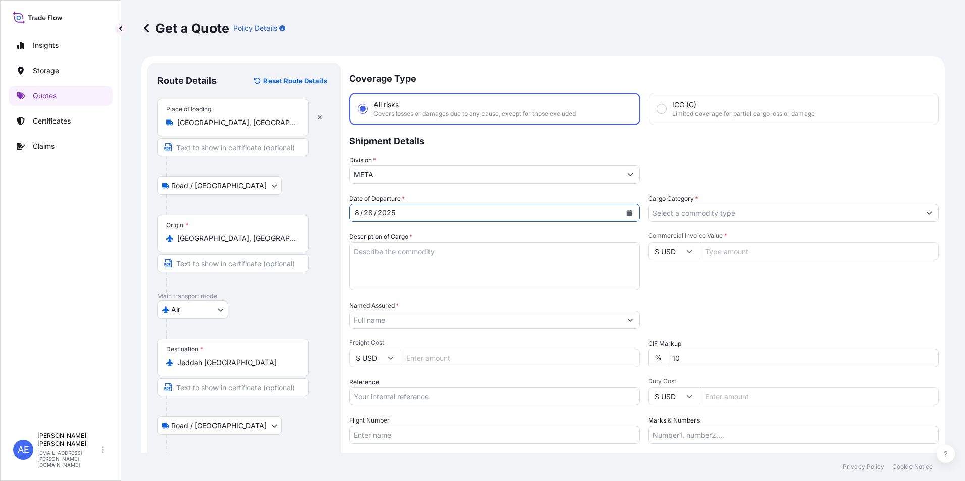
click at [753, 222] on div at bounding box center [793, 213] width 291 height 18
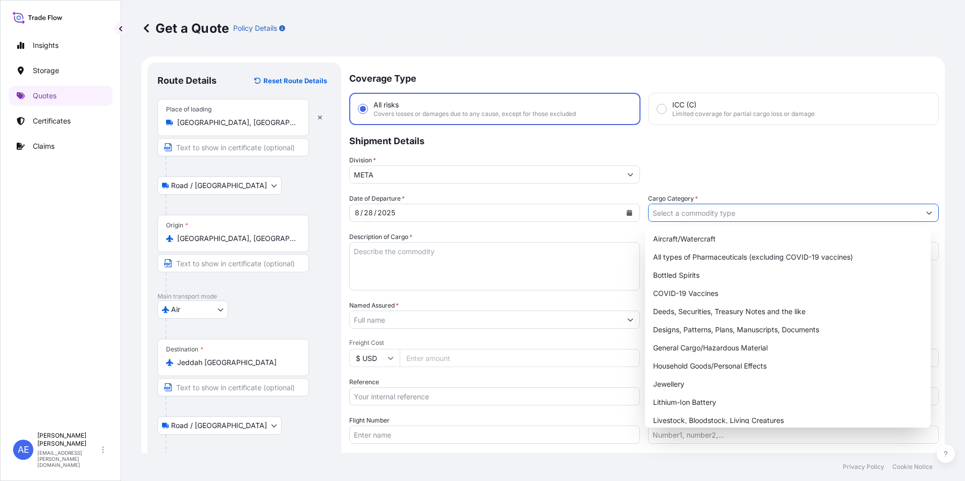
click at [735, 217] on input "Cargo Category *" at bounding box center [783, 213] width 271 height 18
click at [680, 351] on div "General Cargo/Hazardous Material" at bounding box center [788, 348] width 278 height 18
type input "General Cargo/Hazardous Material"
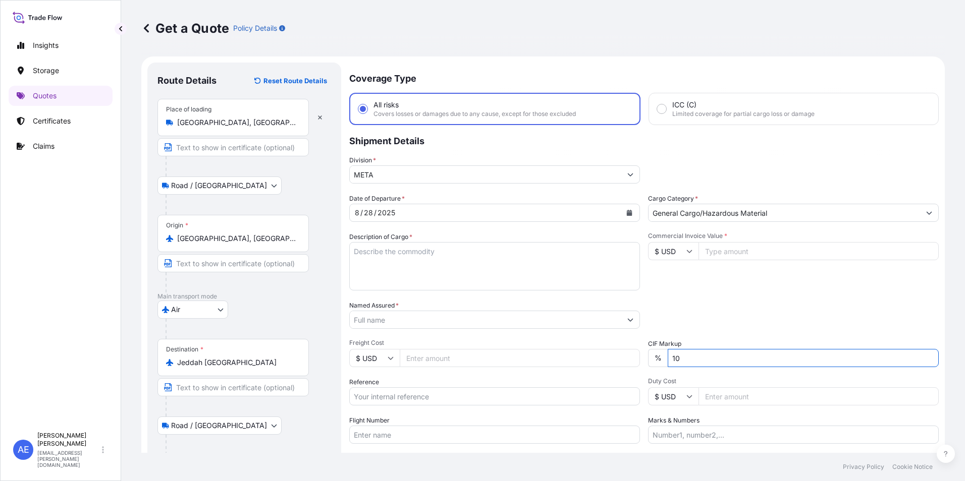
drag, startPoint x: 707, startPoint y: 361, endPoint x: 146, endPoint y: 480, distance: 574.2
click at [241, 471] on div "Get a Quote Policy Details Route Details Reset Route Details Place of loading […" at bounding box center [543, 240] width 844 height 481
type input "0"
click at [728, 244] on input "Commercial Invoice Value *" at bounding box center [818, 251] width 240 height 18
paste input "16623.60"
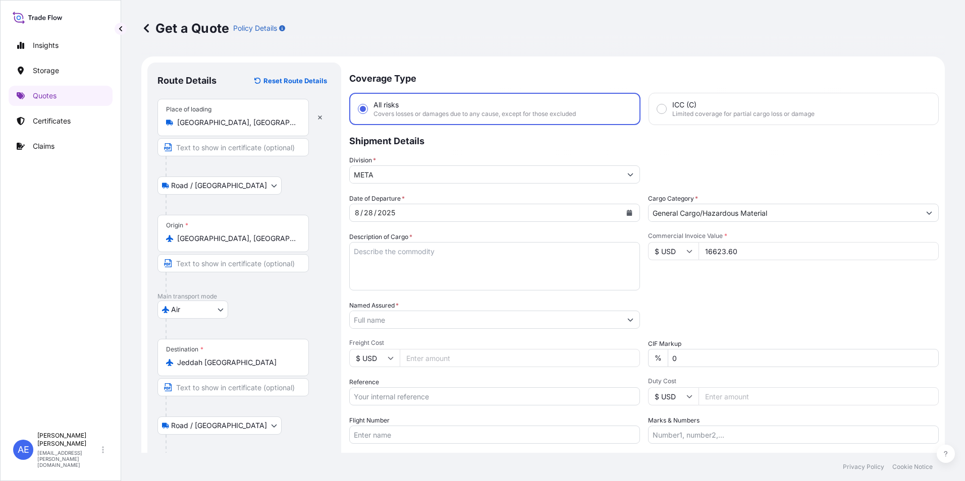
type input "16623.60"
click at [360, 263] on textarea "Description of Cargo *" at bounding box center [494, 266] width 291 height 48
paste textarea "Tooth Starmet"
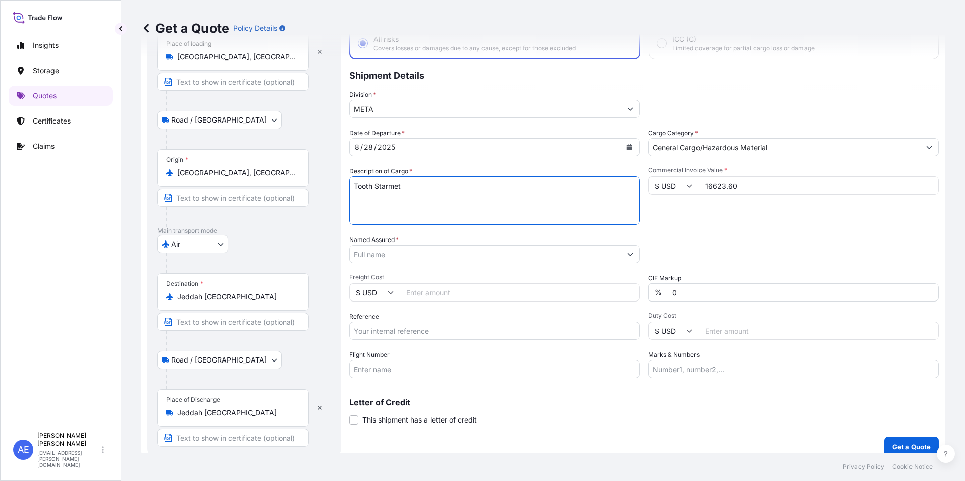
scroll to position [76, 0]
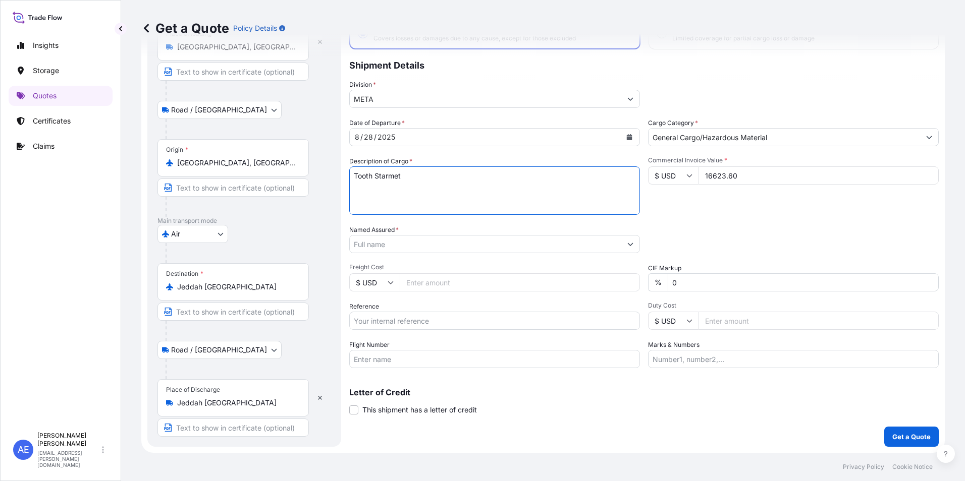
type textarea "Tooth Starmet"
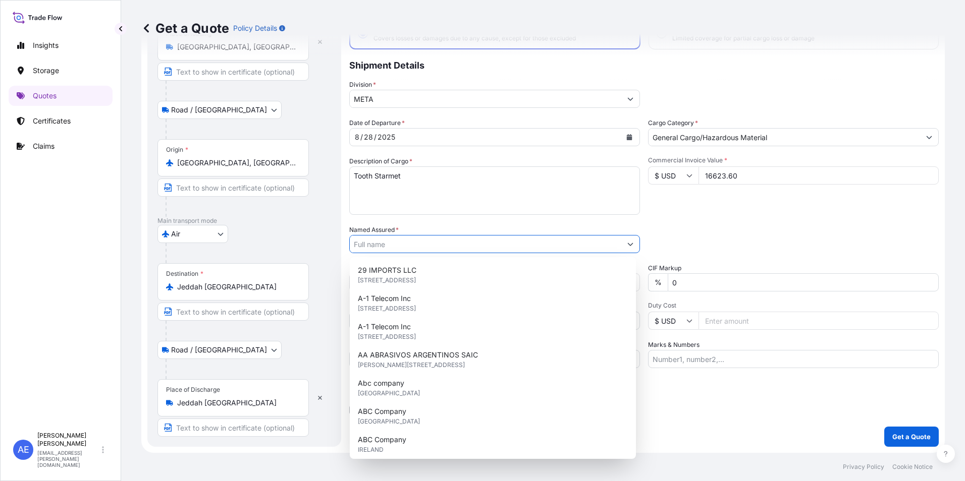
click at [420, 245] on input "Named Assured *" at bounding box center [485, 244] width 271 height 18
paste input "JAC RIJK AL RUSHAID CONTRACTING & SERVICES CO. LTD"
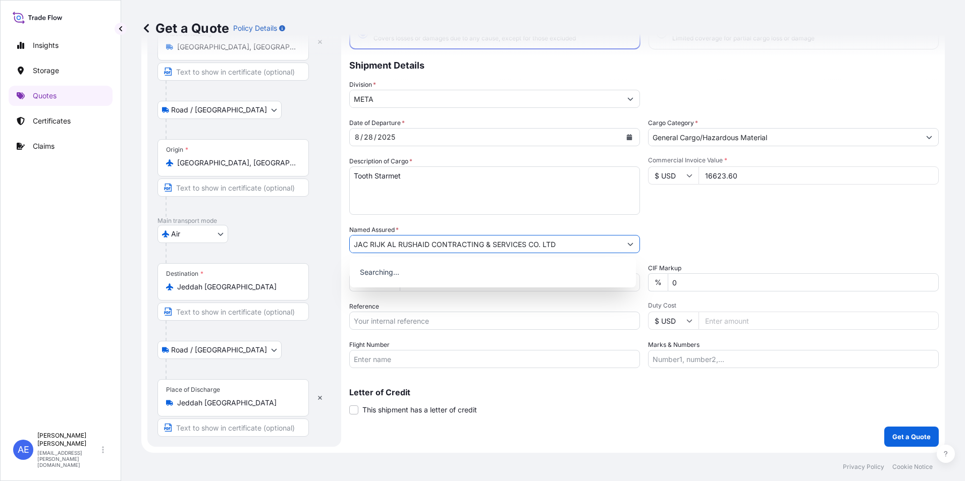
type input "JAC RIJK AL RUSHAID CONTRACTING & SERVICES CO. LTD"
drag, startPoint x: 385, startPoint y: 334, endPoint x: 388, endPoint y: 323, distance: 11.5
click at [386, 333] on div "Date of Departure * [DATE] Cargo Category * General Cargo/Hazardous Material De…" at bounding box center [643, 243] width 589 height 250
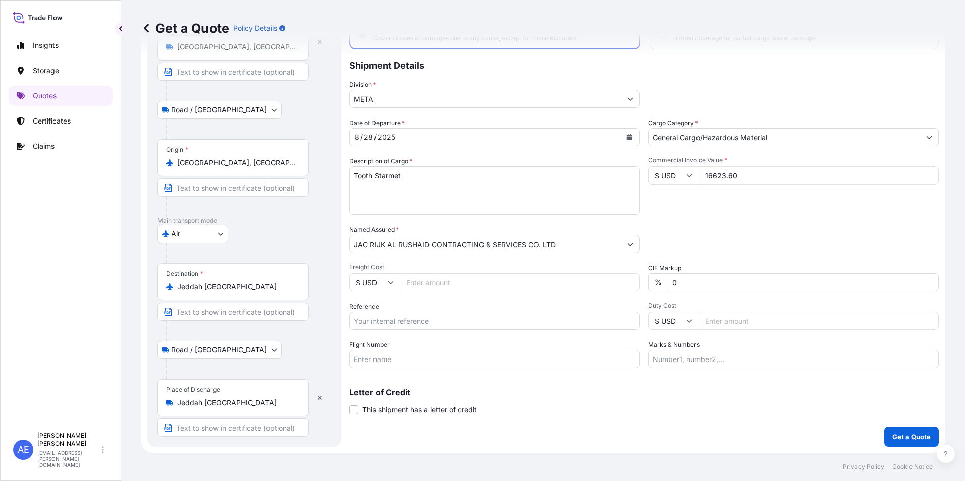
click at [388, 321] on input "Reference" at bounding box center [494, 321] width 291 height 18
paste input "AWB:065-49365271 SSLS3021"
type input "AWB:065-49365271 SSLS3021"
click at [894, 434] on p "Get a Quote" at bounding box center [911, 437] width 38 height 10
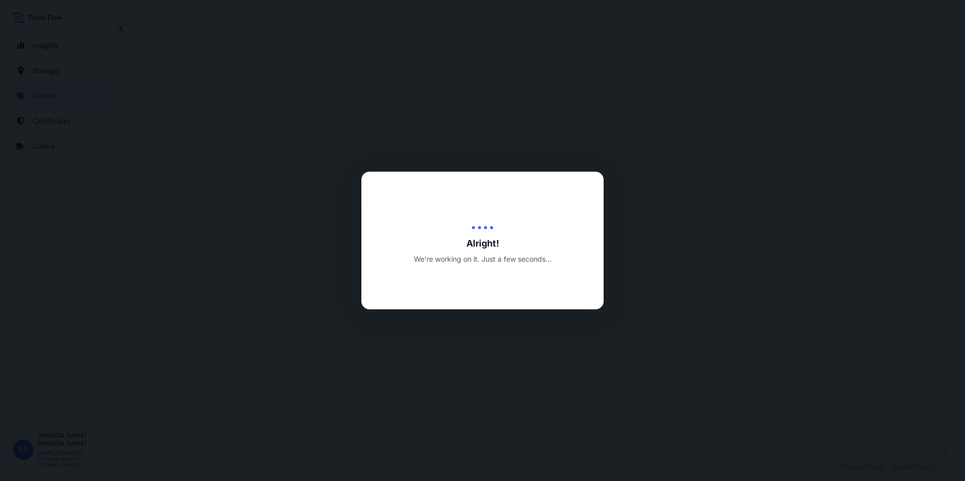
select select "Road / [GEOGRAPHIC_DATA]"
select select "Air"
select select "Road / [GEOGRAPHIC_DATA]"
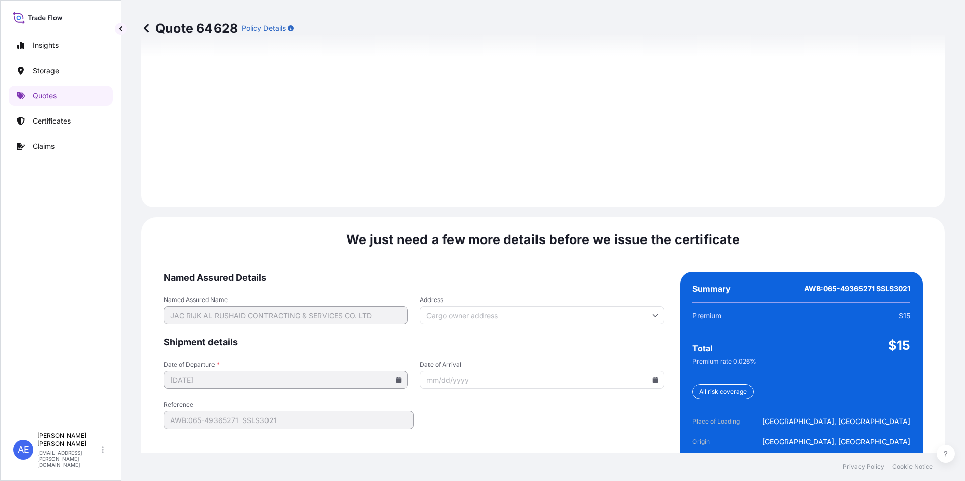
scroll to position [1502, 0]
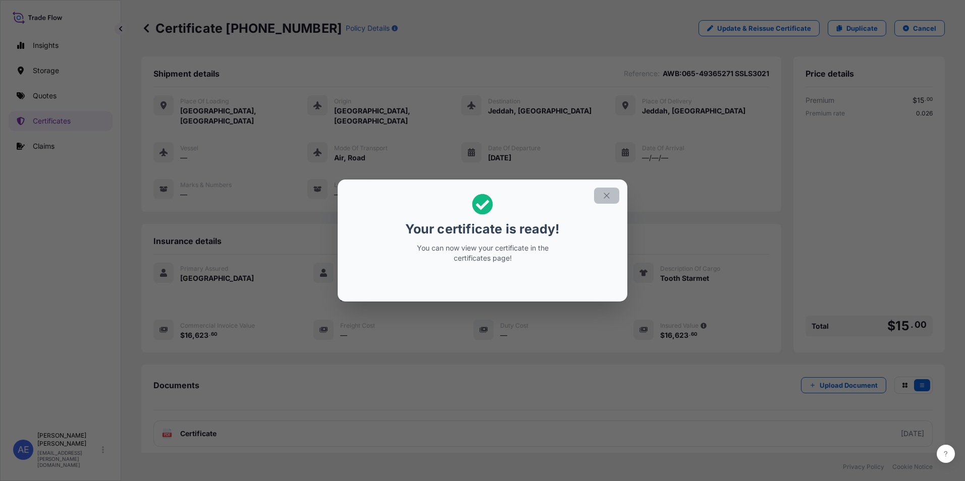
click at [604, 194] on icon "button" at bounding box center [606, 195] width 9 height 9
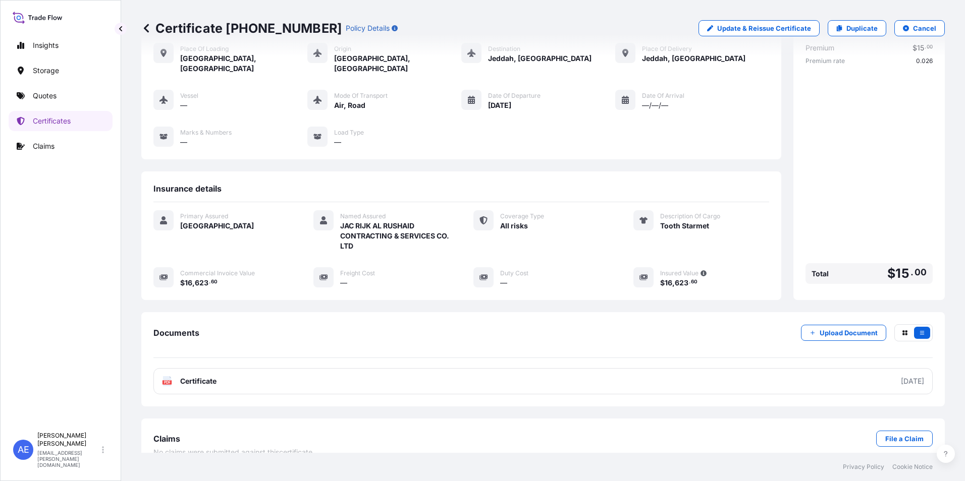
scroll to position [59, 0]
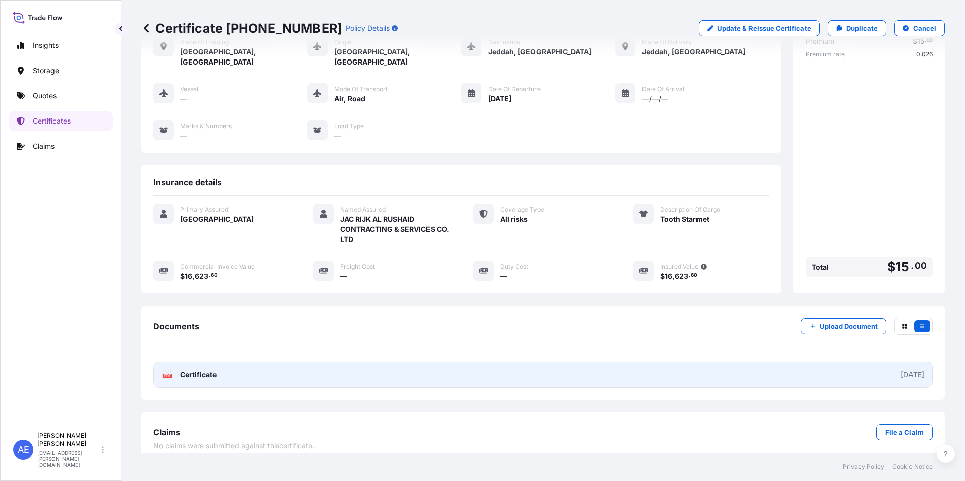
click at [363, 362] on link "PDF Certificate [DATE]" at bounding box center [542, 375] width 779 height 26
